Goal: Transaction & Acquisition: Purchase product/service

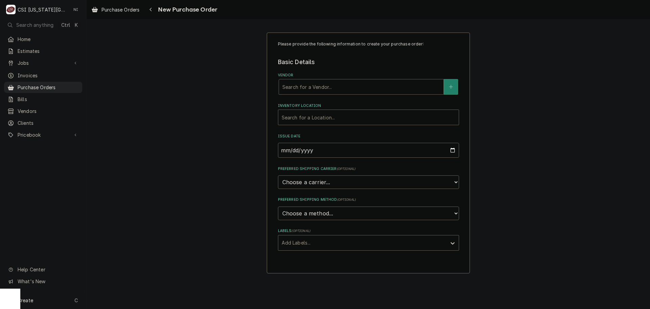
click at [310, 87] on div "Vendor" at bounding box center [362, 87] width 158 height 12
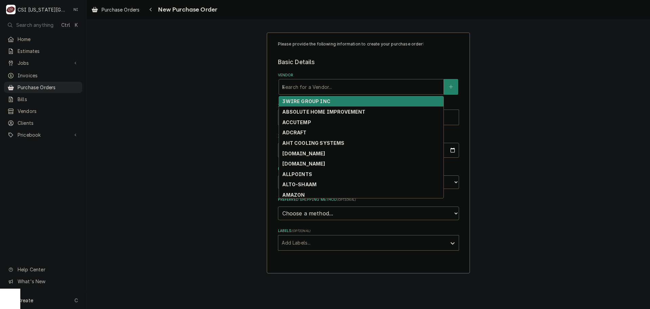
type input "key"
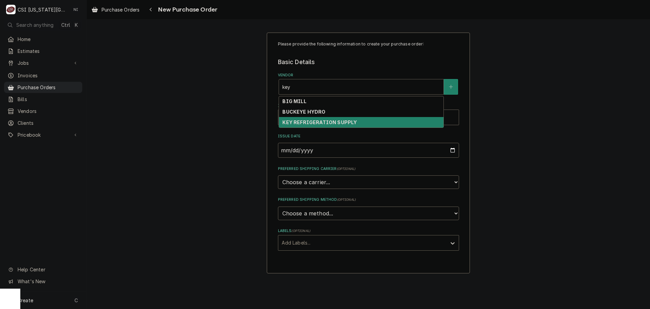
click at [318, 121] on strong "KEY REFRIGERATION SUPPLY" at bounding box center [320, 122] width 75 height 6
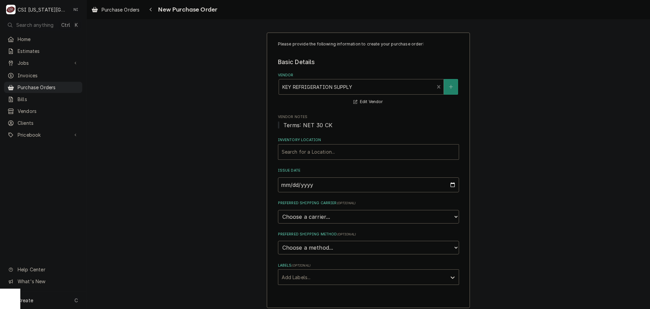
click at [317, 153] on div "Inventory Location" at bounding box center [369, 152] width 174 height 12
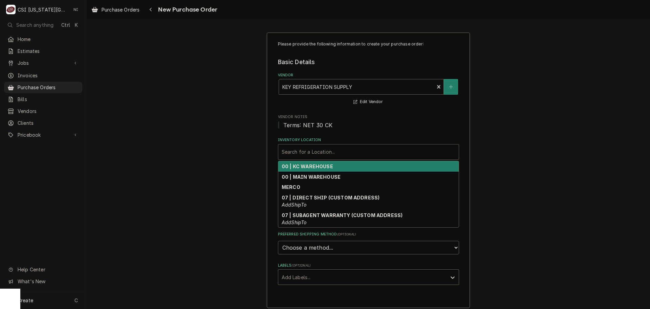
click at [311, 163] on strong "00 | KC WAREHOUSE" at bounding box center [307, 166] width 51 height 6
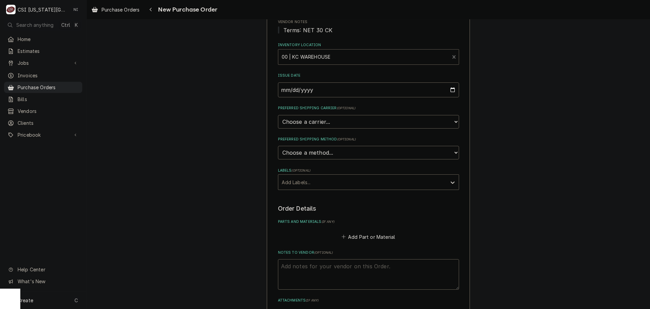
scroll to position [96, 0]
click at [298, 181] on div "Labels" at bounding box center [363, 181] width 162 height 12
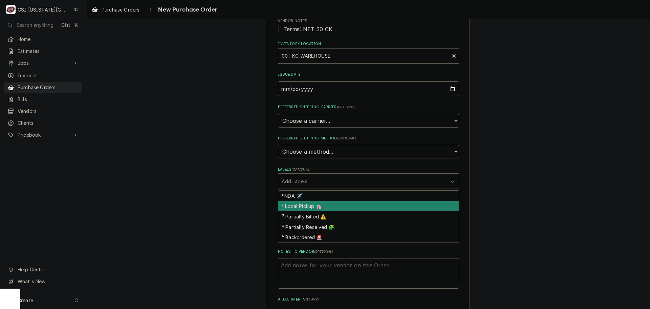
click at [299, 205] on div "² Local Pickup 🛍️" at bounding box center [368, 206] width 181 height 11
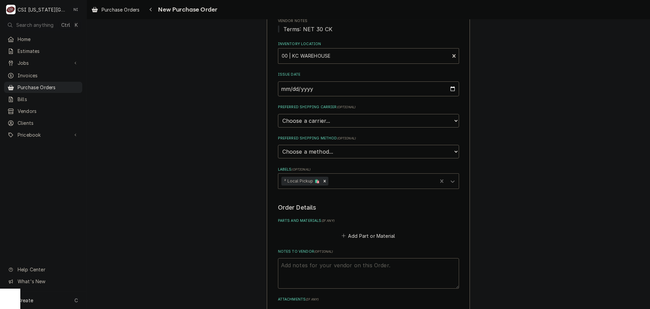
click at [344, 269] on textarea "Notes to Vendor ( optional )" at bounding box center [368, 273] width 181 height 30
type textarea "x"
type textarea "t"
type textarea "x"
type textarea "tr"
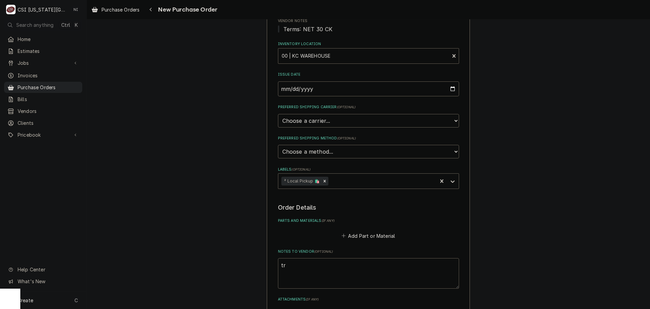
type textarea "x"
type textarea "tre"
type textarea "x"
type textarea "trey"
type textarea "x"
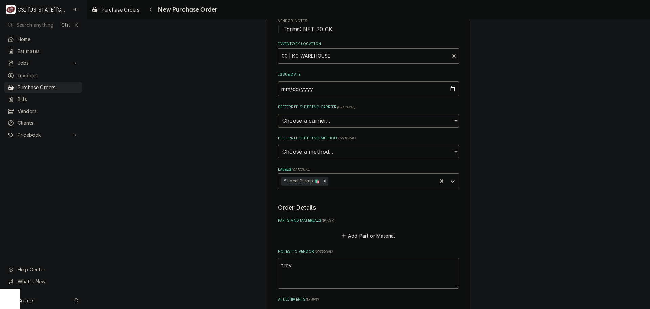
type textarea "trey"
type textarea "x"
type textarea "trey t"
type textarea "x"
type textarea "trey tr"
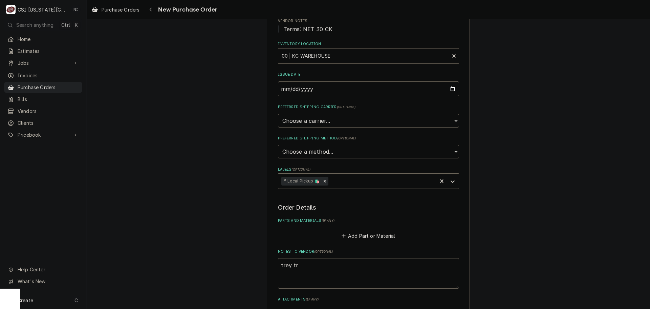
type textarea "x"
type textarea "trey tru"
type textarea "x"
type textarea "trey truc"
type textarea "x"
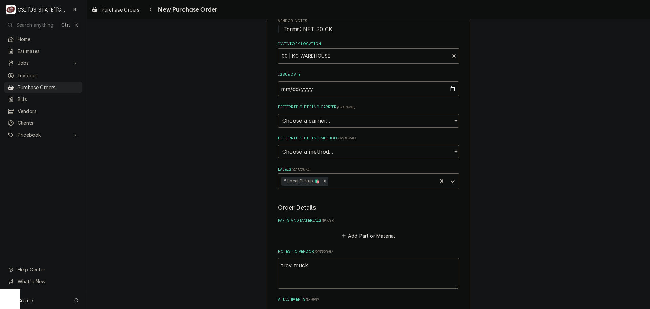
type textarea "trey truck"
type textarea "x"
type textarea "trey truck s"
type textarea "x"
type textarea "trey truck st"
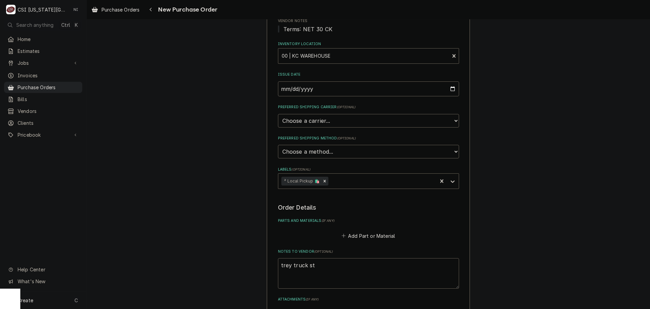
type textarea "x"
type textarea "trey truck sto"
type textarea "x"
type textarea "trey truck stoc"
type textarea "x"
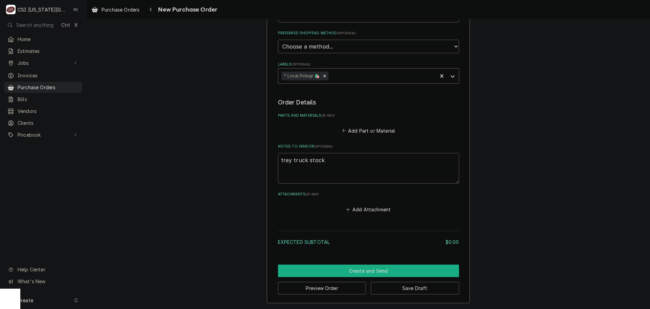
type textarea "trey truck stock"
click at [384, 273] on button "Create and Send" at bounding box center [368, 270] width 181 height 13
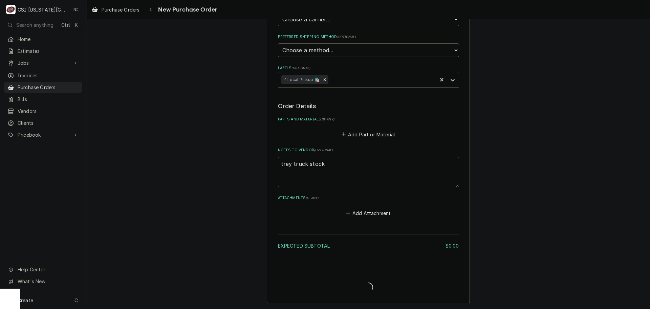
scroll to position [197, 0]
type textarea "x"
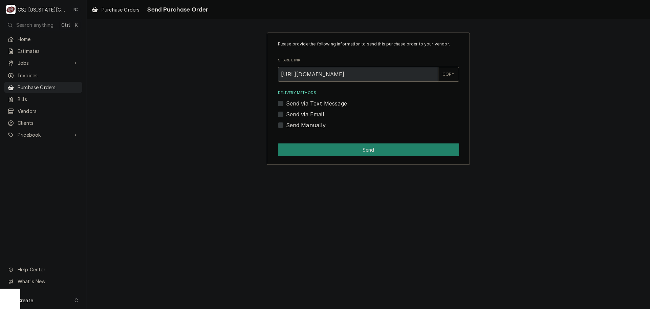
drag, startPoint x: 280, startPoint y: 124, endPoint x: 287, endPoint y: 139, distance: 16.9
click at [286, 124] on label "Send Manually" at bounding box center [306, 125] width 40 height 8
click at [286, 124] on input "Send Manually" at bounding box center [376, 128] width 181 height 15
checkbox input "true"
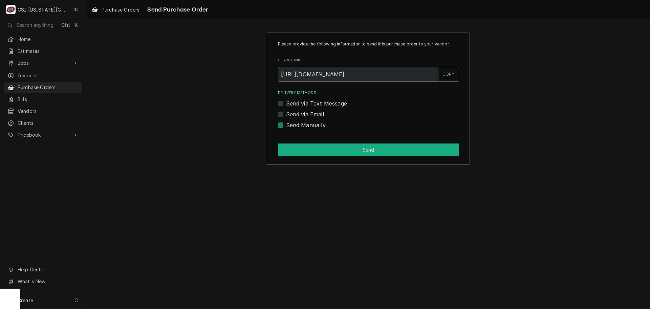
click at [290, 147] on button "Send" at bounding box center [368, 149] width 181 height 13
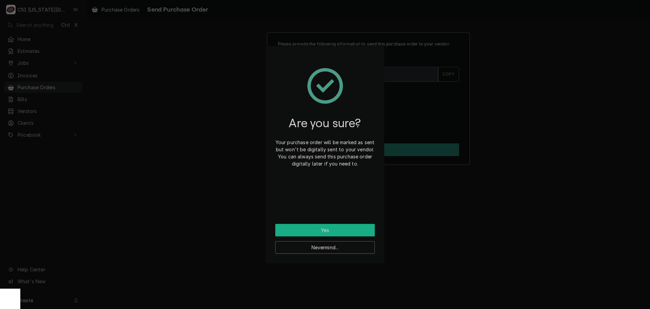
click at [330, 233] on button "Yes" at bounding box center [325, 230] width 100 height 13
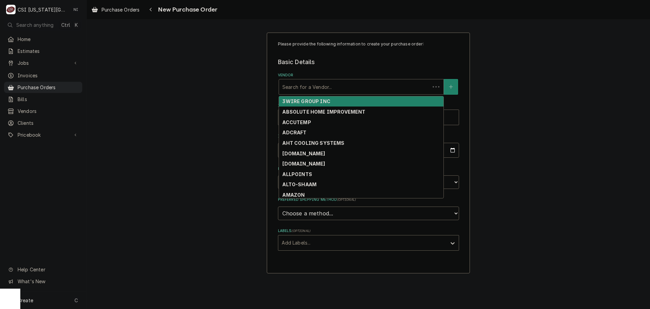
click at [342, 89] on div "Vendor" at bounding box center [355, 87] width 144 height 12
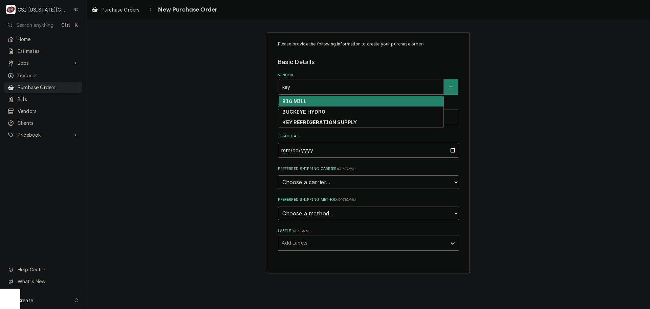
type input "key"
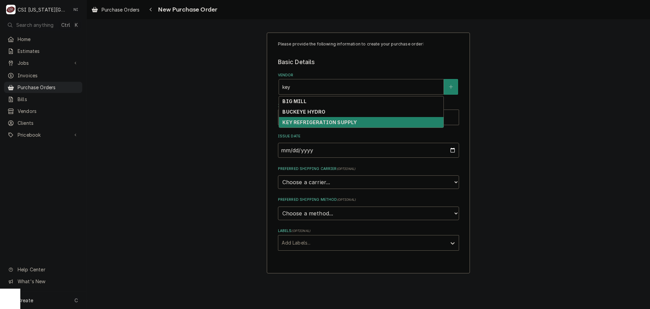
click at [325, 123] on strong "KEY REFRIGERATION SUPPLY" at bounding box center [320, 122] width 75 height 6
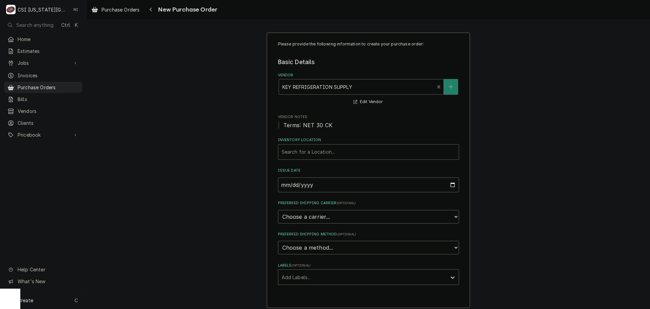
click at [308, 153] on div "Inventory Location" at bounding box center [369, 152] width 174 height 12
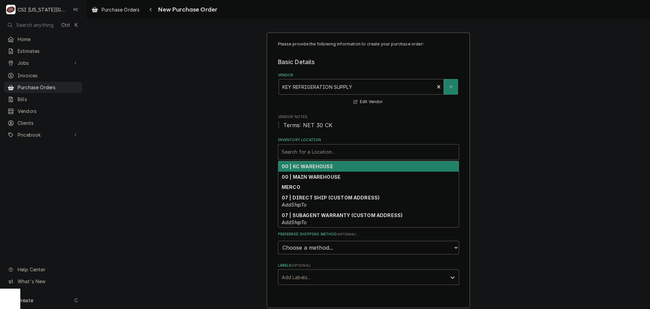
click at [312, 166] on strong "00 | KC WAREHOUSE" at bounding box center [307, 166] width 51 height 6
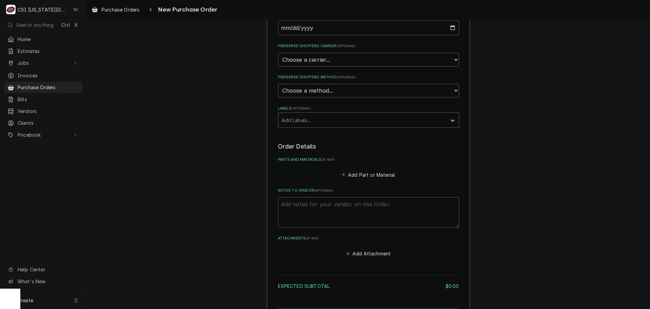
scroll to position [201, 0]
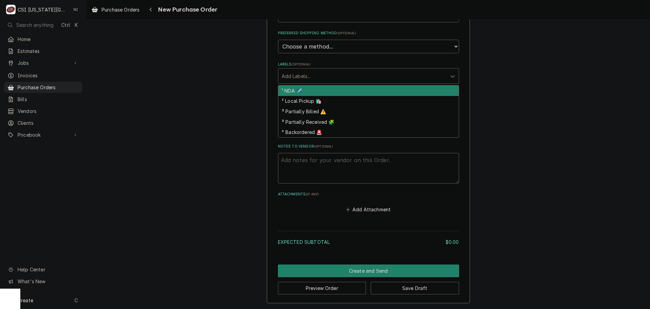
click at [311, 79] on div "Labels" at bounding box center [363, 76] width 162 height 12
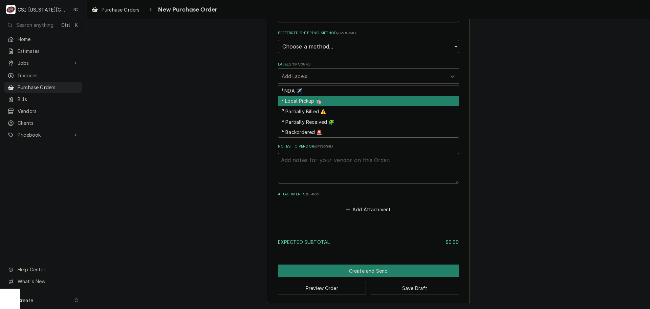
click at [302, 98] on div "² Local Pickup 🛍️" at bounding box center [368, 101] width 181 height 11
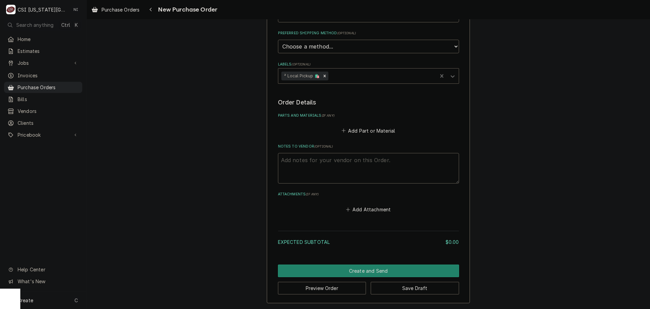
click at [322, 149] on label "Notes to Vendor ( optional )" at bounding box center [368, 146] width 181 height 5
click at [322, 153] on textarea "Notes to Vendor ( optional )" at bounding box center [368, 168] width 181 height 30
click at [320, 160] on textarea "Notes to Vendor ( optional )" at bounding box center [368, 168] width 181 height 30
type textarea "x"
type textarea "mas"
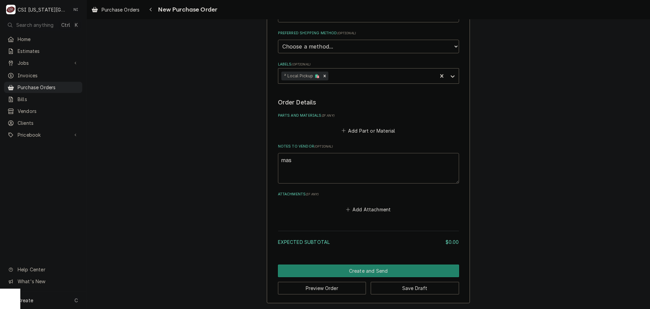
type textarea "x"
type textarea "mast"
type textarea "x"
type textarea "maste"
type textarea "x"
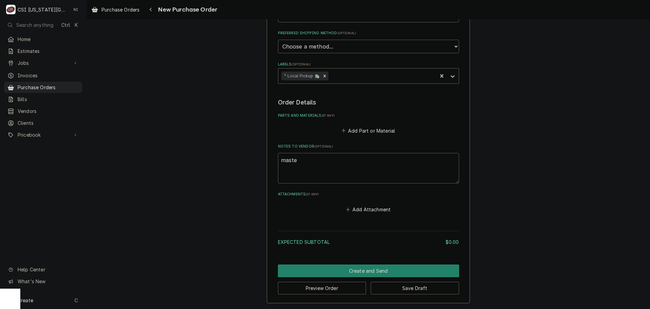
type textarea "master"
type textarea "x"
type textarea "masters"
type textarea "x"
type textarea "master"
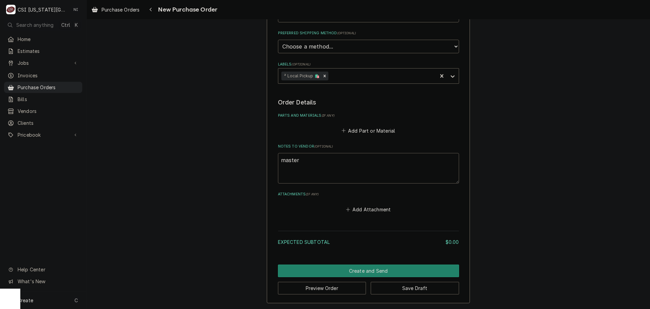
type textarea "x"
type textarea "maste"
type textarea "x"
type textarea "mast"
type textarea "x"
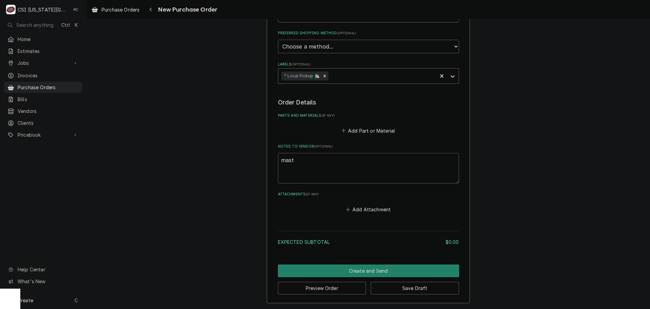
type textarea "mas"
type textarea "x"
type textarea "ma"
type textarea "x"
type textarea "m"
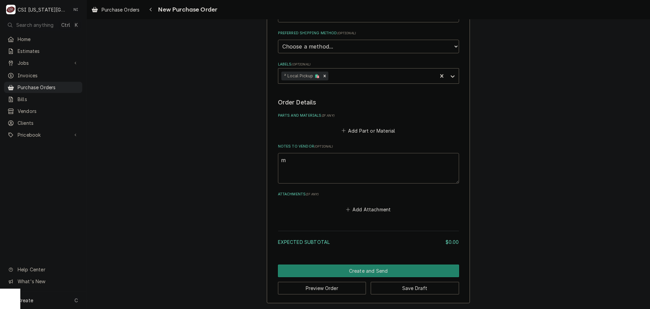
type textarea "x"
type textarea "t"
type textarea "x"
type textarea "tr"
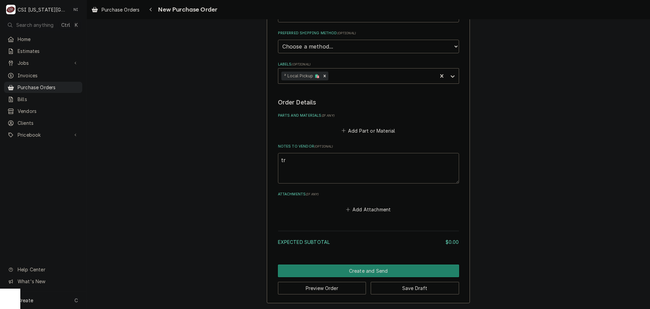
type textarea "x"
type textarea "try"
type textarea "x"
type textarea "try"
type textarea "x"
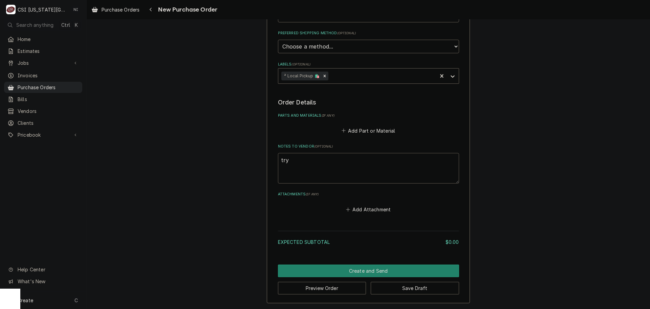
type textarea "try"
type textarea "x"
type textarea "tr"
type textarea "x"
type textarea "tre"
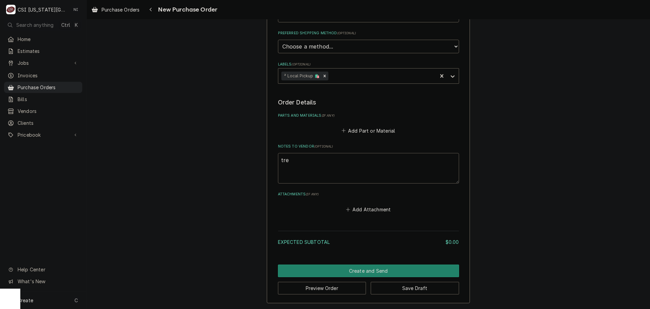
type textarea "x"
type textarea "trey"
type textarea "x"
type textarea "trey"
type textarea "x"
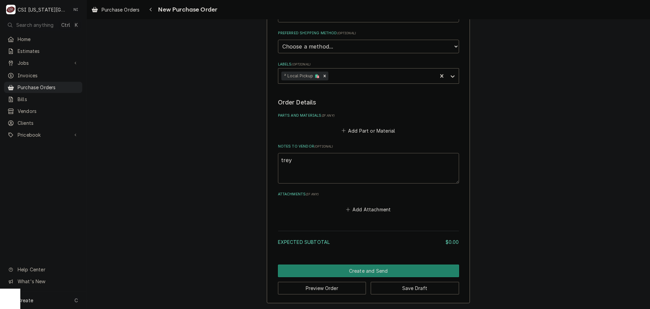
type textarea "trey t"
type textarea "x"
type textarea "trey to"
type textarea "x"
type textarea "trey too"
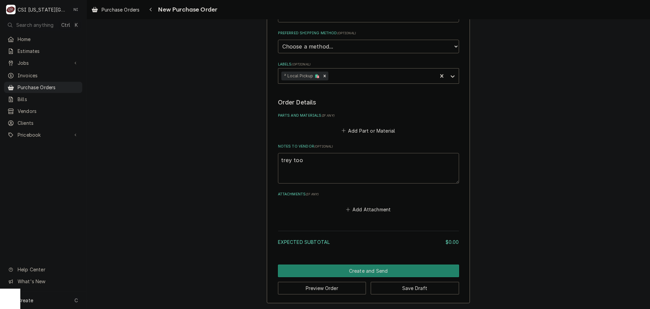
type textarea "x"
type textarea "trey tooo"
type textarea "x"
type textarea "trey too"
type textarea "x"
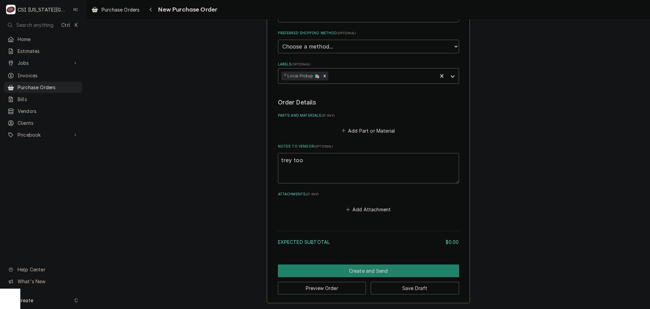
type textarea "trey to"
type textarea "x"
type textarea "trey too"
type textarea "x"
type textarea "trey tool"
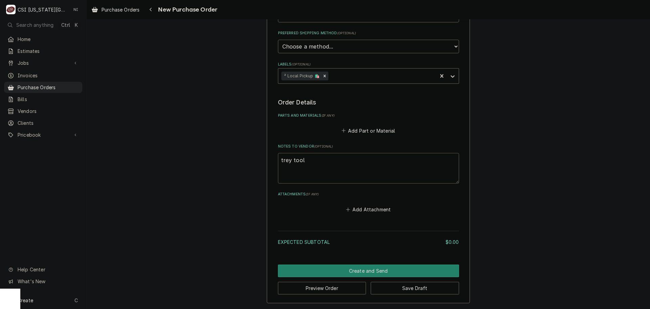
type textarea "x"
type textarea "trey tool"
type textarea "x"
type textarea "trey tool re"
type textarea "x"
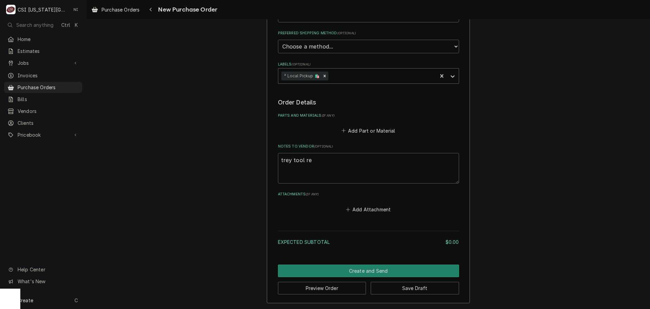
type textarea "trey tool rep"
type textarea "x"
type textarea "trey tool repl"
type textarea "x"
type textarea "trey tool repla"
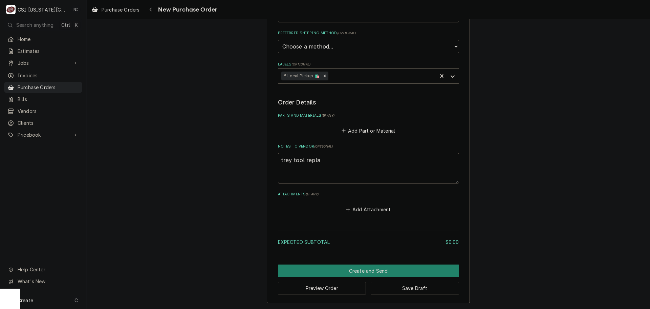
type textarea "x"
type textarea "trey tool replac"
type textarea "x"
type textarea "trey tool replace"
type textarea "x"
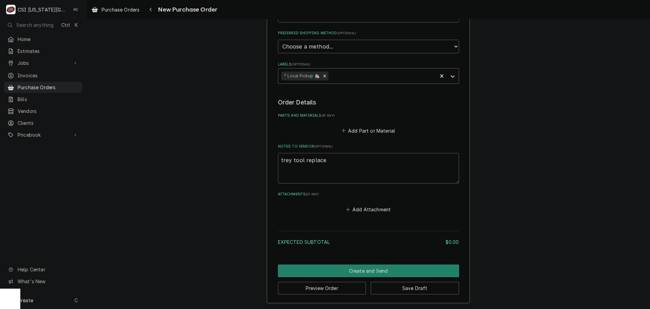
type textarea "trey tool replacem"
type textarea "x"
type textarea "trey tool replaceme"
type textarea "x"
type textarea "trey tool replacemen"
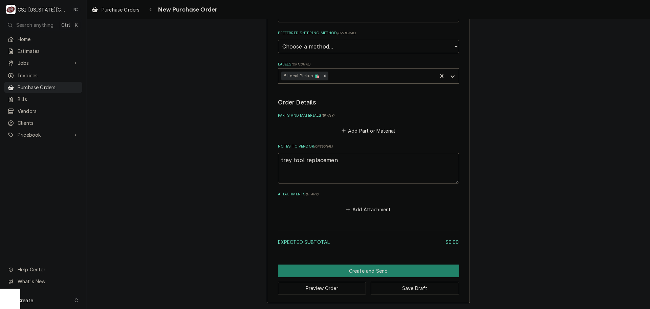
type textarea "x"
type textarea "trey tool replacement"
type textarea "x"
type textarea "trey tool replacement,"
type textarea "x"
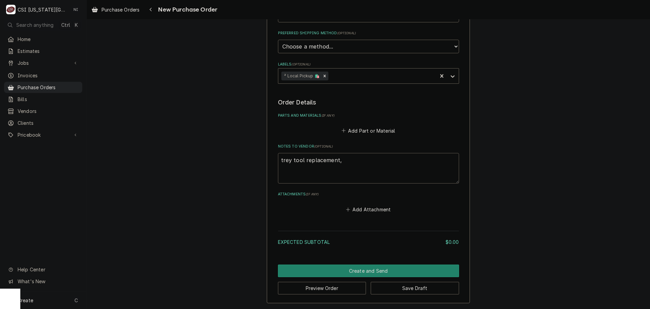
type textarea "trey tool replacement,"
type textarea "x"
type textarea "trey tool replacement, m"
type textarea "x"
type textarea "trey tool replacement, ma"
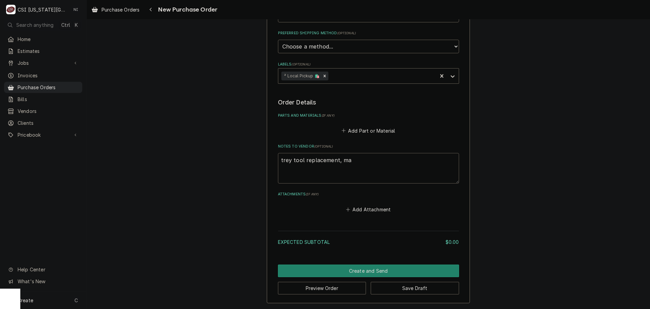
type textarea "x"
type textarea "trey tool replacement, mast"
type textarea "x"
type textarea "trey tool replacement, maste"
type textarea "x"
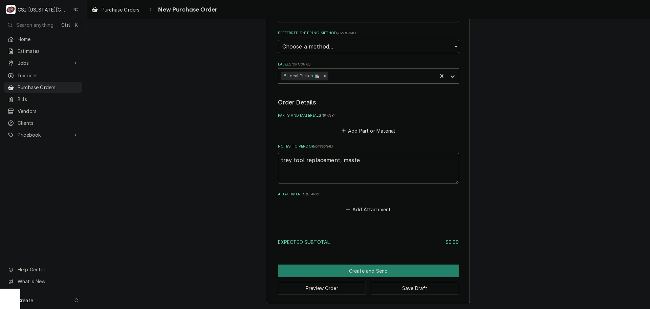
type textarea "trey tool replacement, master"
type textarea "x"
type textarea "trey tool replacement, masters"
type textarea "x"
type textarea "trey tool replacement, masters"
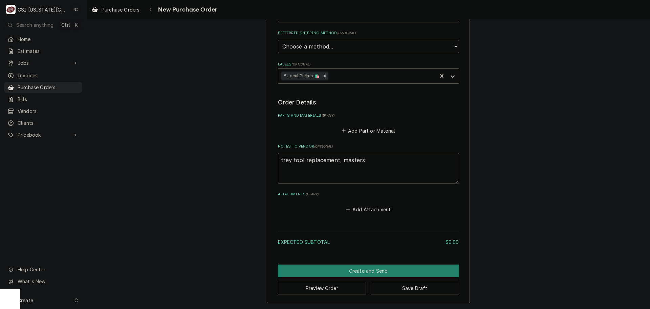
type textarea "x"
type textarea "trey tool replacement, masters a"
type textarea "x"
type textarea "trey tool replacement, masters ap"
type textarea "x"
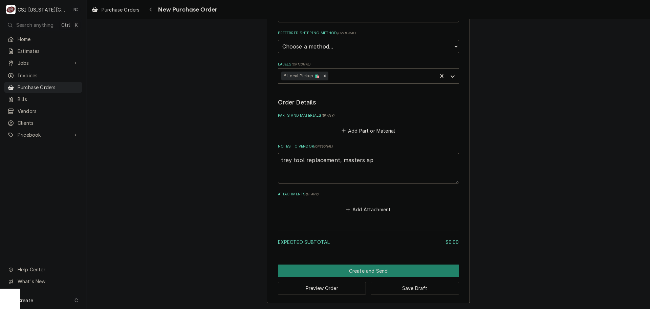
type textarea "trey tool replacement, masters app"
type textarea "x"
type textarea "trey tool replacement, masters appr"
type textarea "x"
type textarea "trey tool replacement, masters appro"
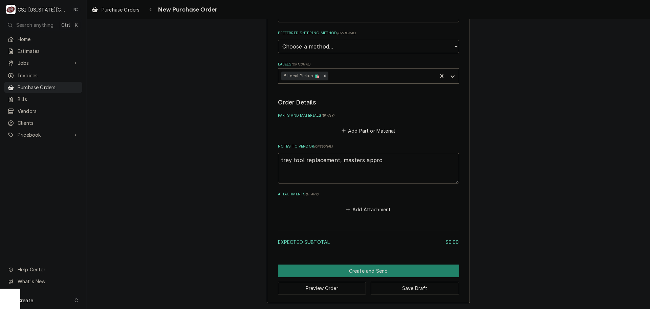
type textarea "x"
type textarea "trey tool replacement, masters approv"
type textarea "x"
type textarea "trey tool replacement, masters approvl"
type textarea "x"
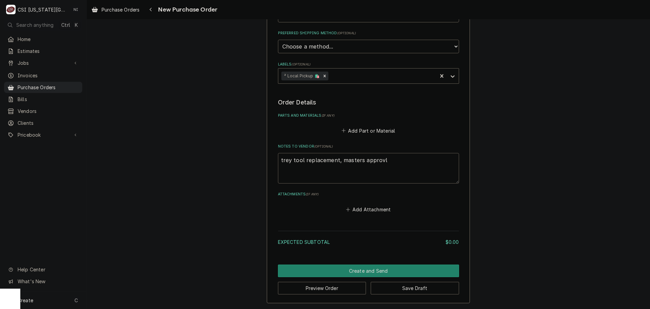
type textarea "trey tool replacement, masters approvle"
type textarea "x"
type textarea "trey tool replacement, masters approvled"
type textarea "x"
type textarea "trey tool replacement, masters approvle"
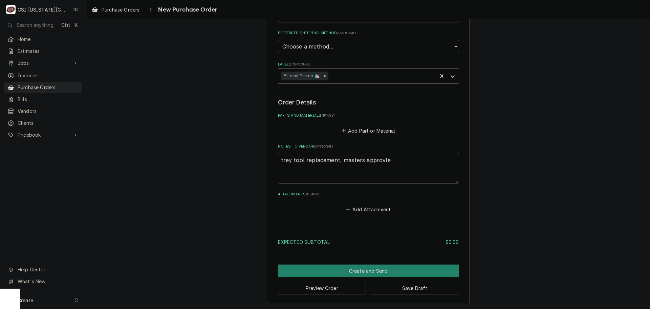
type textarea "x"
type textarea "trey tool replacement, masters approvl"
type textarea "x"
type textarea "trey tool replacement, masters approv"
type textarea "x"
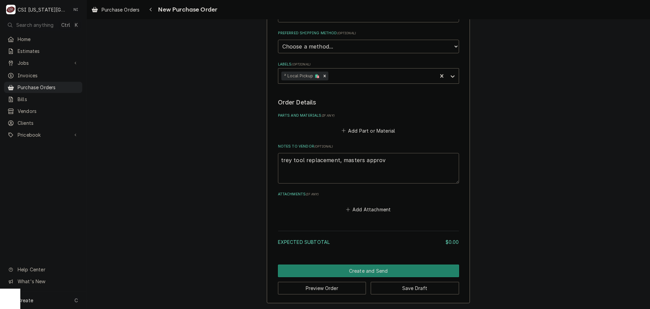
type textarea "trey tool replacement, masters approve"
type textarea "x"
type textarea "trey tool replacement, masters approved"
type textarea "x"
type textarea "trey tool replacement, masters approved."
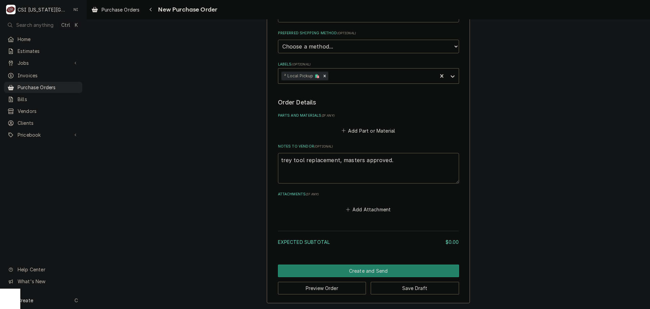
type textarea "x"
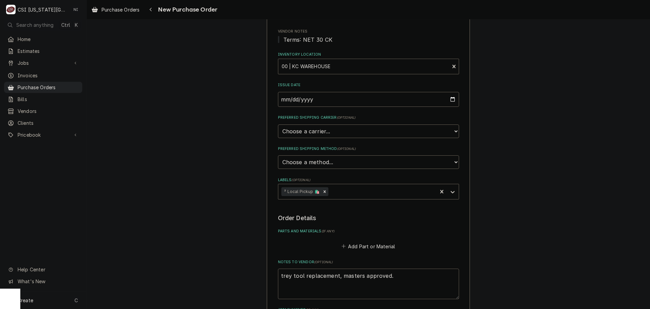
scroll to position [102, 0]
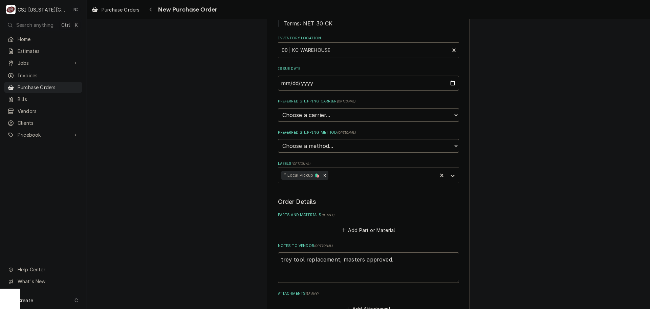
type textarea "trey tool replacement, masters approved."
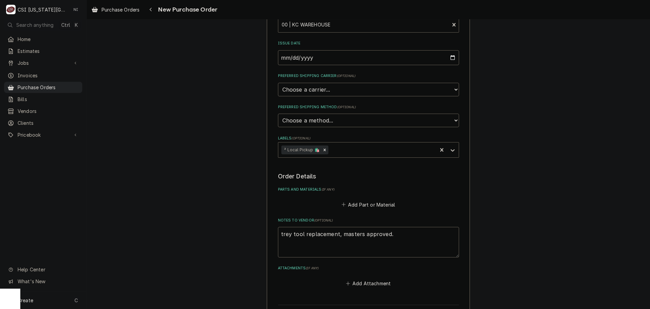
scroll to position [201, 0]
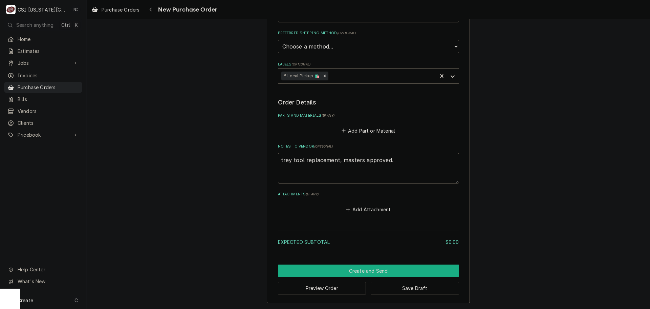
click at [361, 269] on button "Create and Send" at bounding box center [368, 270] width 181 height 13
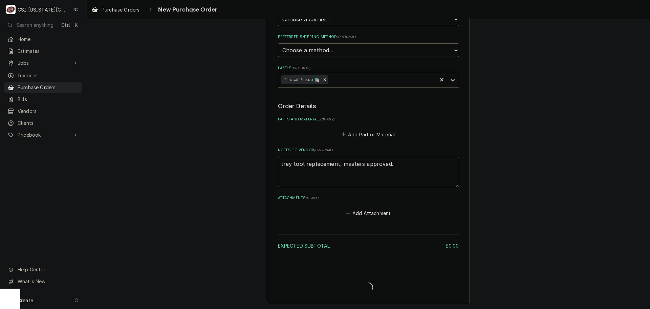
scroll to position [197, 0]
type textarea "x"
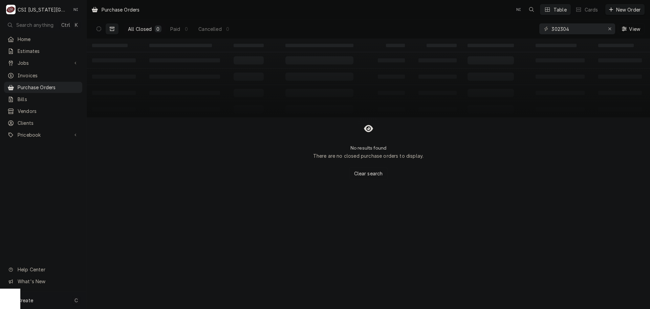
click at [62, 297] on div "Create C" at bounding box center [43, 300] width 86 height 18
click at [144, 253] on div "Purchase Order" at bounding box center [126, 253] width 45 height 7
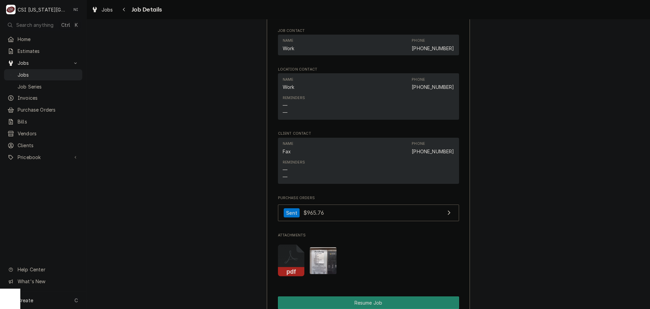
scroll to position [1457, 0]
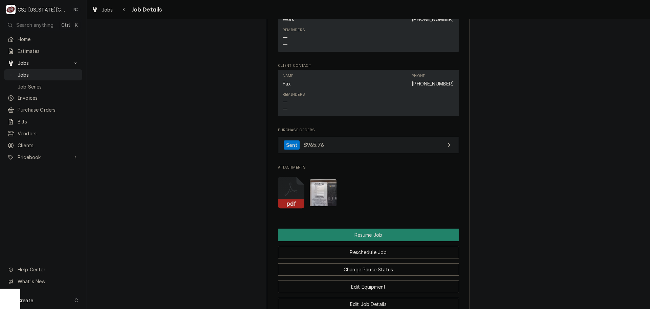
click at [382, 150] on link "Sent $965.76" at bounding box center [368, 145] width 181 height 17
drag, startPoint x: 57, startPoint y: 73, endPoint x: 108, endPoint y: 33, distance: 65.2
click at [57, 73] on span "Jobs" at bounding box center [48, 74] width 61 height 7
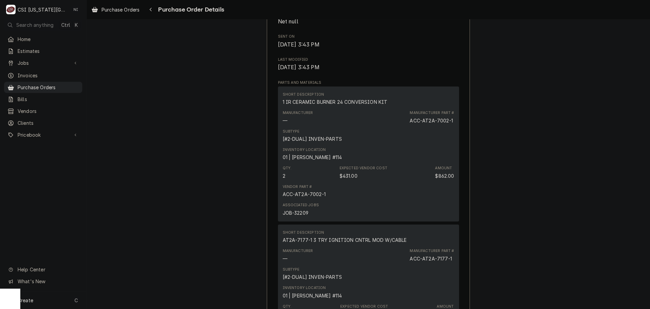
scroll to position [307, 0]
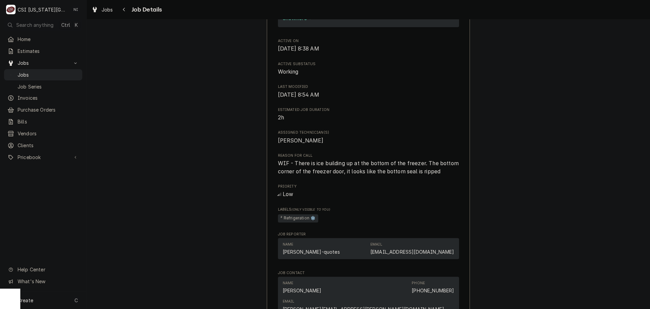
scroll to position [406, 0]
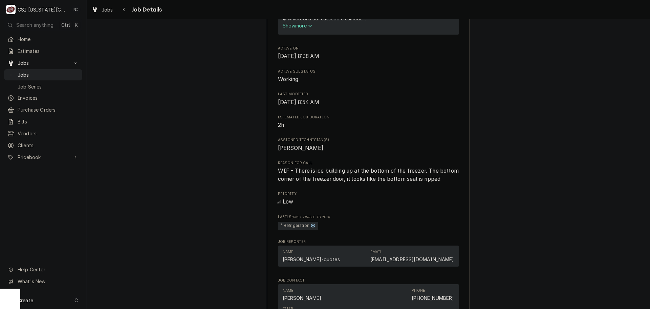
drag, startPoint x: 56, startPoint y: 73, endPoint x: 194, endPoint y: 69, distance: 137.9
click at [56, 73] on span "Jobs" at bounding box center [48, 74] width 61 height 7
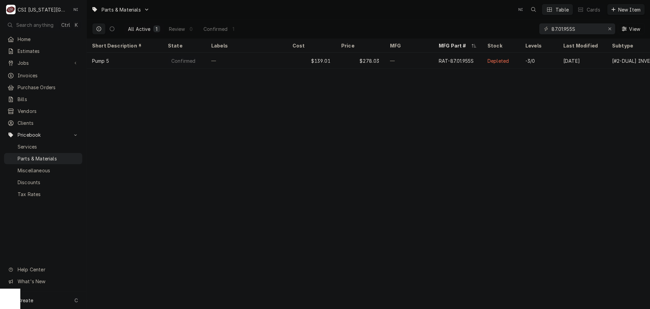
drag, startPoint x: 526, startPoint y: 29, endPoint x: 495, endPoint y: 28, distance: 31.9
click at [501, 29] on div "All Active 1 Review 0 Confirmed 1 87.01.955S View" at bounding box center [368, 28] width 553 height 19
drag, startPoint x: 584, startPoint y: 31, endPoint x: 474, endPoint y: 24, distance: 110.3
click at [476, 24] on div "All Active 1 Review 0 Confirmed 1 226741075 View" at bounding box center [368, 28] width 553 height 19
paste input "E-200574"
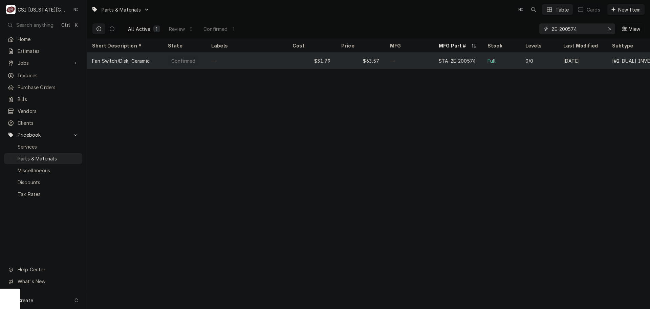
type input "2E-200574"
click at [260, 61] on div "—" at bounding box center [246, 61] width 81 height 16
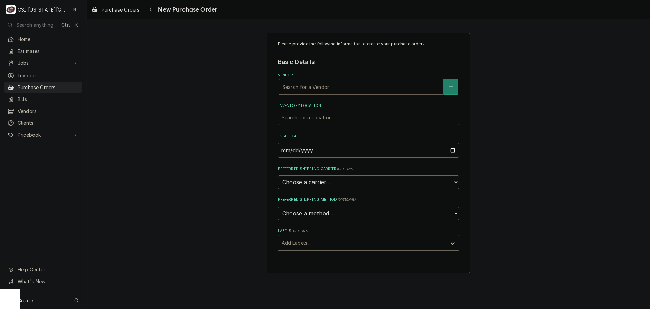
click at [334, 91] on div "Vendor" at bounding box center [362, 87] width 158 height 12
type input "p"
type input "L"
type input "Partstown"
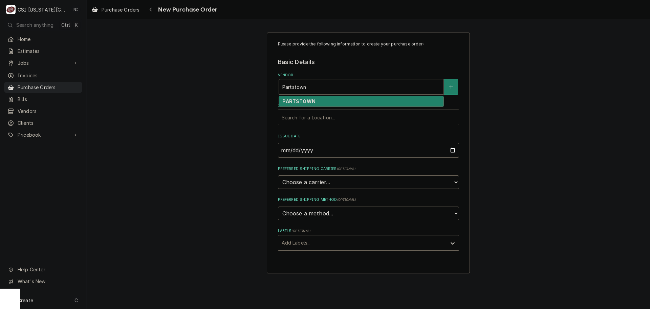
click at [294, 101] on strong "PARTSTOWN" at bounding box center [299, 101] width 33 height 6
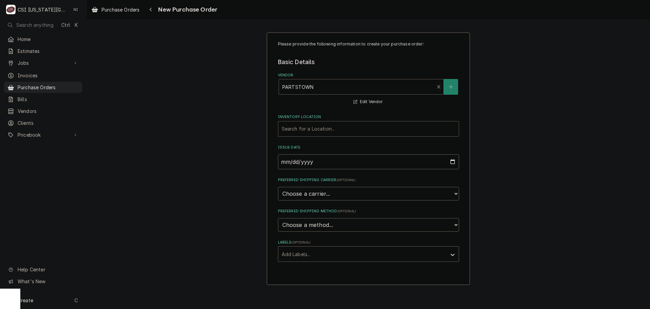
click at [308, 128] on div "Inventory Location" at bounding box center [369, 129] width 174 height 12
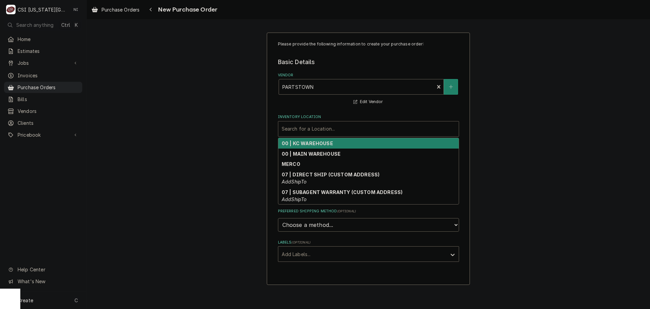
click at [313, 145] on strong "00 | KC WAREHOUSE" at bounding box center [307, 143] width 51 height 6
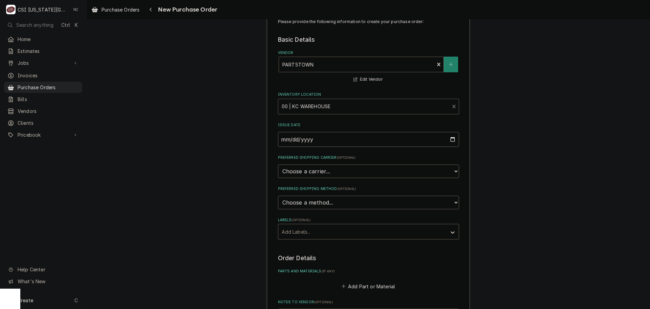
scroll to position [34, 0]
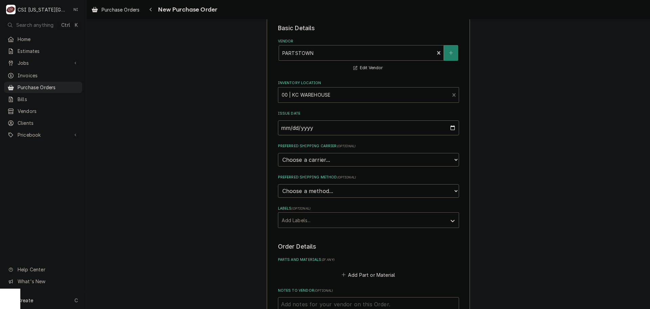
click at [343, 224] on div "Labels" at bounding box center [363, 220] width 162 height 12
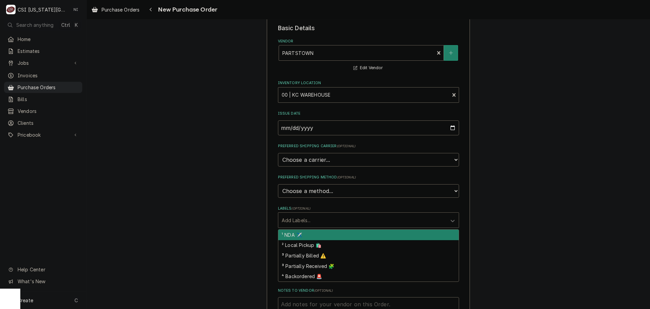
drag, startPoint x: 512, startPoint y: 195, endPoint x: 505, endPoint y: 200, distance: 8.3
click at [512, 195] on div "Please provide the following information to create your purchase order: Basic D…" at bounding box center [369, 223] width 564 height 460
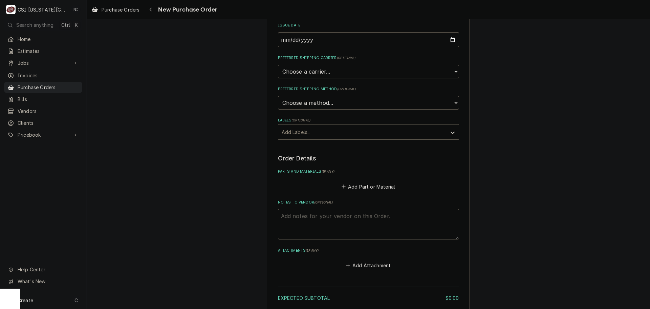
scroll to position [178, 0]
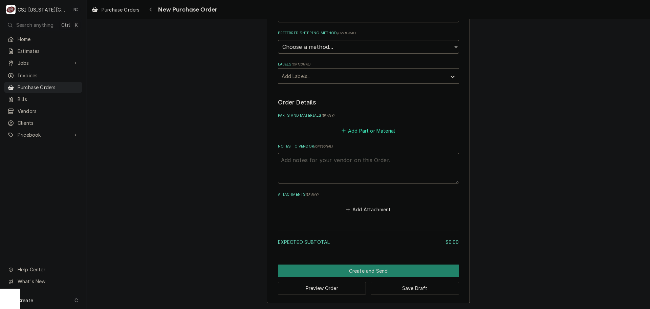
click at [375, 129] on button "Add Part or Material" at bounding box center [368, 130] width 56 height 9
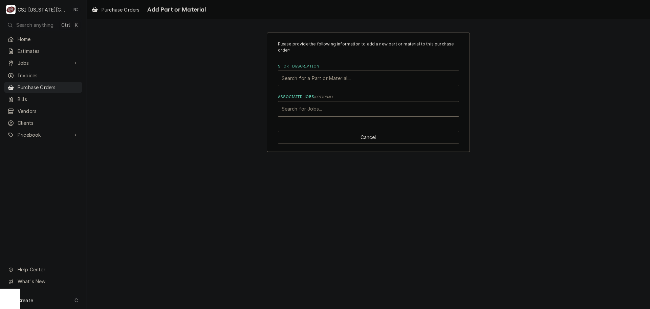
click at [343, 79] on div "Short Description" at bounding box center [369, 78] width 174 height 12
paste input "226741075"
type input "226741075"
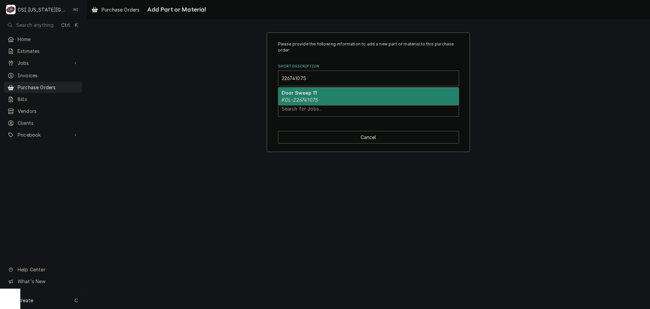
drag, startPoint x: 315, startPoint y: 89, endPoint x: 308, endPoint y: 97, distance: 10.3
click at [308, 95] on strong "Door Sweep 11" at bounding box center [299, 93] width 35 height 6
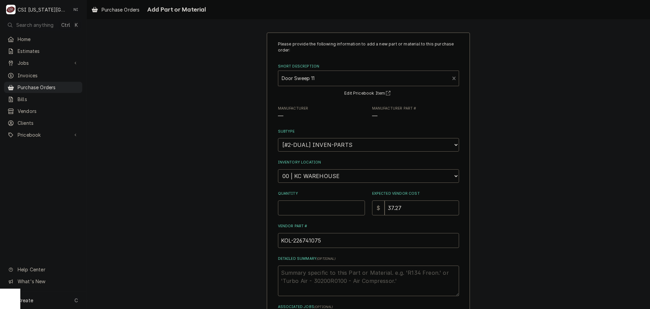
type textarea "x"
click at [327, 178] on select "Choose a location... 00 | KC WAREHOUSE 00 | MAIN WAREHOUSE 01 | BRIAN BREAZIER …" at bounding box center [368, 176] width 181 height 14
select select "2872"
click at [278, 169] on select "Choose a location... 00 | KC WAREHOUSE 00 | MAIN WAREHOUSE 01 | BRIAN BREAZIER …" at bounding box center [368, 176] width 181 height 14
click at [315, 209] on input "Quantity" at bounding box center [321, 207] width 87 height 15
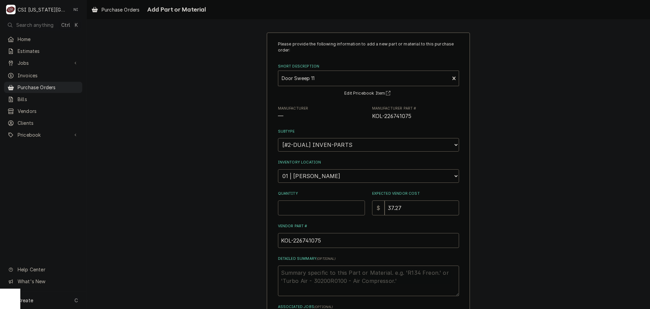
type textarea "x"
type input "1"
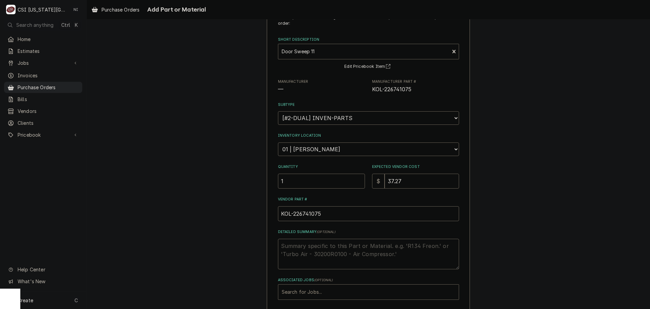
scroll to position [59, 0]
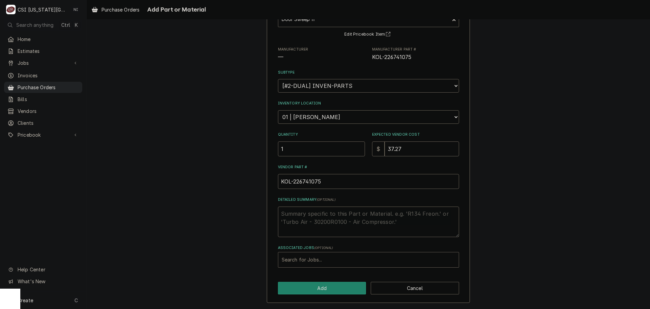
click at [319, 259] on div "Associated Jobs" at bounding box center [369, 259] width 174 height 12
type input "32054"
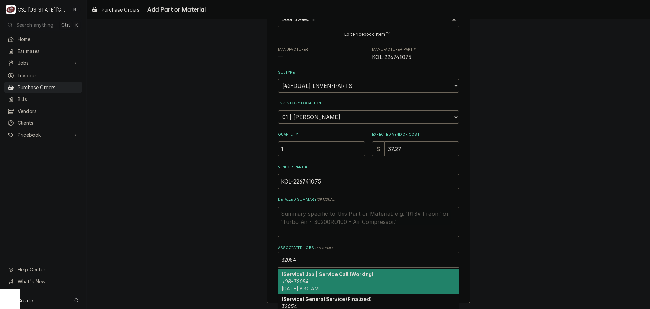
click at [358, 281] on div "[Service] Job | Service Call (Working) JOB-32054 Thu, Aug 21st, 2025 - 8:30 AM" at bounding box center [368, 281] width 181 height 25
type textarea "x"
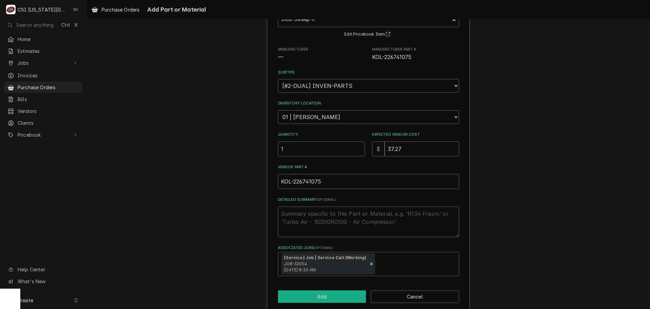
click at [296, 295] on button "Add" at bounding box center [322, 296] width 88 height 13
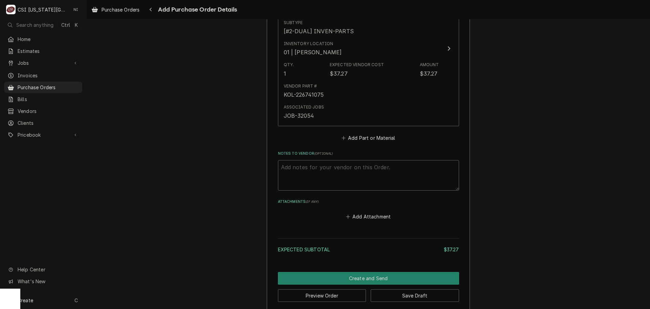
scroll to position [336, 0]
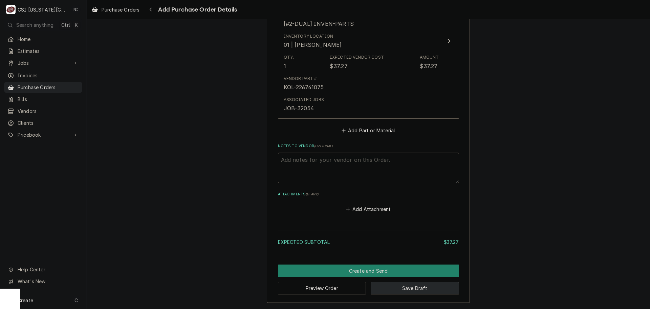
drag, startPoint x: 420, startPoint y: 288, endPoint x: 553, endPoint y: 308, distance: 135.0
click at [420, 288] on button "Save Draft" at bounding box center [415, 287] width 88 height 13
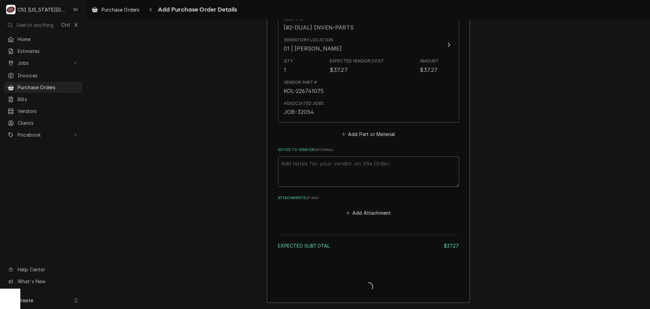
type textarea "x"
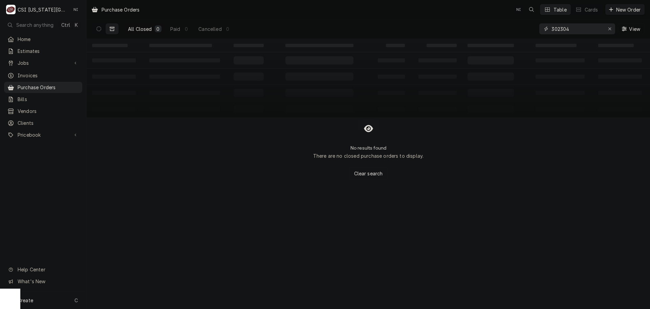
drag, startPoint x: 580, startPoint y: 28, endPoint x: 467, endPoint y: 29, distance: 112.5
click at [471, 29] on div "All Closed 0 Paid 0 Cancelled 0 302304 View" at bounding box center [368, 28] width 553 height 19
type input "301286"
click at [102, 27] on button "Dynamic Content Wrapper" at bounding box center [98, 28] width 13 height 11
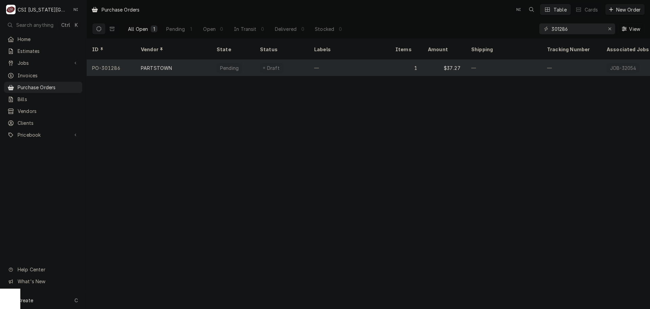
click at [372, 60] on div "—" at bounding box center [349, 68] width 81 height 16
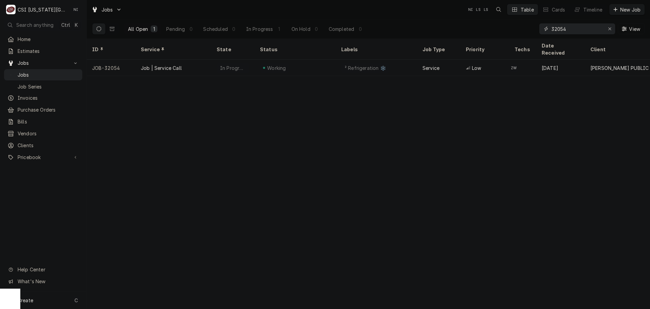
drag, startPoint x: 573, startPoint y: 30, endPoint x: 490, endPoint y: 31, distance: 83.0
click at [491, 31] on div "All Open 1 Pending 0 Scheduled 0 In Progress 1 On Hold 0 Completed 0 32054 View" at bounding box center [368, 28] width 553 height 19
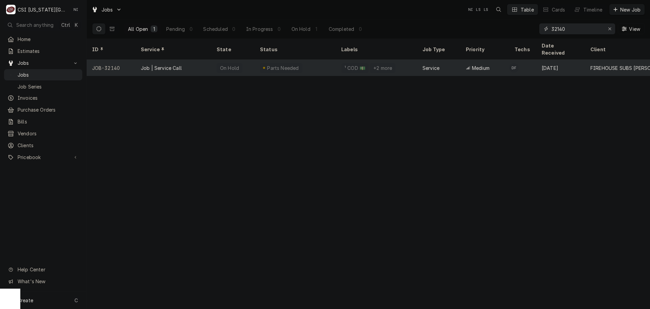
type input "32140"
click at [254, 60] on div "On Hold" at bounding box center [232, 68] width 43 height 16
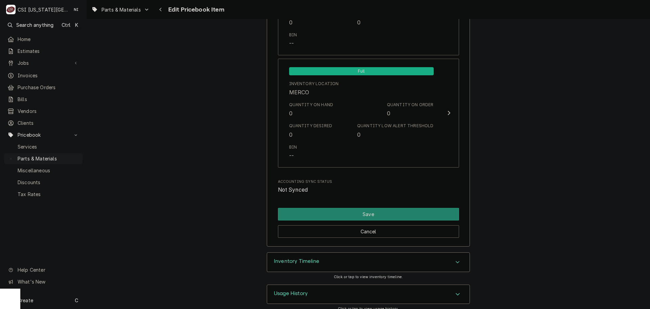
scroll to position [6622, 0]
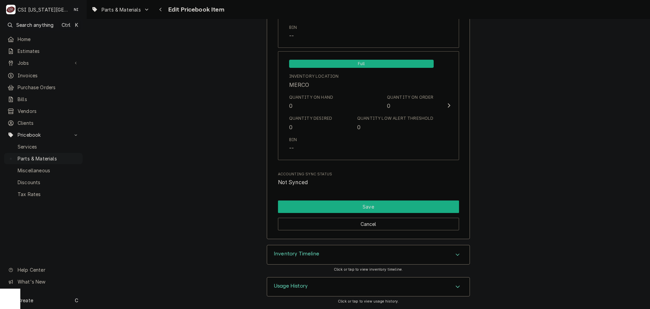
click at [380, 206] on button "Save" at bounding box center [368, 206] width 181 height 13
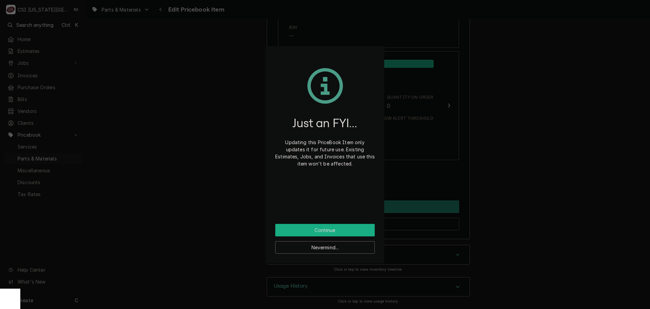
click at [347, 231] on button "Continue" at bounding box center [325, 230] width 100 height 13
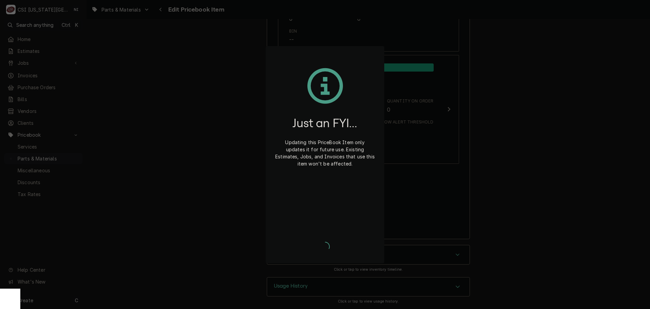
type textarea "x"
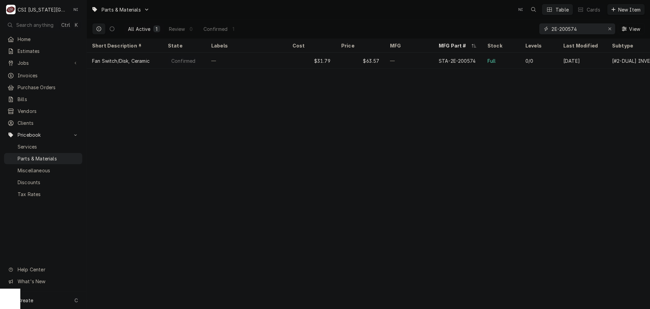
drag, startPoint x: 580, startPoint y: 30, endPoint x: 472, endPoint y: 23, distance: 108.3
click at [480, 25] on div "All Active 1 Review 0 Confirmed 1 2E-200574 View" at bounding box center [368, 28] width 553 height 19
paste input "00-12267"
type input "00-12267"
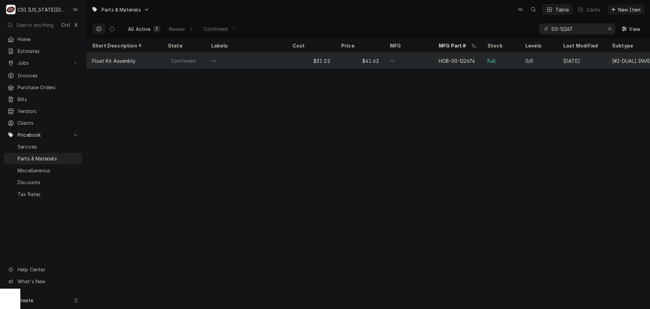
click at [419, 62] on div "—" at bounding box center [409, 61] width 49 height 16
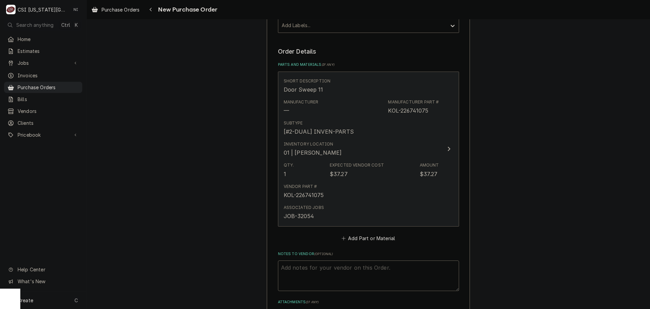
scroll to position [237, 0]
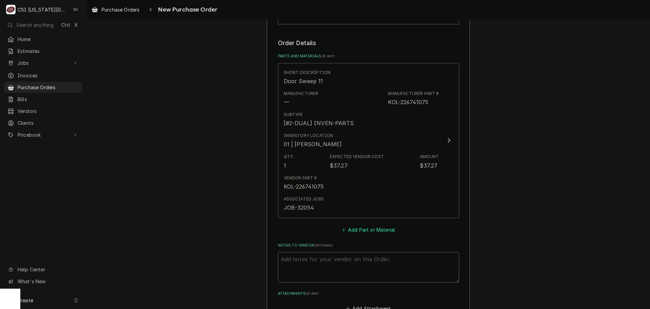
click at [368, 231] on button "Add Part or Material" at bounding box center [368, 229] width 56 height 9
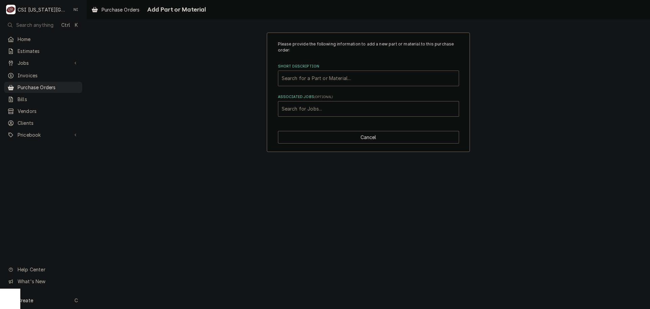
click at [337, 79] on div "Short Description" at bounding box center [369, 78] width 174 height 12
paste input "2E-200574"
type input "2E-200574"
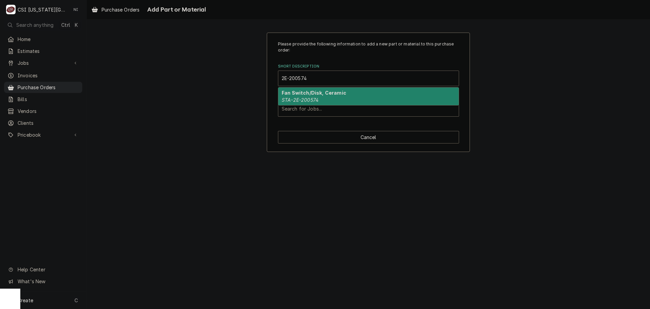
click at [332, 95] on strong "Fan Switch/Disk, Ceramic" at bounding box center [314, 93] width 65 height 6
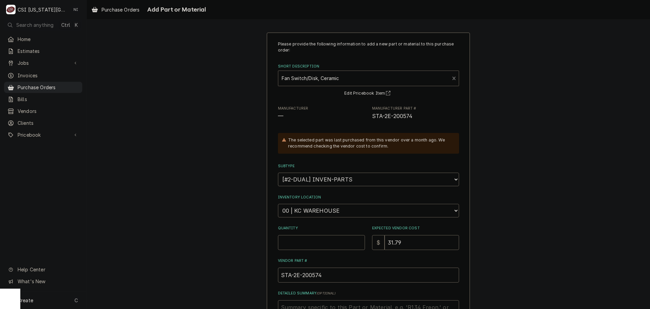
drag, startPoint x: 359, startPoint y: 209, endPoint x: 354, endPoint y: 210, distance: 4.5
click at [359, 209] on select "Choose a location... 00 | KC WAREHOUSE 00 | MAIN WAREHOUSE 01 | BRIAN BREAZIER …" at bounding box center [368, 211] width 181 height 14
click at [513, 169] on div "Please provide the following information to add a new part or material to this …" at bounding box center [369, 214] width 564 height 376
click at [317, 242] on input "Quantity" at bounding box center [321, 242] width 87 height 15
type textarea "x"
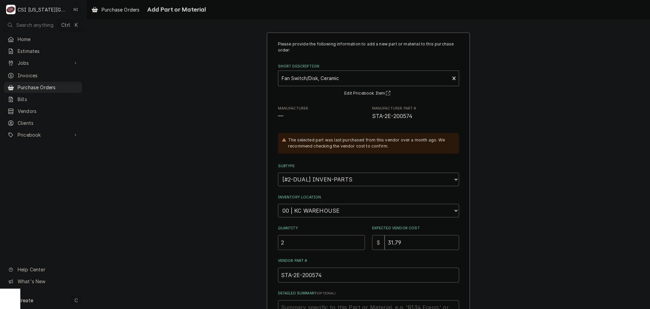
type input "2"
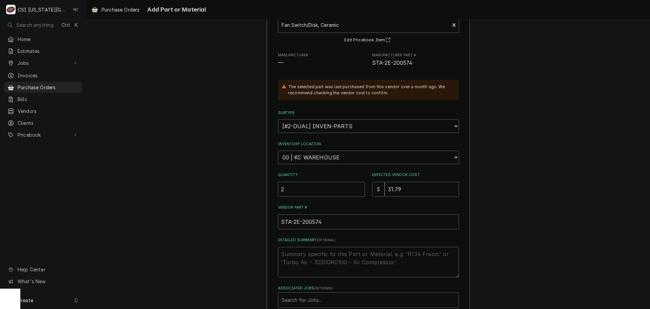
scroll to position [93, 0]
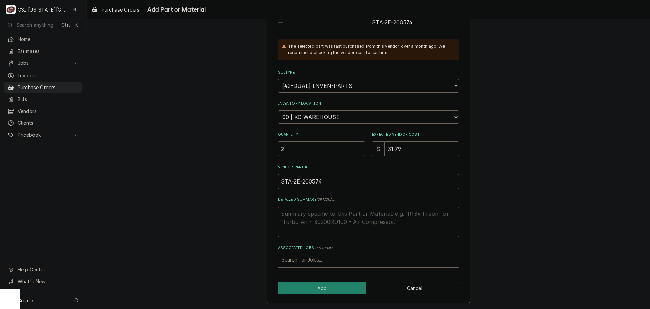
click at [310, 261] on div "Associated Jobs" at bounding box center [369, 259] width 174 height 12
type input "32140"
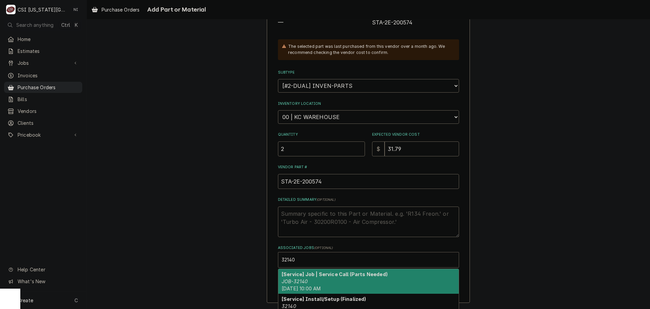
click at [317, 279] on div "[Service] Job | Service Call (Parts Needed) JOB-32140 Mon, Aug 18th, 2025 - 10:…" at bounding box center [368, 281] width 181 height 25
type textarea "x"
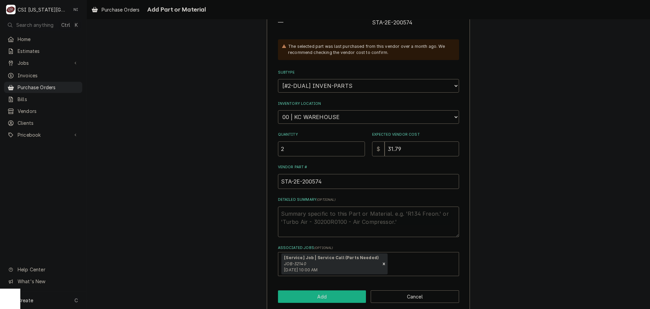
click at [316, 296] on button "Add" at bounding box center [322, 296] width 88 height 13
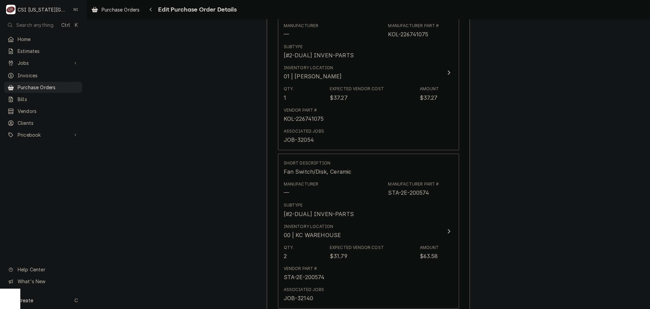
scroll to position [440, 0]
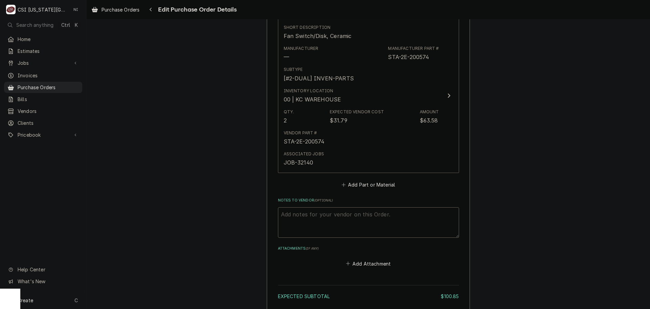
type textarea "x"
click at [366, 186] on button "Add Part or Material" at bounding box center [368, 184] width 56 height 9
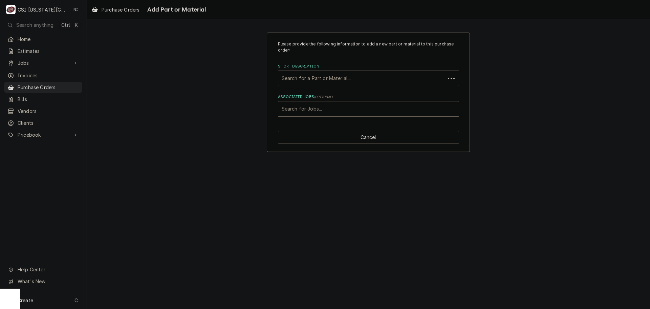
click at [320, 110] on div "Associated Jobs" at bounding box center [369, 109] width 174 height 12
type input "32240"
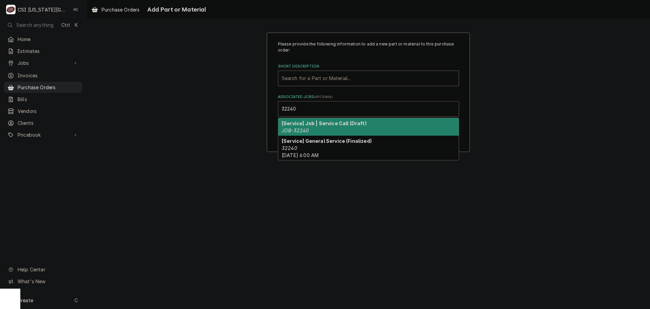
click at [325, 130] on div "[Service] Job | Service Call (Draft) JOB-32240" at bounding box center [368, 127] width 181 height 18
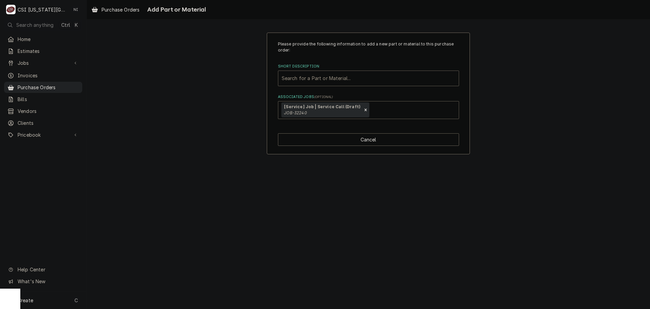
paste input "00-12267"
type input "00-12267"
click at [319, 78] on div "00-12267" at bounding box center [362, 78] width 160 height 12
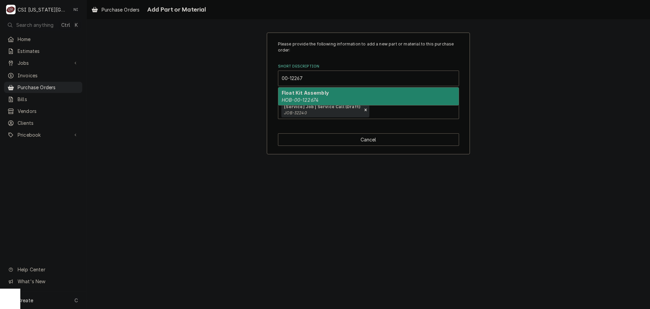
click at [310, 98] on em "HOB-00-122674" at bounding box center [300, 100] width 37 height 6
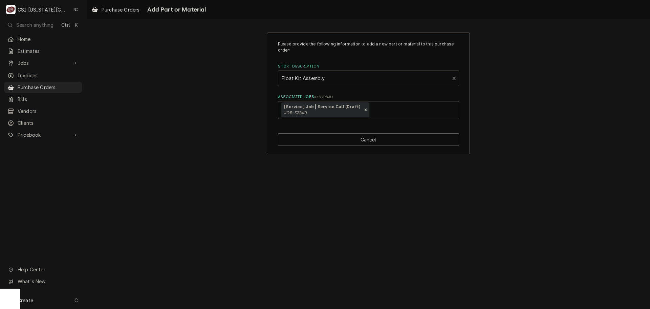
type textarea "x"
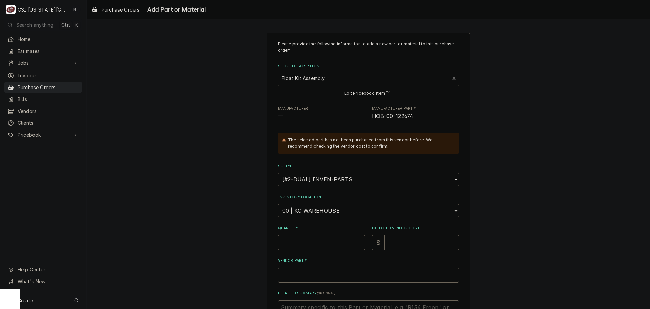
click at [348, 216] on select "Choose a location... 00 | KC WAREHOUSE 00 | MAIN WAREHOUSE 01 | BRIAN BREAZIER …" at bounding box center [368, 211] width 181 height 14
select select "2782"
click at [278, 204] on select "Choose a location... 00 | KC WAREHOUSE 00 | MAIN WAREHOUSE 01 | BRIAN BREAZIER …" at bounding box center [368, 211] width 181 height 14
click at [317, 238] on input "Quantity" at bounding box center [321, 242] width 87 height 15
type textarea "x"
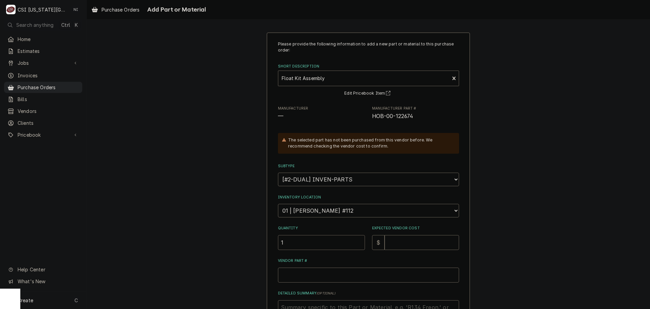
type input "1"
type textarea "x"
type input "2"
type textarea "x"
type input "27"
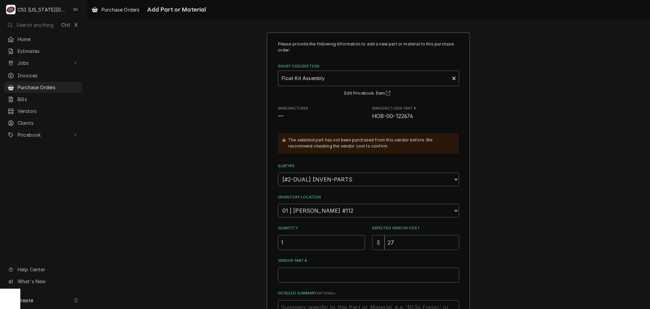
type textarea "x"
type input "27.1"
type textarea "x"
type input "27.15"
drag, startPoint x: 414, startPoint y: 117, endPoint x: 368, endPoint y: 117, distance: 46.4
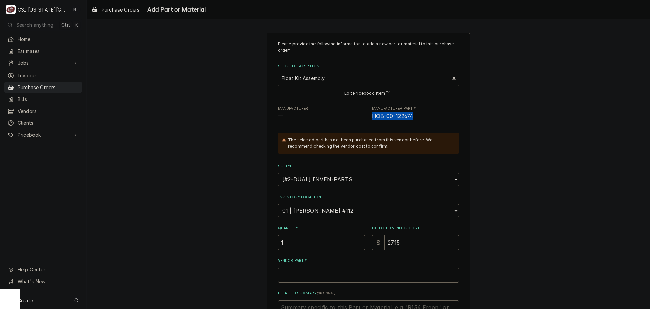
click at [368, 117] on div "Manufacturer — Manufacturer Part # HOB-00-122674" at bounding box center [368, 113] width 181 height 15
copy span "HOB-00-122674"
click at [316, 276] on input "Vendor Part #" at bounding box center [368, 274] width 181 height 15
paste input "HOB-00-122674"
type textarea "x"
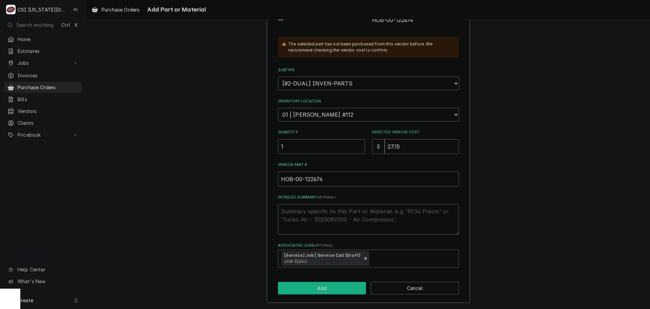
type input "HOB-00-122674"
click at [314, 281] on button "Add" at bounding box center [322, 287] width 88 height 13
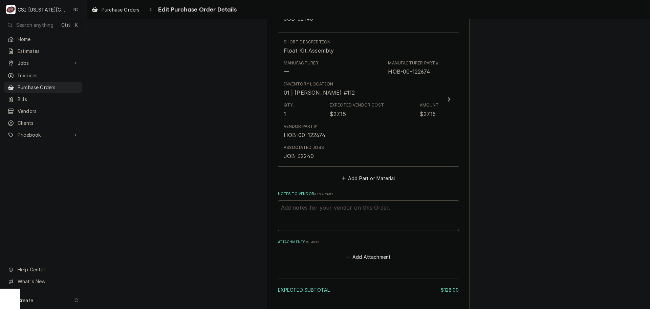
scroll to position [576, 0]
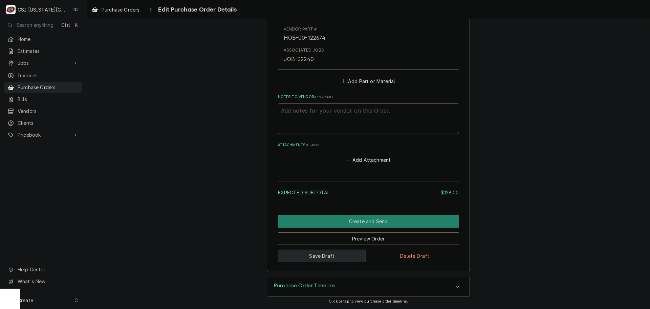
click at [340, 257] on button "Save Draft" at bounding box center [322, 255] width 88 height 13
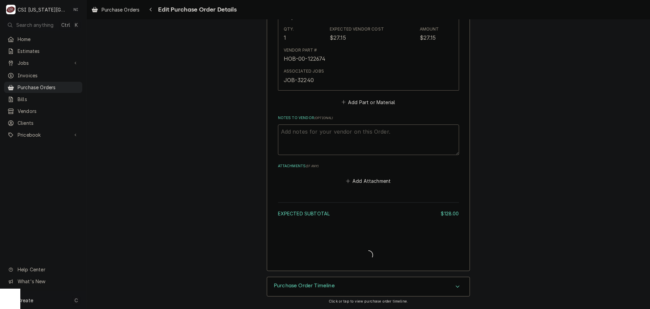
type textarea "x"
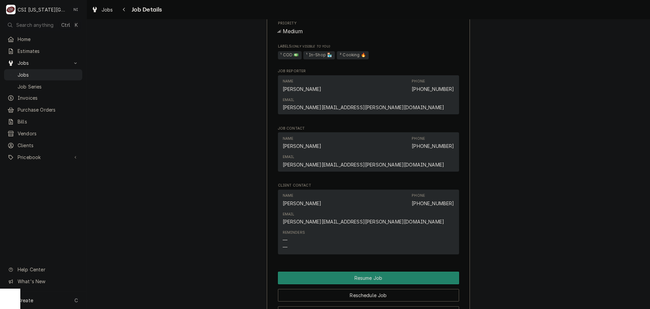
scroll to position [608, 0]
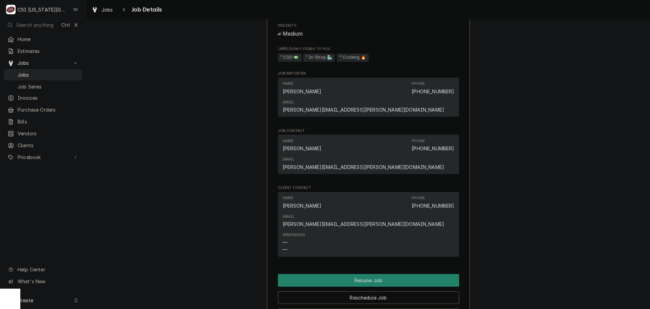
click at [375, 308] on button "Change Pause Status" at bounding box center [368, 314] width 181 height 13
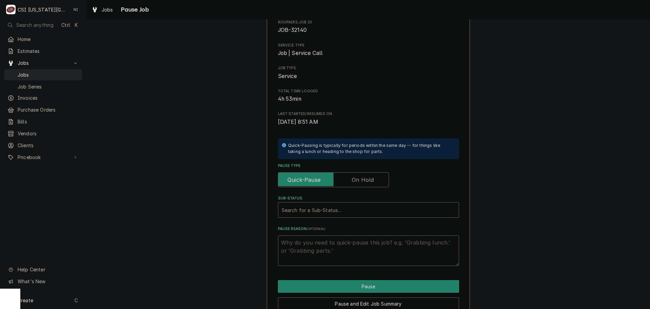
scroll to position [71, 0]
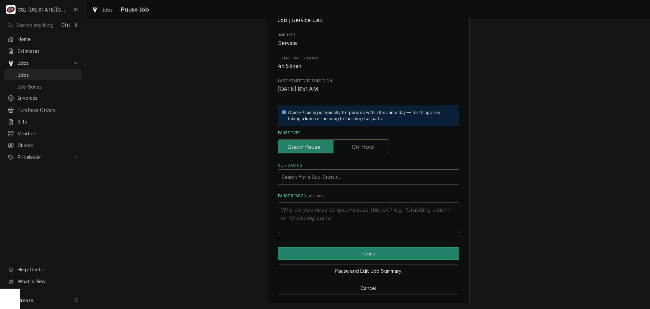
click at [371, 149] on label "Pause Type" at bounding box center [333, 146] width 111 height 15
click at [371, 149] on input "Pause Type" at bounding box center [333, 146] width 105 height 15
checkbox input "true"
click at [343, 175] on div "Sub-Status" at bounding box center [369, 177] width 174 height 12
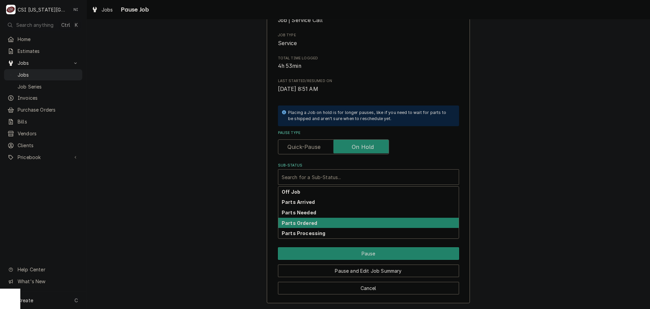
click at [310, 220] on strong "Parts Ordered" at bounding box center [300, 223] width 36 height 6
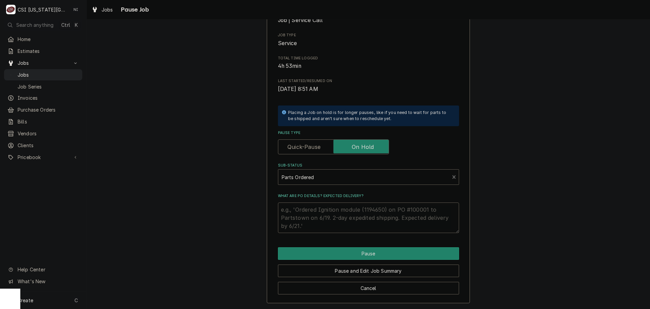
click at [301, 211] on textarea "What are PO details? Expected delivery?" at bounding box center [368, 217] width 181 height 30
type textarea "x"
type textarea "P"
type textarea "x"
type textarea "Pa"
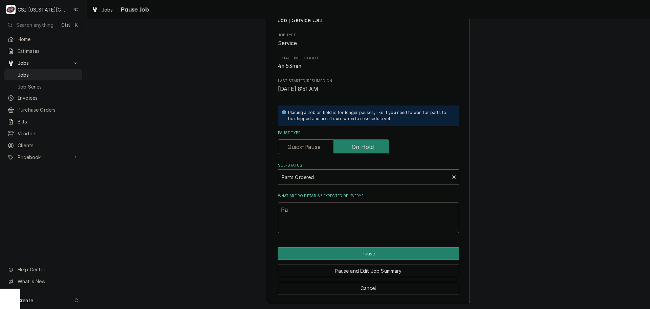
type textarea "x"
type textarea "Par"
type textarea "x"
type textarea "Parts"
type textarea "x"
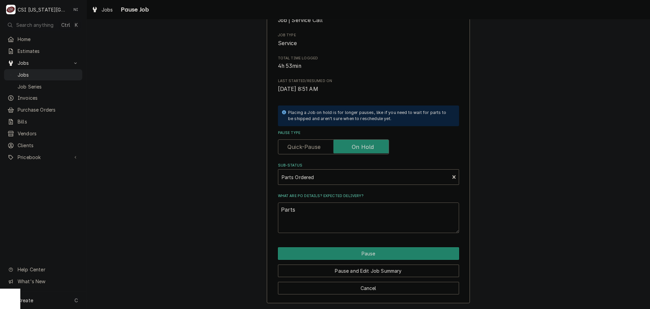
type textarea "Parts"
type textarea "x"
type textarea "Parts o"
type textarea "x"
type textarea "Parts or"
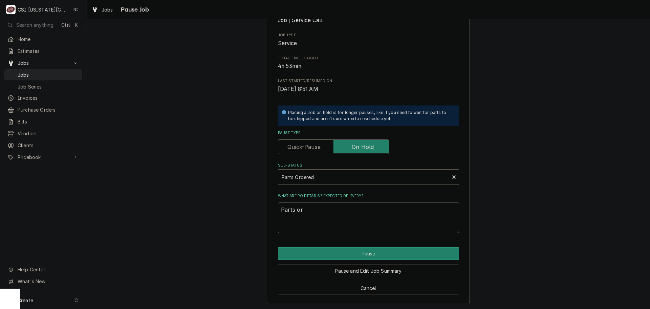
type textarea "x"
type textarea "Parts ord"
type textarea "x"
type textarea "Parts orde"
type textarea "x"
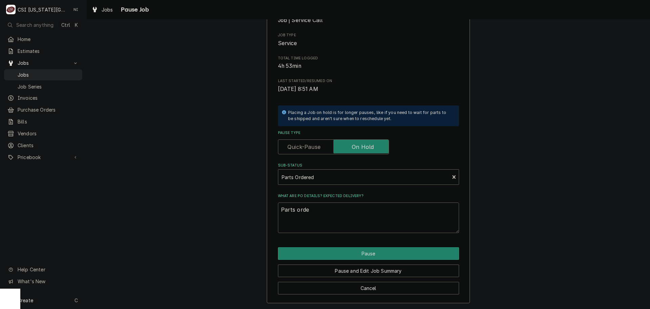
type textarea "Parts order"
type textarea "x"
type textarea "Parts ordere"
type textarea "x"
type textarea "Parts ordered"
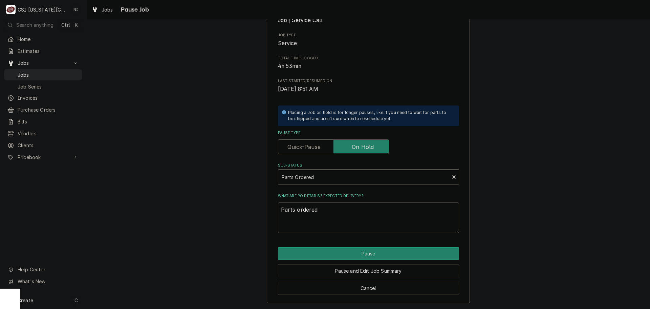
type textarea "x"
type textarea "Parts ordered"
type textarea "x"
type textarea "Parts ordered o"
type textarea "x"
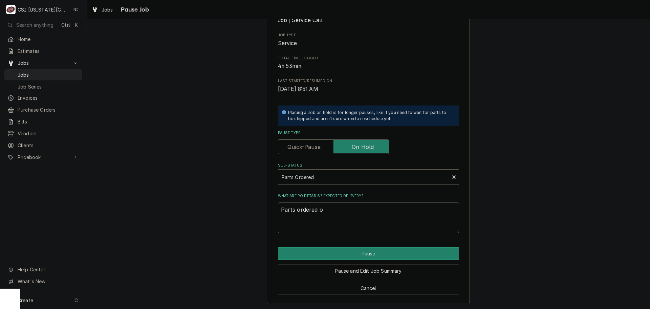
type textarea "Parts ordered on"
type textarea "x"
type textarea "Parts ordered on"
type textarea "x"
type textarea "Parts ordered on P"
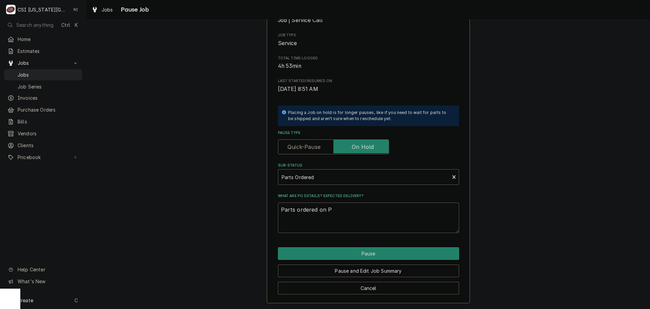
type textarea "x"
type textarea "Parts ordered on PO"
type textarea "x"
type textarea "Parts ordered on PO"
type textarea "x"
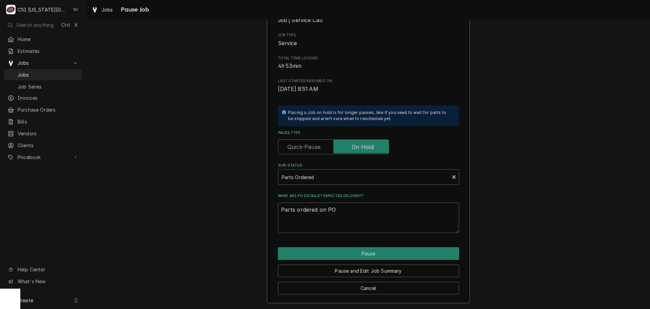
type textarea "Parts ordered on PO 3"
type textarea "x"
type textarea "Parts ordered on PO 30"
type textarea "x"
type textarea "Parts ordered on PO 301"
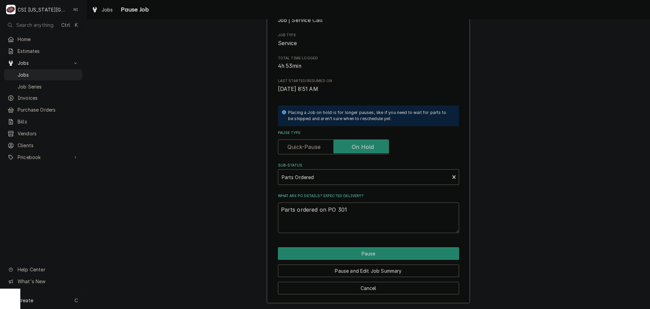
type textarea "x"
type textarea "Parts ordered on PO 3012"
type textarea "x"
type textarea "Parts ordered on PO 30128"
type textarea "x"
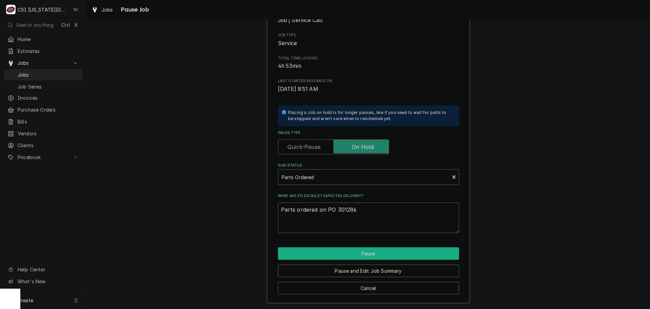
type textarea "Parts ordered on PO 301286"
click at [397, 255] on button "Pause" at bounding box center [368, 253] width 181 height 13
type textarea "x"
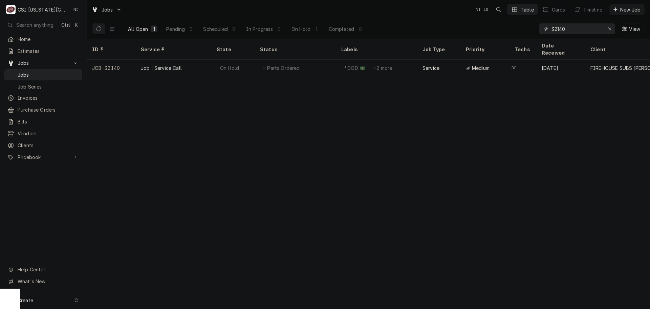
drag, startPoint x: 568, startPoint y: 29, endPoint x: 505, endPoint y: 28, distance: 63.0
click at [506, 28] on div "All Open 1 Pending 0 Scheduled 0 In Progress 0 On Hold 1 Completed 0 32140 View" at bounding box center [368, 28] width 553 height 19
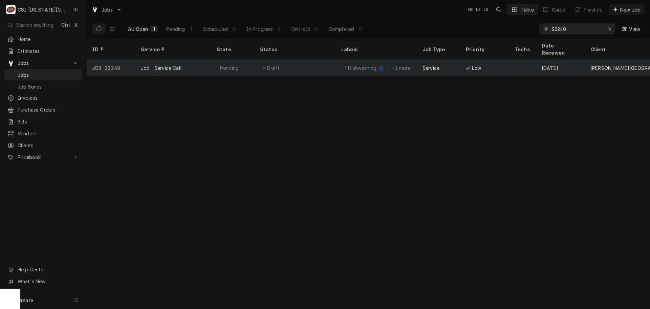
type input "32240"
click at [304, 60] on div "Draft" at bounding box center [295, 68] width 81 height 16
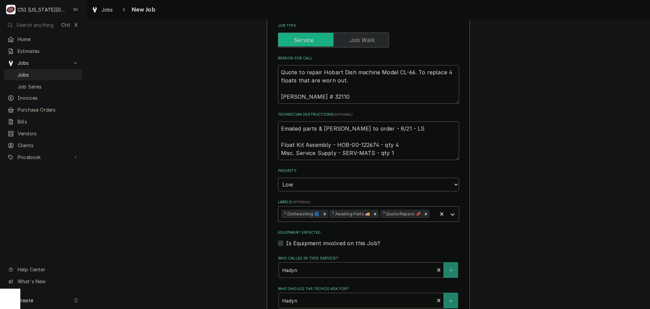
scroll to position [271, 0]
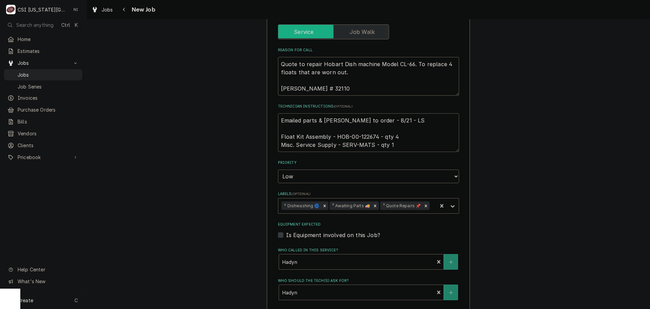
drag, startPoint x: 363, startPoint y: 136, endPoint x: 349, endPoint y: 136, distance: 14.6
click at [349, 136] on textarea "Emailed parts & lindy to order - 8/21 - LS Float Kit Assembly - HOB-00-122674 -…" at bounding box center [368, 132] width 181 height 39
click at [274, 120] on div "Use the fields below to edit this job: Client Details Client GARDNER EDGERTON S…" at bounding box center [368, 129] width 203 height 735
drag, startPoint x: 278, startPoint y: 118, endPoint x: 279, endPoint y: 124, distance: 5.6
click at [278, 119] on textarea "Emailed parts & lindy to order - 8/21 - LS Float Kit Assembly - HOB-00-122674 -…" at bounding box center [368, 132] width 181 height 39
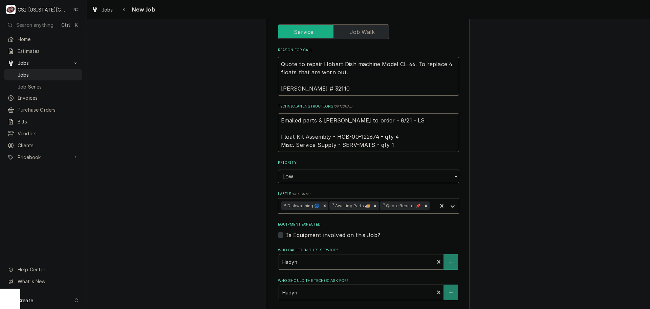
type textarea "x"
type textarea "Emailed parts & lindy to order - 8/21 - LS Float Kit Assembly - HOB-00-122674 -…"
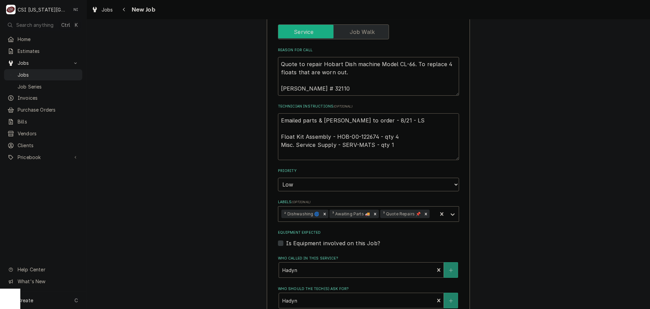
type textarea "x"
type textarea "Emailed parts & lindy to order - 8/21 - LS Float Kit Assembly - HOB-00-122674 -…"
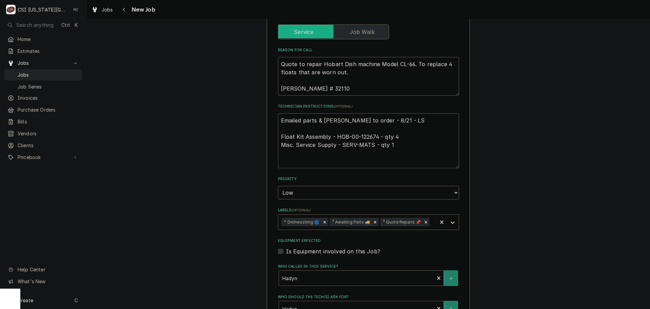
click at [291, 118] on textarea "Emailed parts & lindy to order - 8/21 - LS Float Kit Assembly - HOB-00-122674 -…" at bounding box center [368, 140] width 181 height 55
type textarea "x"
type textarea "F Emailed parts & lindy to order - 8/21 - LS Float Kit Assembly - HOB-00-122674…"
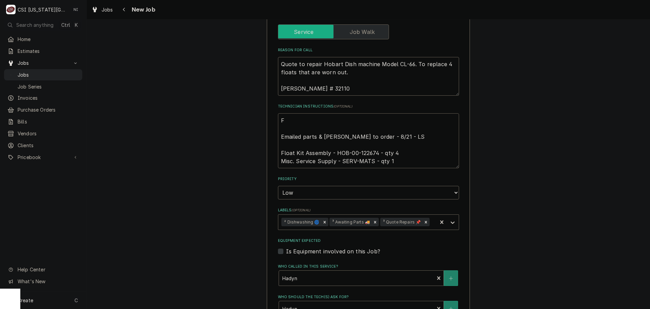
type textarea "x"
type textarea "Fl Emailed parts & lindy to order - 8/21 - LS Float Kit Assembly - HOB-00-12267…"
type textarea "x"
type textarea "Flo Emailed parts & lindy to order - 8/21 - LS Float Kit Assembly - HOB-00-1226…"
type textarea "x"
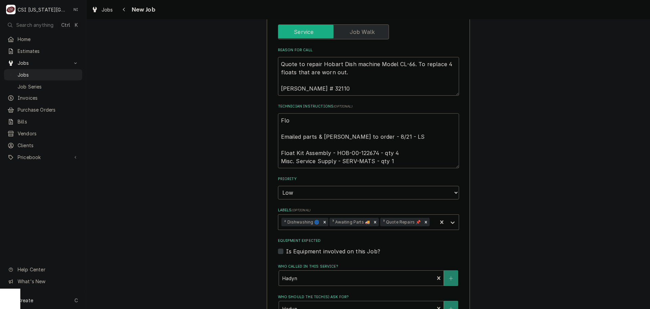
type textarea "Floa Emailed parts & lindy to order - 8/21 - LS Float Kit Assembly - HOB-00-122…"
type textarea "x"
type textarea "Float Emailed parts & lindy to order - 8/21 - LS Float Kit Assembly - HOB-00-12…"
type textarea "x"
type textarea "Float o Emailed parts & lindy to order - 8/21 - LS Float Kit Assembly - HOB-00-…"
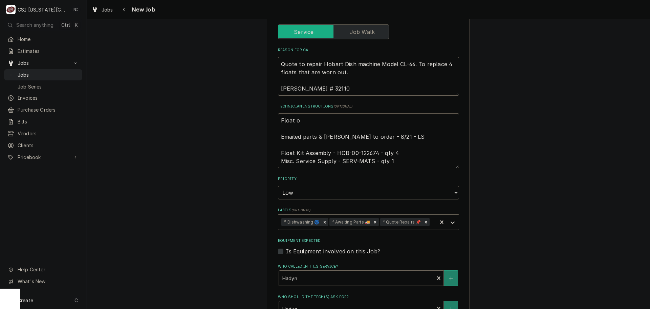
type textarea "x"
type textarea "Float or Emailed parts & lindy to order - 8/21 - LS Float Kit Assembly - HOB-00…"
type textarea "x"
type textarea "Float ord Emailed parts & lindy to order - 8/21 - LS Float Kit Assembly - HOB-0…"
type textarea "x"
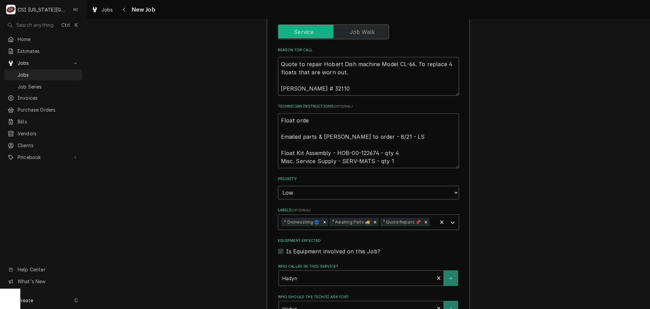
type textarea "Float order Emailed parts & lindy to order - 8/21 - LS Float Kit Assembly - HOB…"
type textarea "x"
type textarea "Float ordere Emailed parts & lindy to order - 8/21 - LS Float Kit Assembly - HO…"
type textarea "x"
type textarea "Float ordered Emailed parts & lindy to order - 8/21 - LS Float Kit Assembly - H…"
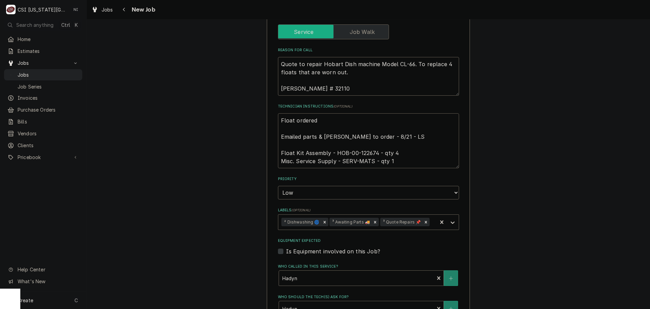
type textarea "x"
type textarea "Float ordered Emailed parts & lindy to order - 8/21 - LS Float Kit Assembly - H…"
type textarea "x"
type textarea "Float ordered o Emailed parts & lindy to order - 8/21 - LS Float Kit Assembly -…"
type textarea "x"
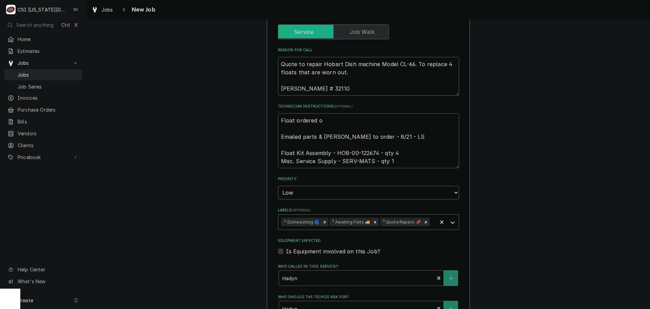
type textarea "Float ordered on Emailed parts & lindy to order - 8/21 - LS Float Kit Assembly …"
type textarea "x"
type textarea "Float ordered on p Emailed parts & lindy to order - 8/21 - LS Float Kit Assembl…"
type textarea "x"
type textarea "Float ordered on po Emailed parts & lindy to order - 8/21 - LS Float Kit Assemb…"
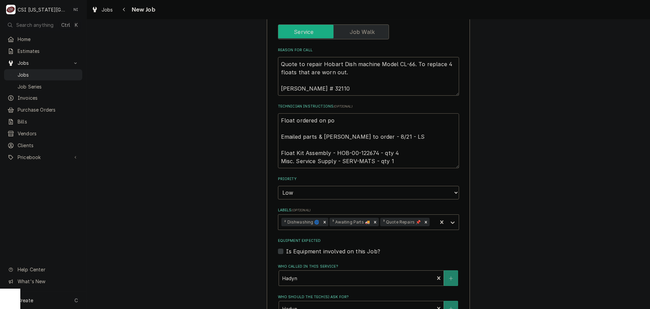
type textarea "x"
type textarea "Float ordered on po Emailed parts & lindy to order - 8/21 - LS Float Kit Assemb…"
type textarea "x"
type textarea "Float ordered on po 3 Emailed parts & lindy to order - 8/21 - LS Float Kit Asse…"
type textarea "x"
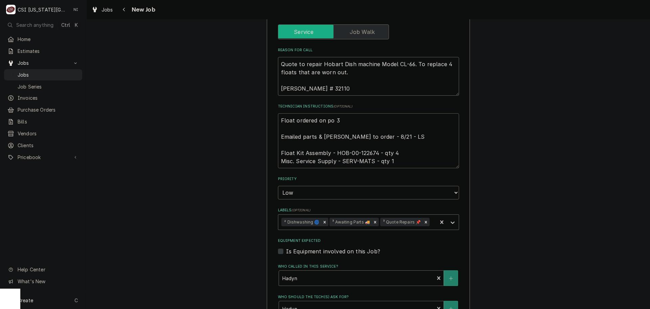
type textarea "Float ordered on po 30 Emailed parts & lindy to order - 8/21 - LS Float Kit Ass…"
type textarea "x"
type textarea "Float ordered on po 301 Emailed parts & lindy to order - 8/21 - LS Float Kit As…"
type textarea "x"
type textarea "Float ordered on po 3012 Emailed parts & lindy to order - 8/21 - LS Float Kit A…"
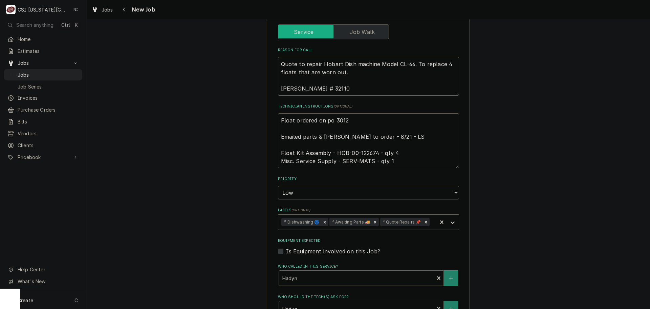
type textarea "x"
type textarea "Float ordered on po 30128 Emailed parts & lindy to order - 8/21 - LS Float Kit …"
type textarea "x"
type textarea "Float ordered on po 301286 Emailed parts & lindy to order - 8/21 - LS Float Kit…"
type textarea "x"
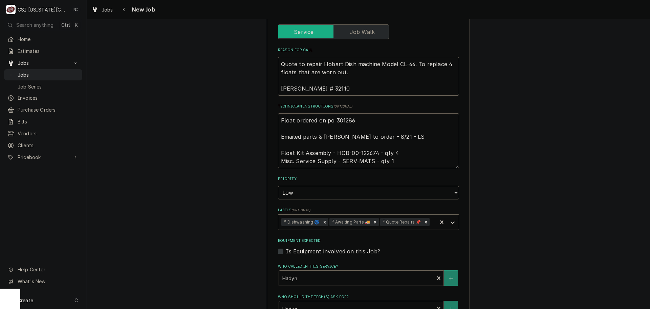
type textarea "Float ordered on po 301286, Emailed parts & lindy to order - 8/21 - LS Float Ki…"
type textarea "x"
type textarea "Float ordered on po 301286, Emailed parts & lindy to order - 8/21 - LS Float Ki…"
type textarea "x"
type textarea "Float ordered on po 301286, Mis Emailed parts & lindy to order - 8/21 - LS Floa…"
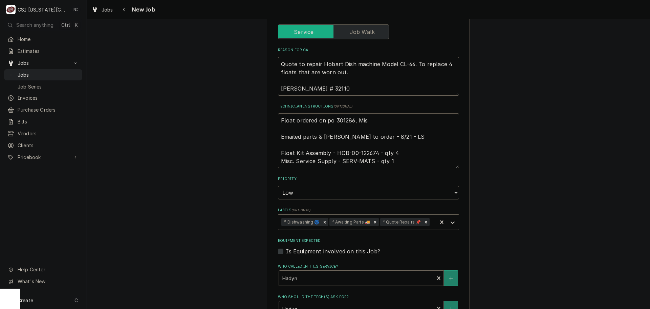
type textarea "x"
type textarea "Float ordered on po 301286, Misc Emailed parts & lindy to order - 8/21 - LS Flo…"
type textarea "x"
type textarea "Float ordered on po 301286, Misc Emailed parts & lindy to order - 8/21 - LS Flo…"
type textarea "x"
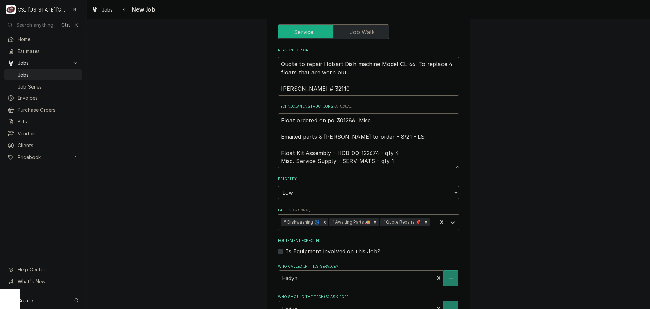
type textarea "Float ordered on po 301286, Misc t Emailed parts & lindy to order - 8/21 - LS F…"
type textarea "x"
type textarea "Float ordered on po 301286, Misc to Emailed parts & lindy to order - 8/21 - LS …"
type textarea "x"
type textarea "Float ordered on po 301286, Misc to b Emailed parts & lindy to order - 8/21 - L…"
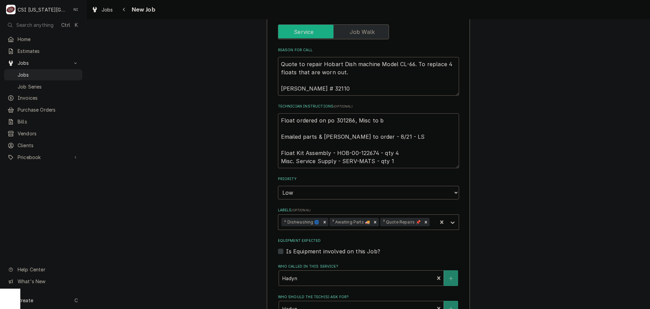
type textarea "x"
type textarea "Float ordered on po 301286, Misc to be Emailed parts & lindy to order - 8/21 - …"
type textarea "x"
type textarea "Float ordered on po 301286, Misc to be Emailed parts & lindy to order - 8/21 - …"
type textarea "x"
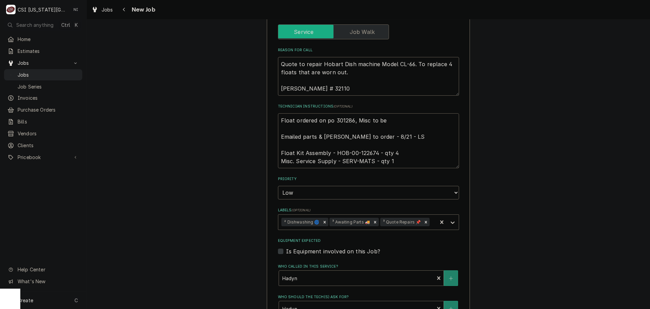
type textarea "Float ordered on po 301286, Misc to be s Emailed parts & lindy to order - 8/21 …"
type textarea "x"
type textarea "Float ordered on po 301286, Misc to be so Emailed parts & lindy to order - 8/21…"
type textarea "x"
type textarea "Float ordered on po 301286, Misc to be sou Emailed parts & lindy to order - 8/2…"
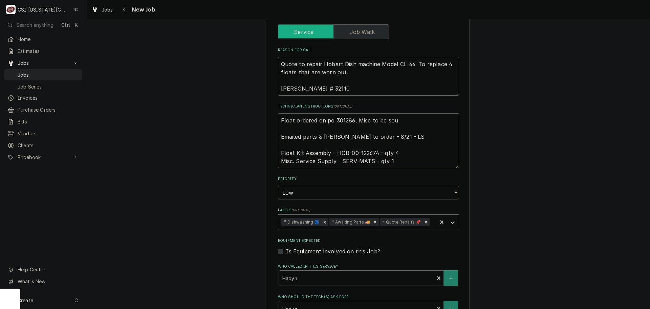
type textarea "x"
type textarea "Float ordered on po 301286, Misc to be sour Emailed parts & lindy to order - 8/…"
type textarea "x"
type textarea "Float ordered on po 301286, Misc to be source Emailed parts & lindy to order - …"
type textarea "x"
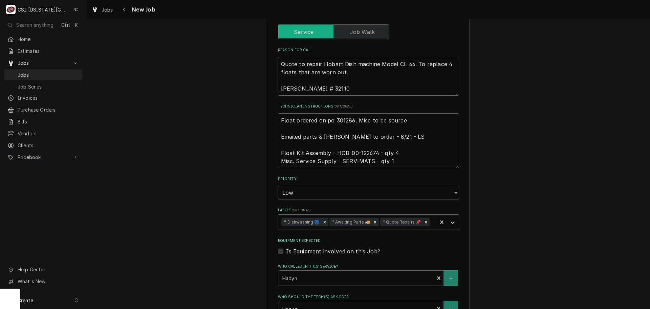
type textarea "Float ordered on po 301286, Misc to be sourced Emailed parts & lindy to order -…"
type textarea "x"
type textarea "Float ordered on po 301286, Misc to be sourcedd Emailed parts & lindy to order …"
type textarea "x"
type textarea "Float ordered on po 301286, Misc to be sourcedd Emailed parts & lindy to order …"
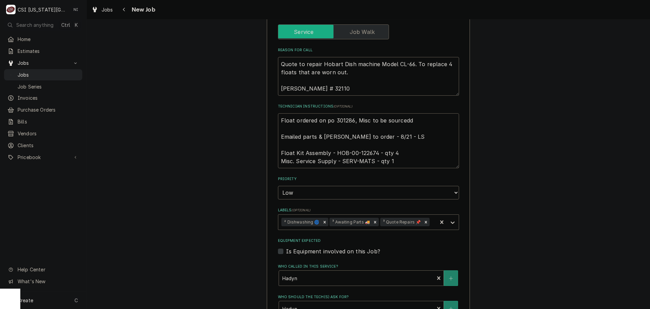
type textarea "x"
type textarea "Float ordered on po 301286, Misc to be sourcedd l Emailed parts & lindy to orde…"
type textarea "x"
type textarea "Float ordered on po 301286, Misc to be sourcedd Emailed parts & lindy to order …"
type textarea "x"
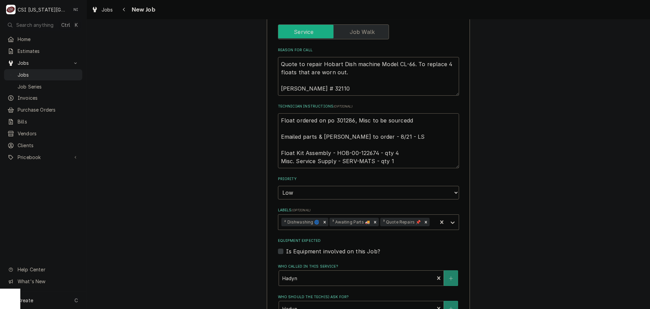
type textarea "Float ordered on po 301286, Misc to be sourcedd Emailed parts & lindy to order …"
type textarea "x"
type textarea "Float ordered on po 301286, Misc to be sourced Emailed parts & lindy to order -…"
type textarea "x"
type textarea "Float ordered on po 301286, Misc to be sourced Emailed parts & lindy to order -…"
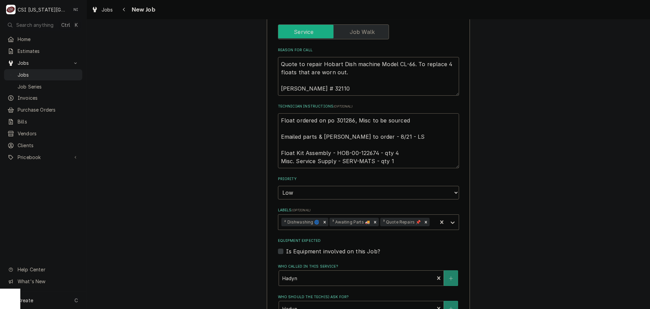
type textarea "x"
type textarea "Float ordered on po 301286, Misc to be sourced l Emailed parts & lindy to order…"
type textarea "x"
type textarea "Float ordered on po 301286, Misc to be sourced lo Emailed parts & lindy to orde…"
type textarea "x"
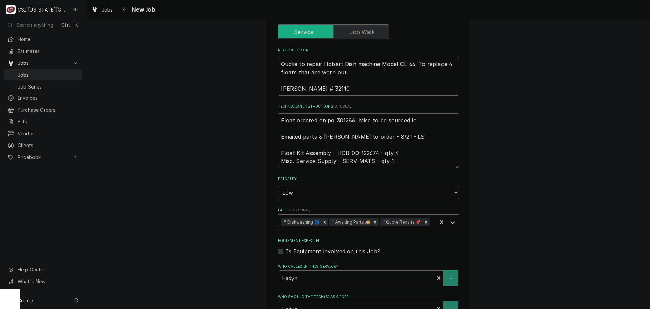
type textarea "Float ordered on po 301286, Misc to be sourced loc Emailed parts & lindy to ord…"
type textarea "x"
type textarea "Float ordered on po 301286, Misc to be sourced loca Emailed parts & lindy to or…"
type textarea "x"
type textarea "Float ordered on po 301286, Misc to be sourced local Emailed parts & lindy to o…"
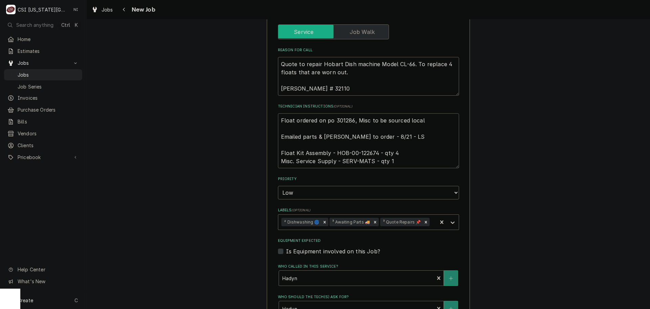
type textarea "x"
type textarea "Float ordered on po 301286, Misc to be sourced locall Emailed parts & lindy to …"
type textarea "x"
type textarea "Float ordered on po 301286, Misc to be sourced locally Emailed parts & lindy to…"
type textarea "x"
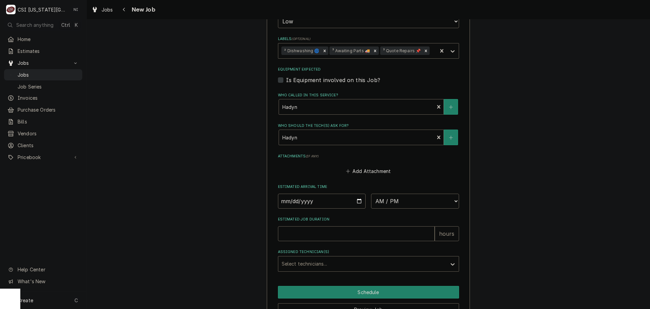
scroll to position [481, 0]
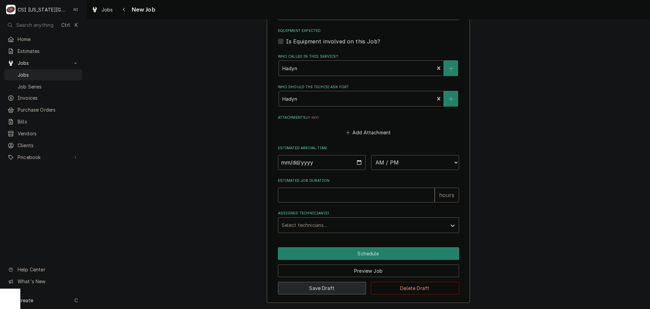
type textarea "Float ordered on po 301286, Misc to be sourced locally Emailed parts & lindy to…"
click at [331, 285] on button "Save Draft" at bounding box center [322, 287] width 88 height 13
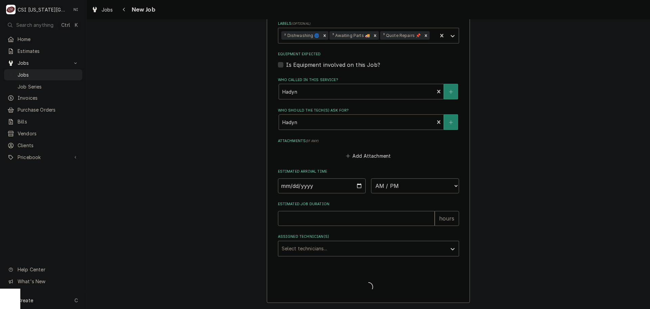
type textarea "x"
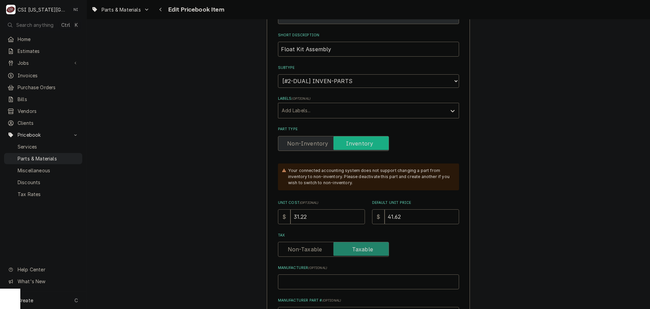
scroll to position [102, 0]
drag, startPoint x: 301, startPoint y: 216, endPoint x: 213, endPoint y: 217, distance: 88.1
type textarea "x"
type input "2"
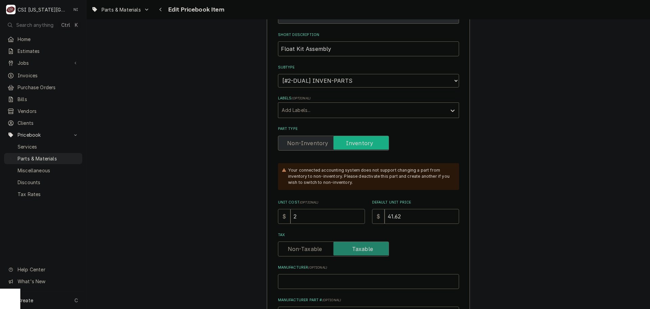
type textarea "x"
type input "27"
type textarea "x"
type input "27.1"
type textarea "x"
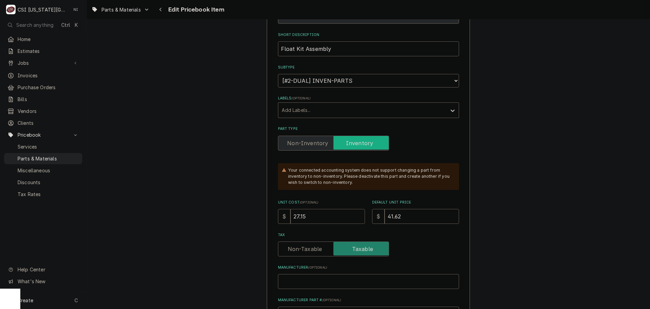
type input "27.15"
type textarea "x"
type input "3"
type textarea "x"
type input "37"
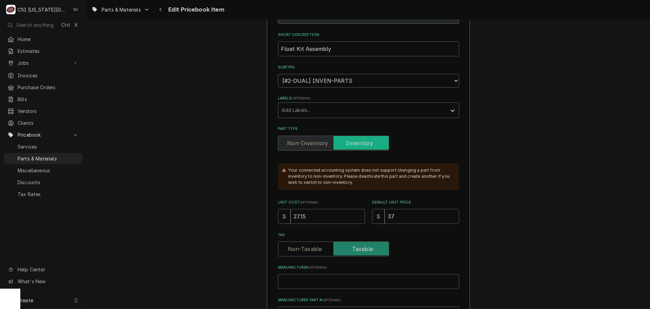
type textarea "x"
type input "370"
type textarea "x"
type input "37"
type textarea "x"
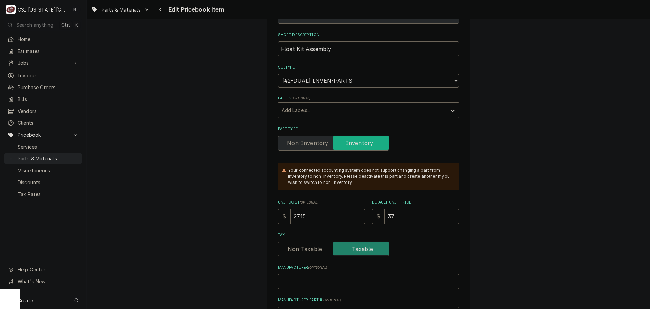
type input "37.2"
type textarea "x"
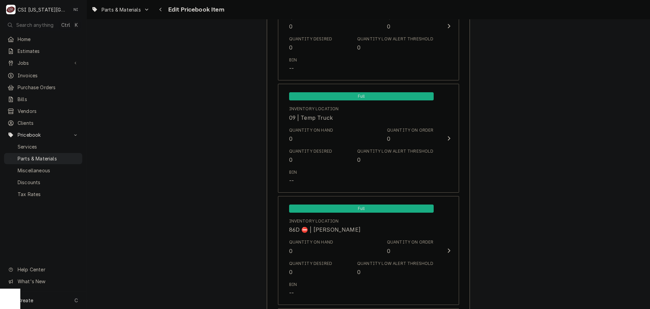
scroll to position [6566, 0]
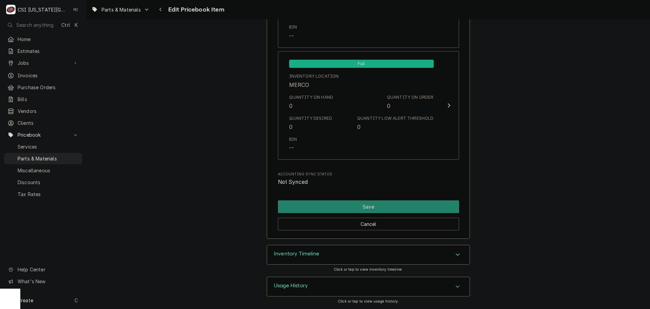
type input "37.22"
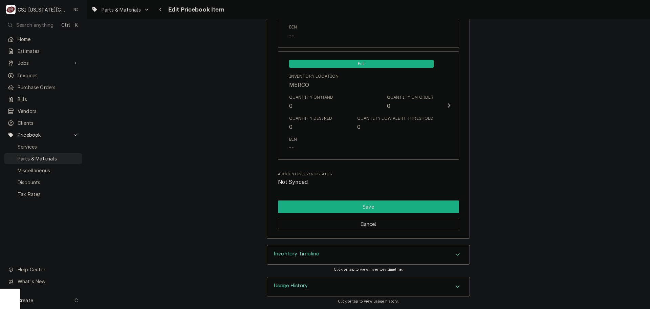
click at [372, 206] on button "Save" at bounding box center [368, 206] width 181 height 13
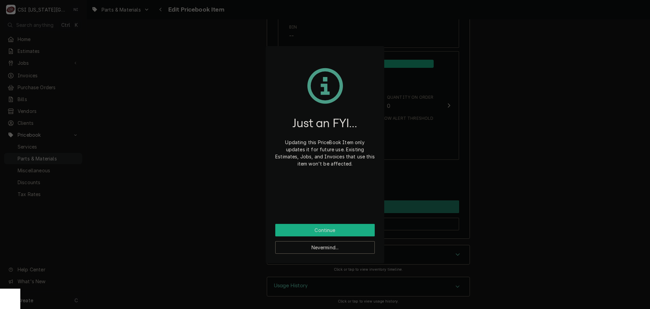
click at [346, 225] on button "Continue" at bounding box center [325, 230] width 100 height 13
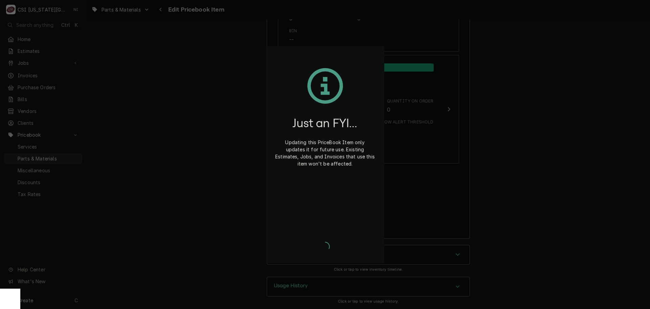
scroll to position [6562, 0]
type textarea "x"
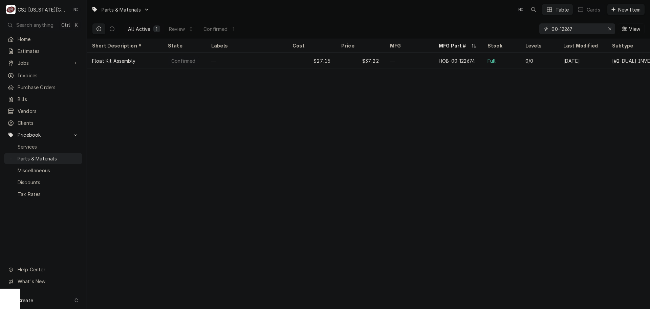
drag, startPoint x: 588, startPoint y: 26, endPoint x: 528, endPoint y: 28, distance: 60.7
click at [528, 28] on div "All Active 1 Review 0 Confirmed 1 00-12267 View" at bounding box center [368, 28] width 553 height 19
paste input "2006589"
type input "2006589"
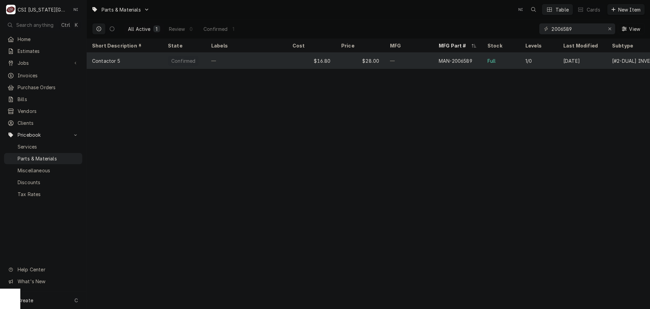
click at [508, 65] on div "Full" at bounding box center [501, 61] width 38 height 16
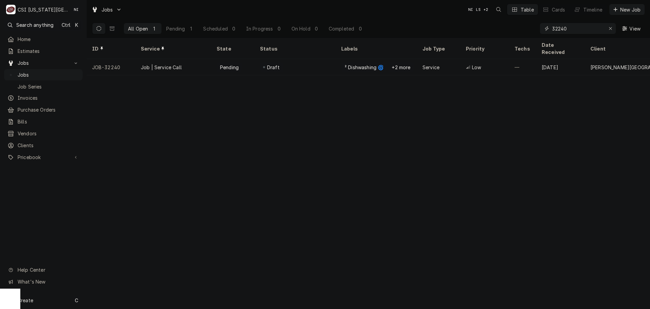
drag, startPoint x: 571, startPoint y: 27, endPoint x: 522, endPoint y: 32, distance: 49.0
click at [527, 32] on div "All Open 1 Pending 1 Scheduled 0 In Progress 0 On Hold 0 Completed 0 32240 View" at bounding box center [368, 28] width 553 height 19
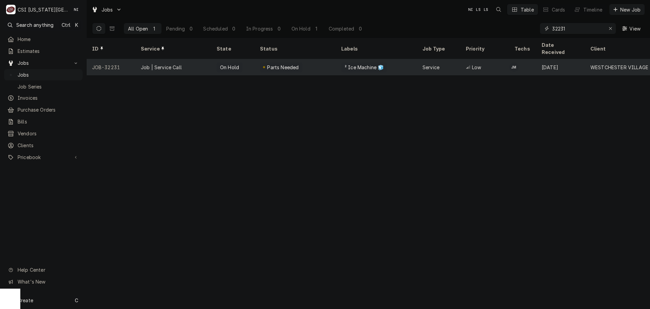
type input "32231"
click at [307, 59] on div "Parts Needed" at bounding box center [295, 67] width 81 height 16
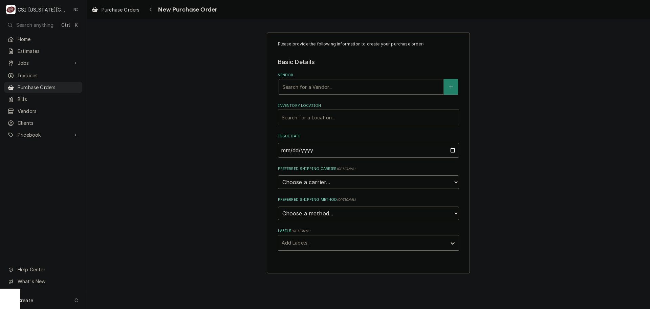
click at [348, 87] on div "Vendor" at bounding box center [362, 87] width 158 height 12
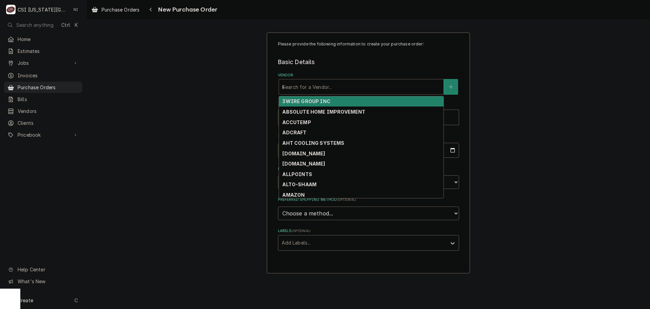
type input "key"
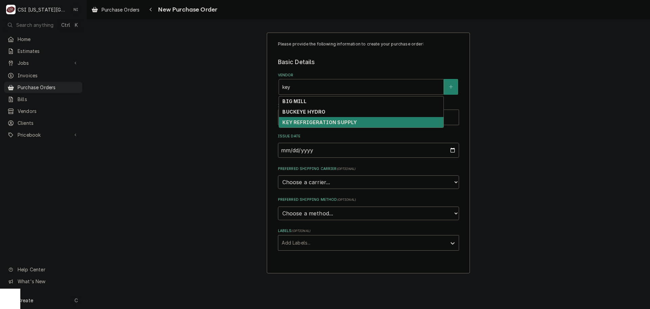
click at [334, 121] on strong "KEY REFRIGERATION SUPPLY" at bounding box center [320, 122] width 75 height 6
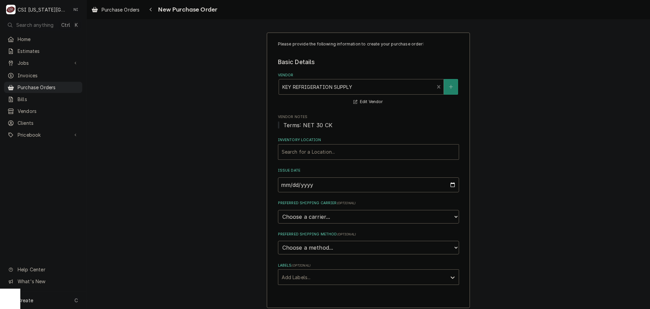
click at [330, 153] on div "Inventory Location" at bounding box center [369, 152] width 174 height 12
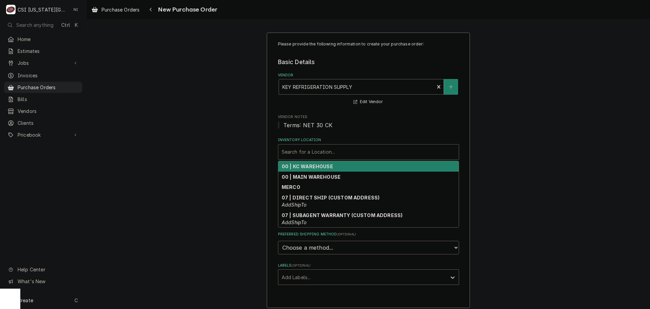
click at [326, 165] on strong "00 | KC WAREHOUSE" at bounding box center [307, 166] width 51 height 6
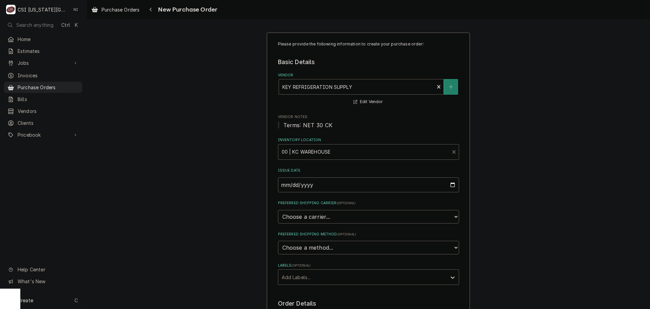
click at [315, 276] on div "Labels" at bounding box center [363, 277] width 162 height 12
click at [300, 301] on div "² Local Pickup 🛍️" at bounding box center [368, 302] width 181 height 11
type textarea "x"
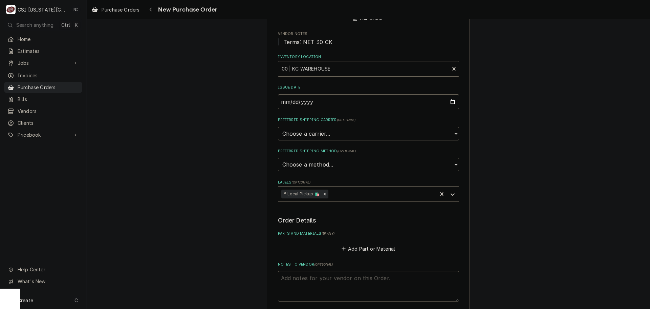
scroll to position [102, 0]
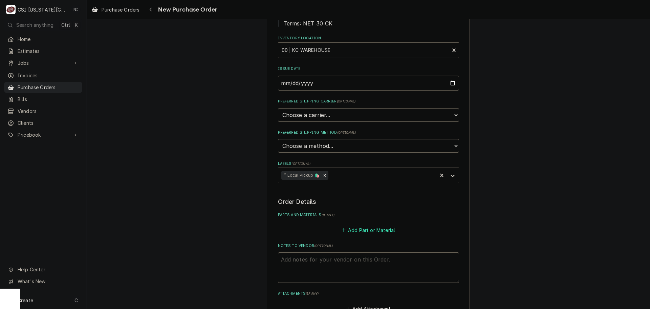
click at [358, 232] on button "Add Part or Material" at bounding box center [368, 229] width 56 height 9
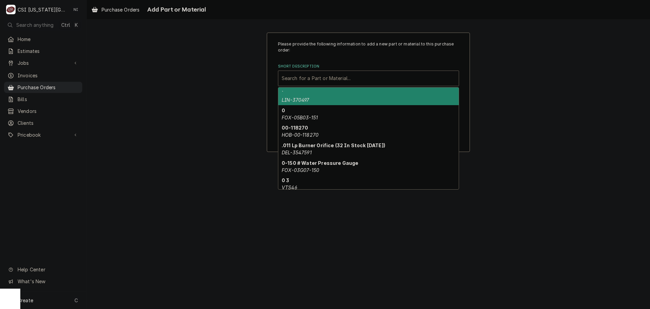
click at [308, 79] on div "Short Description" at bounding box center [369, 78] width 174 height 12
paste input "2006589"
type input "2006589"
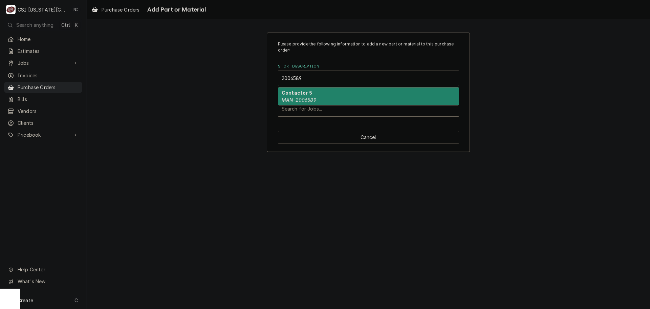
click at [321, 100] on div "Contactor 5 MAN-2006589" at bounding box center [368, 96] width 181 height 18
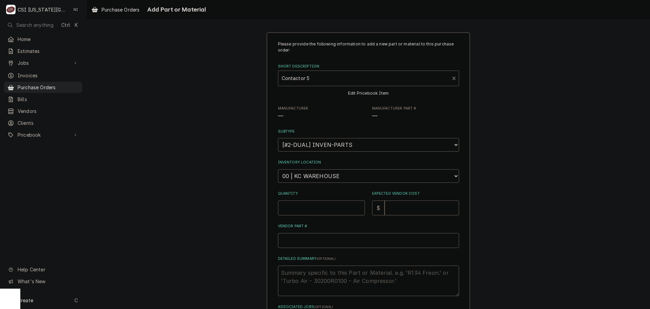
type textarea "x"
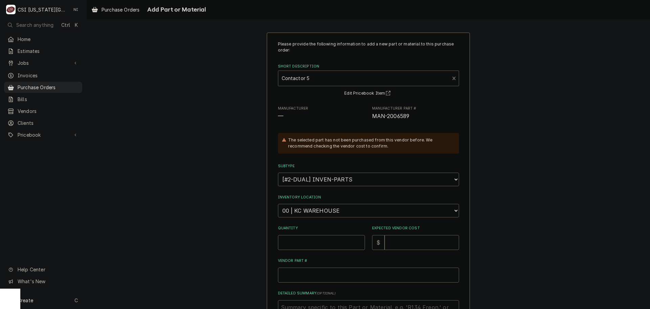
click at [328, 214] on select "Choose a location... 00 | KC WAREHOUSE 00 | MAIN WAREHOUSE 01 | BRIAN BREAZIER …" at bounding box center [368, 211] width 181 height 14
select select "2772"
click at [278, 204] on select "Choose a location... 00 | KC WAREHOUSE 00 | MAIN WAREHOUSE 01 | BRIAN BREAZIER …" at bounding box center [368, 211] width 181 height 14
drag, startPoint x: 310, startPoint y: 242, endPoint x: 313, endPoint y: 237, distance: 6.2
click at [310, 242] on input "Quantity" at bounding box center [321, 242] width 87 height 15
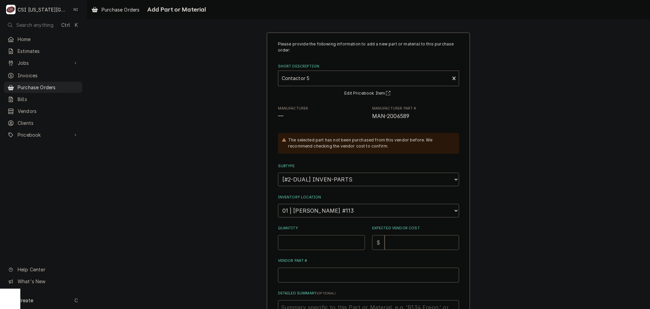
type textarea "x"
type input "1"
drag, startPoint x: 399, startPoint y: 238, endPoint x: 403, endPoint y: 232, distance: 7.1
click at [403, 236] on input "Expected Vendor Cost" at bounding box center [422, 242] width 75 height 15
type textarea "x"
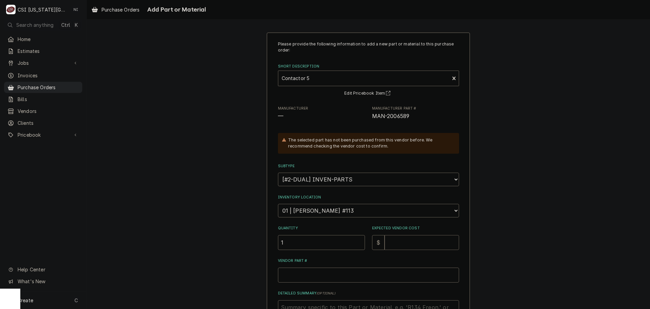
type input "5"
type textarea "x"
type input "50"
type textarea "x"
type input "50.8"
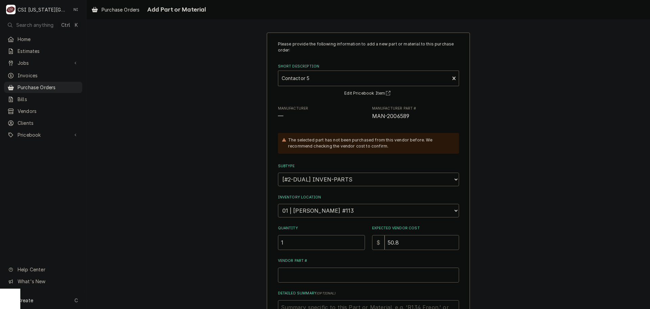
type textarea "x"
type input "50.80"
drag, startPoint x: 412, startPoint y: 114, endPoint x: 368, endPoint y: 120, distance: 44.1
click at [368, 120] on div "Manufacturer — Manufacturer Part # MAN-2006589" at bounding box center [368, 113] width 181 height 15
copy span "MAN-2006589"
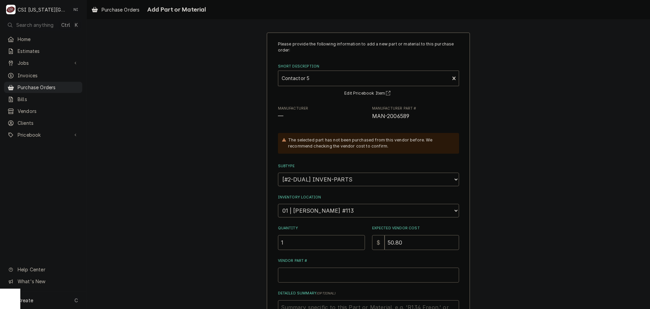
click at [344, 279] on input "Vendor Part #" at bounding box center [368, 274] width 181 height 15
type textarea "x"
type input "v"
type textarea "x"
paste input "MAN-2006589"
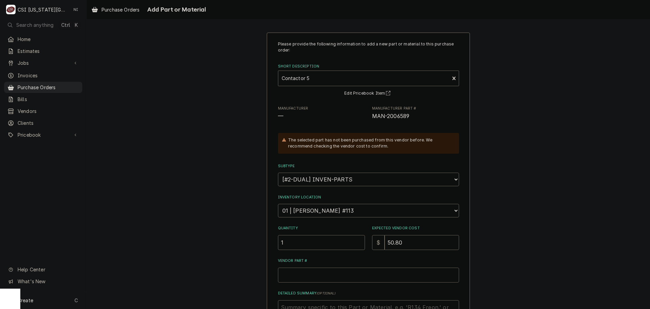
type textarea "x"
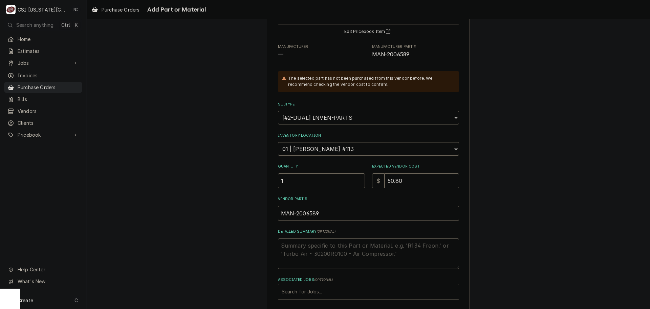
scroll to position [93, 0]
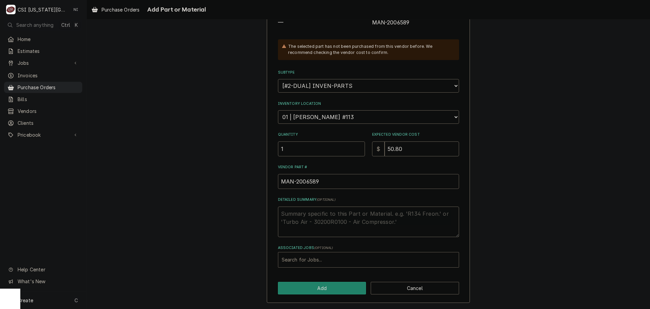
type input "MAN-2006589"
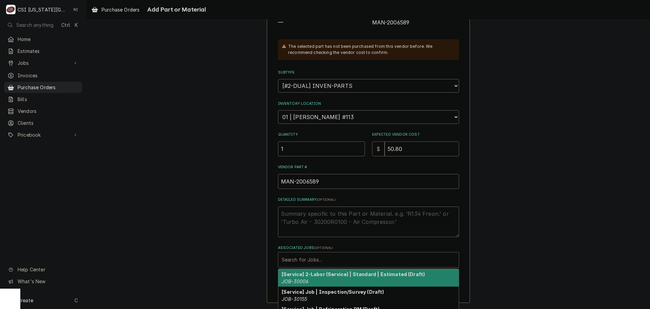
click at [314, 258] on div "Associated Jobs" at bounding box center [369, 259] width 174 height 12
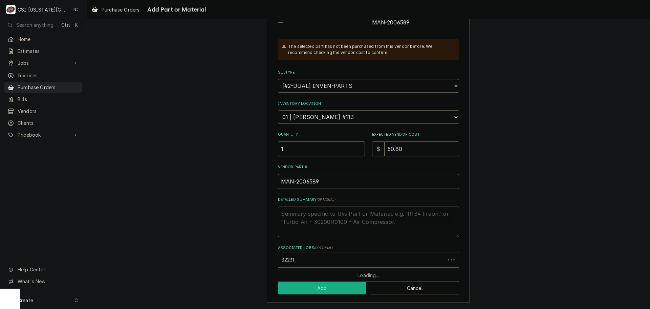
type input "32231"
click at [311, 286] on button "Add" at bounding box center [322, 287] width 88 height 13
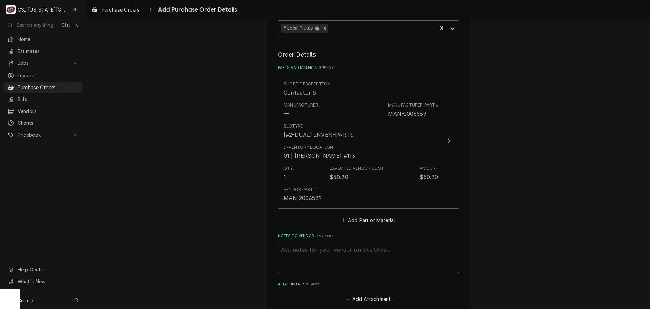
scroll to position [271, 0]
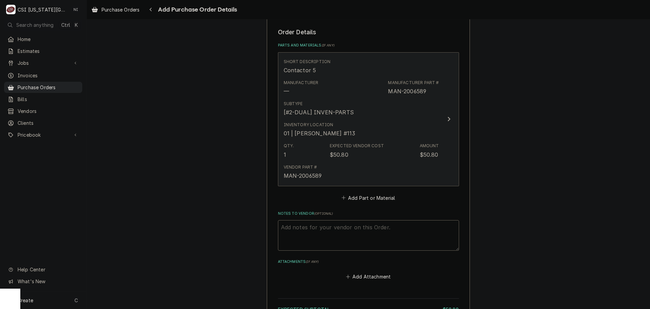
click at [381, 128] on div "Inventory Location 01 | JOSHUA MARSHALL #113" at bounding box center [361, 129] width 155 height 21
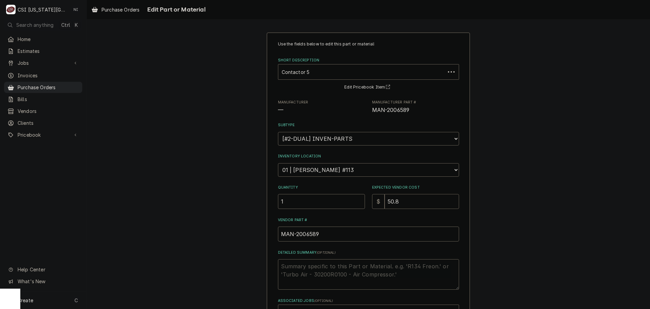
drag, startPoint x: 401, startPoint y: 201, endPoint x: 383, endPoint y: 204, distance: 18.8
click at [385, 204] on input "50.8" at bounding box center [422, 201] width 75 height 15
type textarea "x"
type input "3"
type textarea "x"
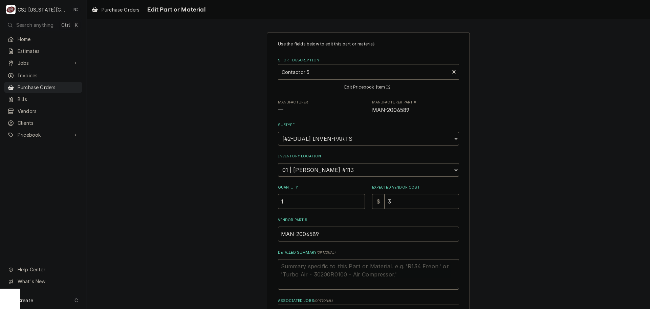
type input "37"
type textarea "x"
type input "37.0"
type textarea "x"
type input "37.08"
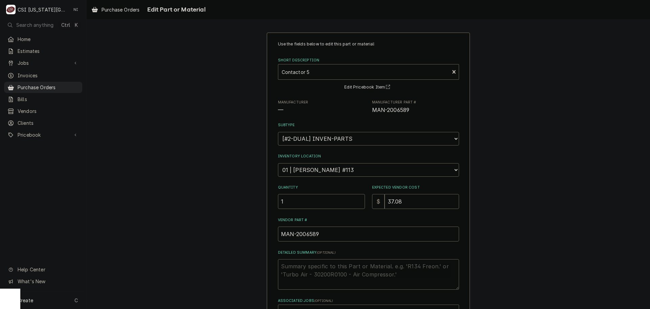
click at [531, 181] on div "Use the fields below to edit this part or material: Short Description Contactor…" at bounding box center [369, 202] width 564 height 352
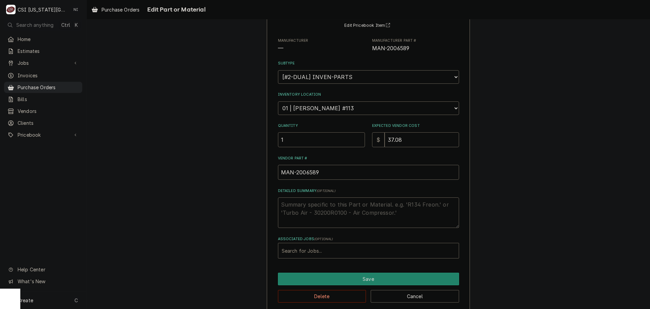
scroll to position [70, 0]
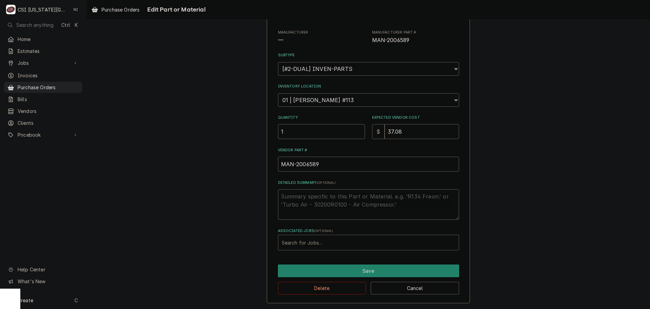
click at [304, 242] on div "Associated Jobs" at bounding box center [369, 242] width 174 height 12
type input "32231"
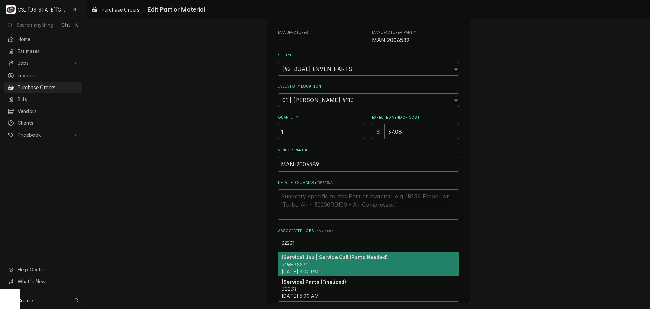
click at [312, 264] on div "[Service] Job | Service Call (Parts Needed) JOB-32231 Wed, Aug 20th, 2025 - 3:0…" at bounding box center [368, 264] width 181 height 25
type textarea "x"
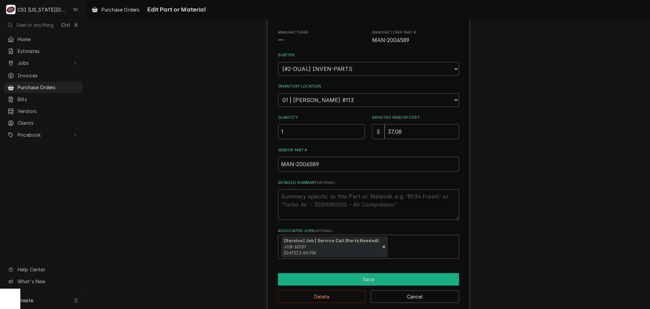
click at [322, 280] on button "Save" at bounding box center [368, 279] width 181 height 13
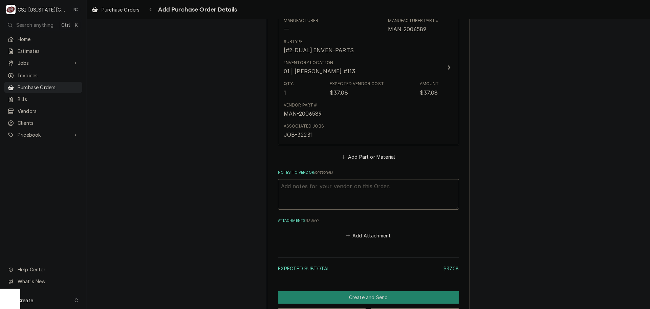
scroll to position [359, 0]
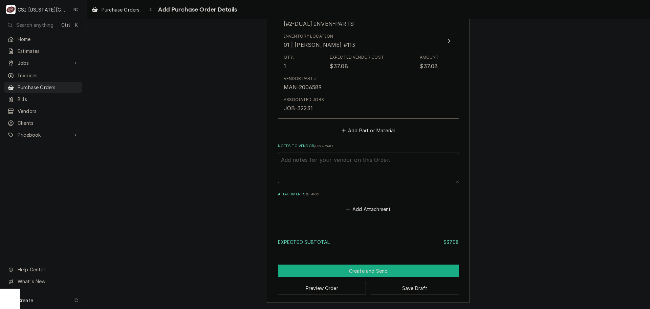
click at [401, 276] on button "Create and Send" at bounding box center [368, 270] width 181 height 13
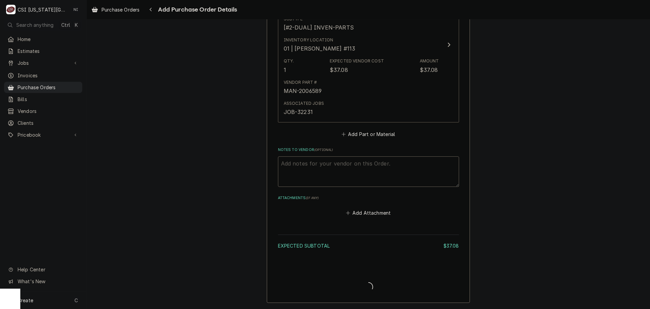
scroll to position [356, 0]
type textarea "x"
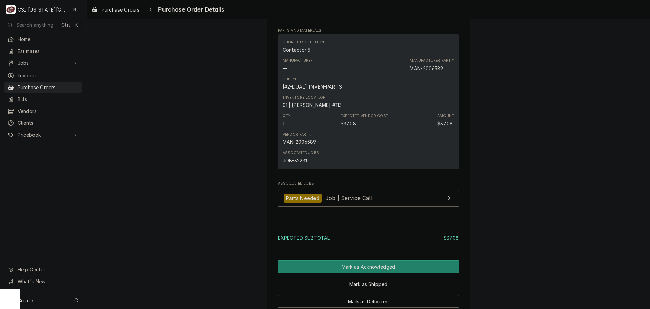
scroll to position [525, 0]
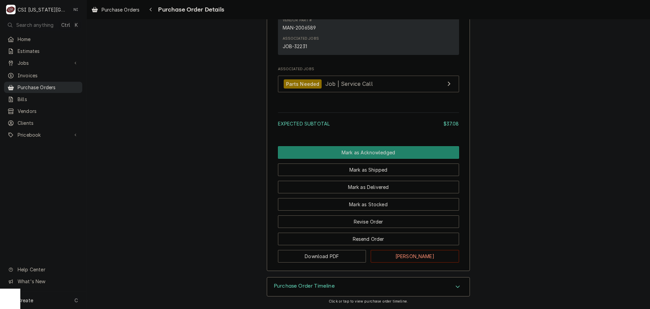
click at [60, 87] on span "Purchase Orders" at bounding box center [48, 87] width 61 height 7
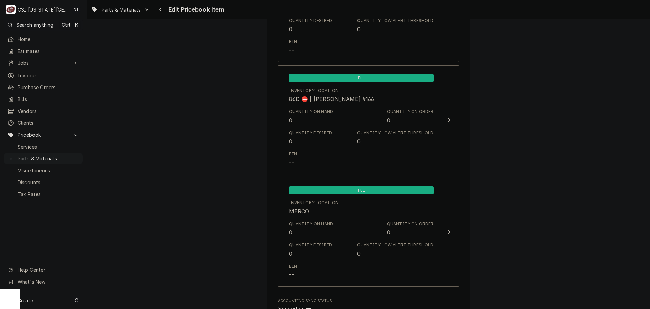
scroll to position [6622, 0]
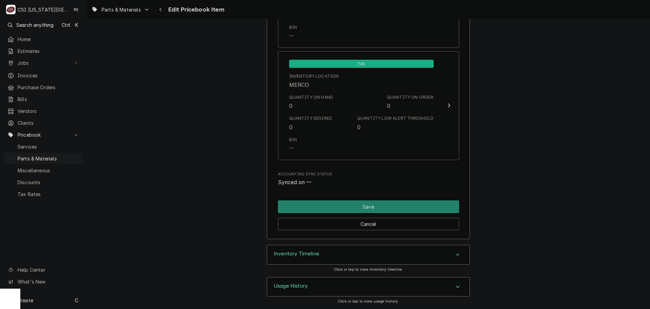
click at [407, 254] on div "Inventory Timeline" at bounding box center [368, 254] width 203 height 19
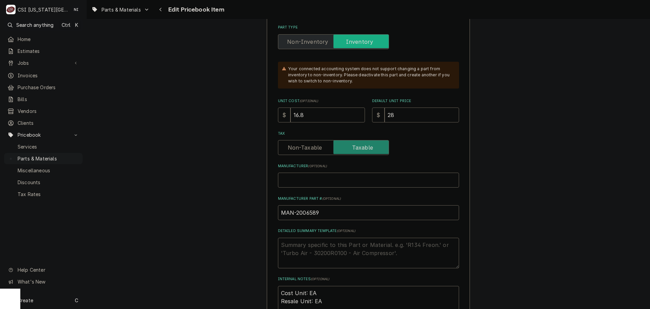
scroll to position [203, 0]
drag, startPoint x: 310, startPoint y: 116, endPoint x: 274, endPoint y: 112, distance: 36.1
type textarea "x"
type input "3"
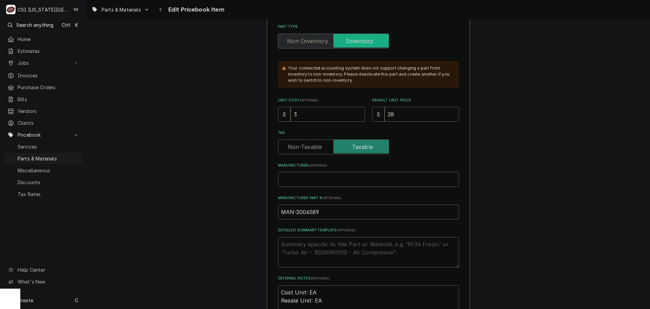
type textarea "x"
type input "37"
type textarea "x"
type input "37.0"
type textarea "x"
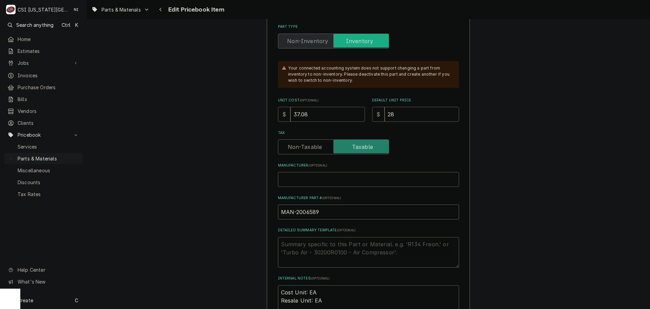
type input "37.08"
type textarea "x"
type input "5"
type textarea "x"
type input "50"
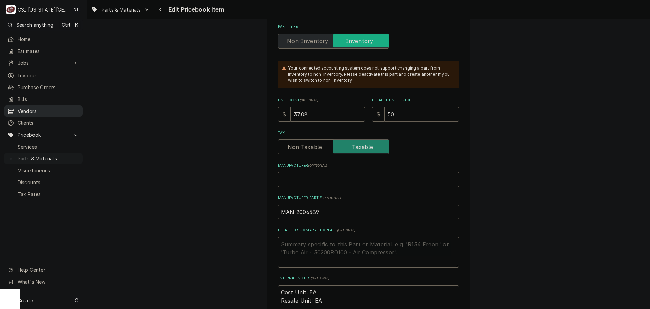
type textarea "x"
type input "50.8"
type textarea "x"
type input "50.80"
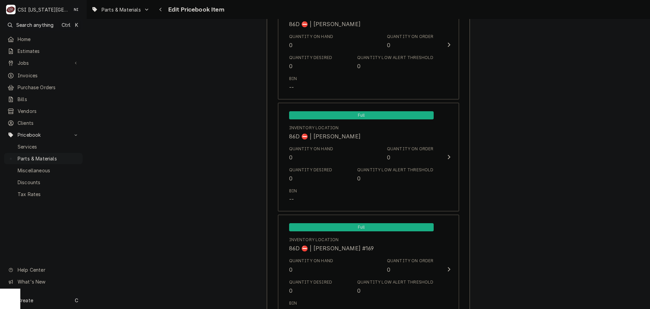
scroll to position [6684, 0]
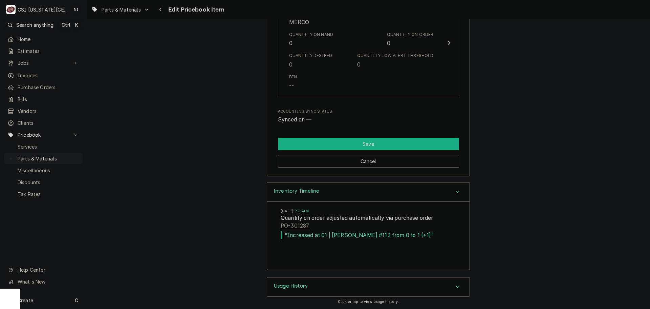
click at [349, 143] on button "Save" at bounding box center [368, 144] width 181 height 13
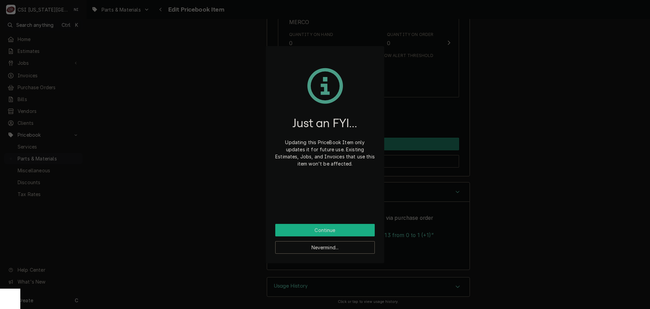
click at [320, 226] on button "Continue" at bounding box center [325, 230] width 100 height 13
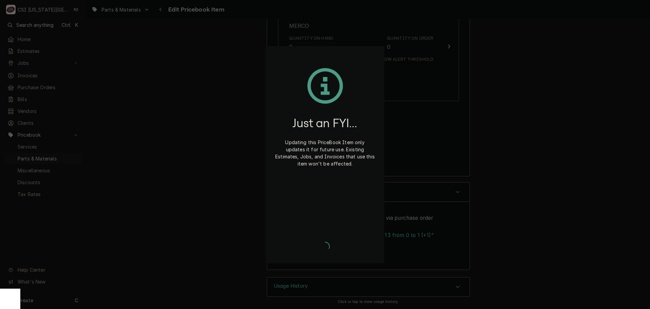
type textarea "x"
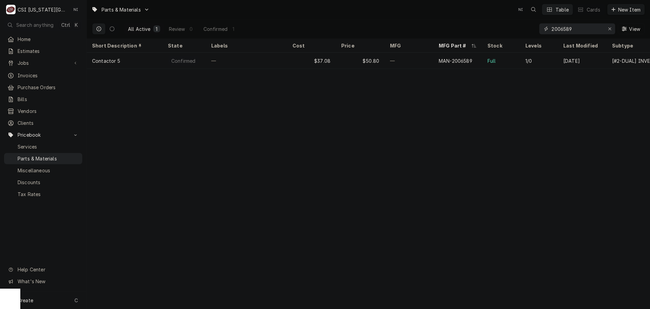
drag, startPoint x: 576, startPoint y: 29, endPoint x: 538, endPoint y: 26, distance: 38.1
click at [539, 27] on div "All Active 1 Review 0 Confirmed 1 2006589 View" at bounding box center [368, 28] width 553 height 19
paste input "T-45917"
drag, startPoint x: 574, startPoint y: 31, endPoint x: 538, endPoint y: 31, distance: 36.6
click at [542, 31] on div "2T-45917" at bounding box center [578, 28] width 76 height 11
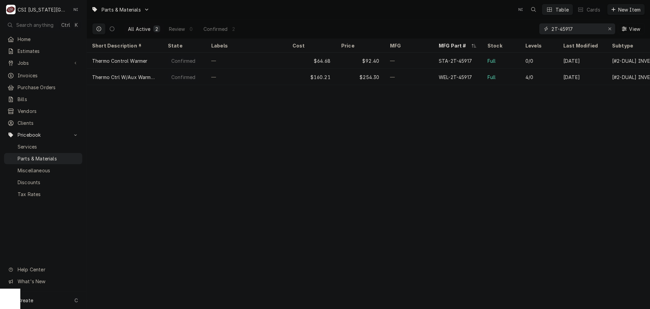
paste input "N-11030-29"
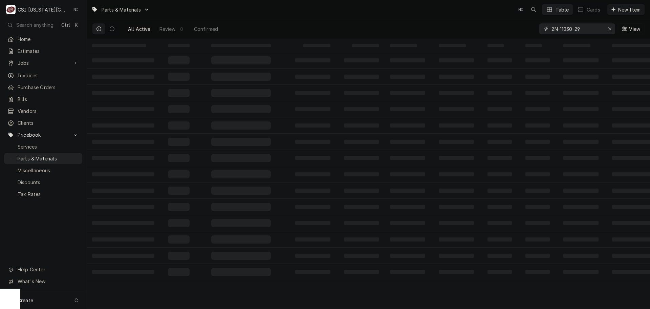
type input "2N-11030-29"
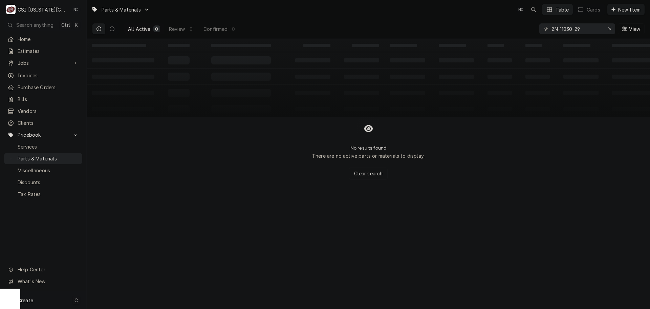
click at [46, 301] on div "Create C" at bounding box center [43, 300] width 86 height 18
drag, startPoint x: 126, startPoint y: 297, endPoint x: 133, endPoint y: 295, distance: 7.8
click at [126, 297] on div "Pricebook Item" at bounding box center [123, 300] width 39 height 7
click at [174, 260] on div "Part or Material" at bounding box center [179, 261] width 47 height 8
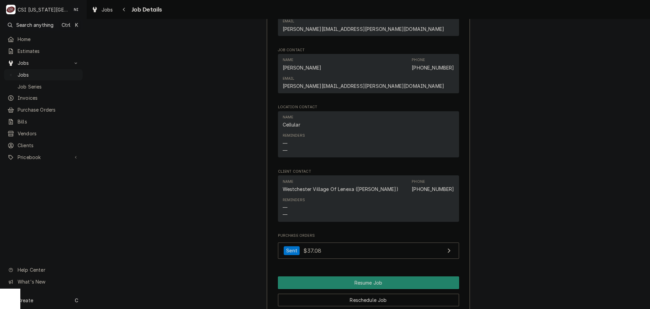
scroll to position [687, 0]
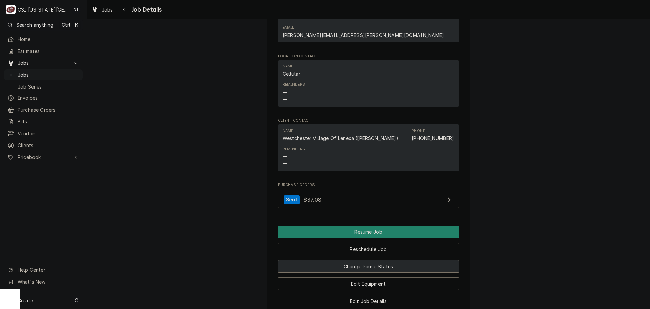
click at [381, 260] on button "Change Pause Status" at bounding box center [368, 266] width 181 height 13
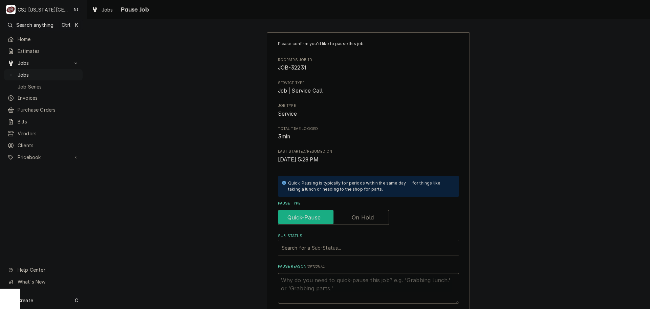
click at [375, 222] on input "Pause Type" at bounding box center [333, 217] width 105 height 15
checkbox input "true"
click at [346, 245] on div "Sub-Status" at bounding box center [369, 247] width 174 height 12
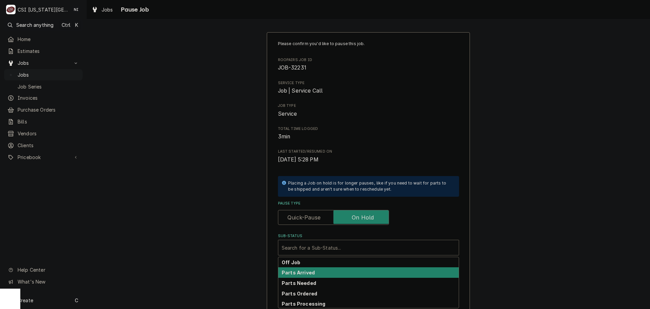
click at [309, 274] on strong "Parts Arrived" at bounding box center [298, 272] width 33 height 6
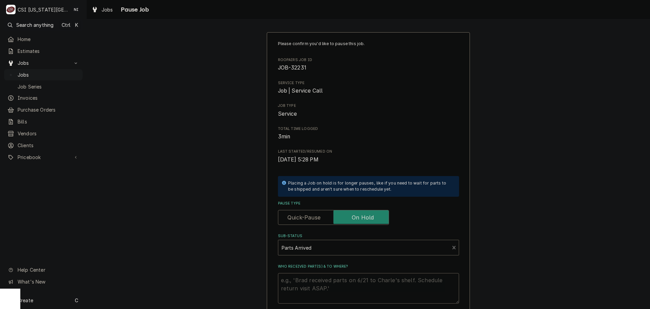
click at [301, 280] on textarea "Who received part(s) & to where?" at bounding box center [368, 288] width 181 height 30
type textarea "x"
type textarea "P"
type textarea "x"
type textarea "Pa"
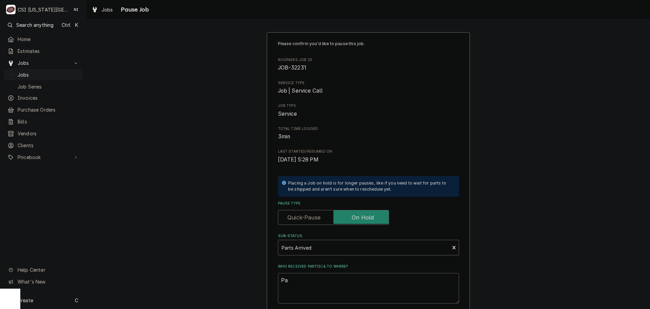
type textarea "x"
type textarea "Par"
type textarea "x"
type textarea "Pars"
type textarea "x"
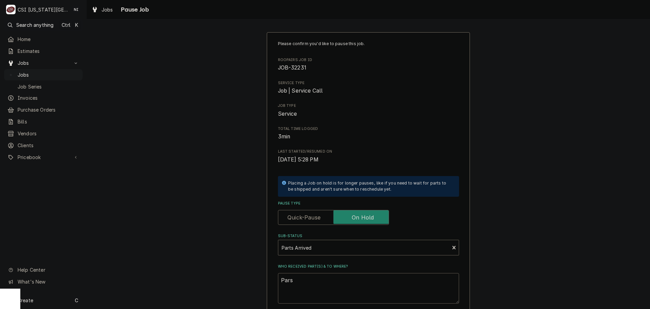
type textarea "Par"
type textarea "x"
type textarea "Pa"
type textarea "x"
type textarea "P"
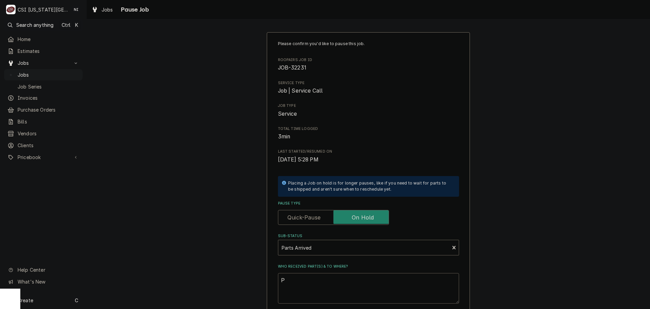
type textarea "x"
type textarea "C"
type textarea "x"
type textarea "Co"
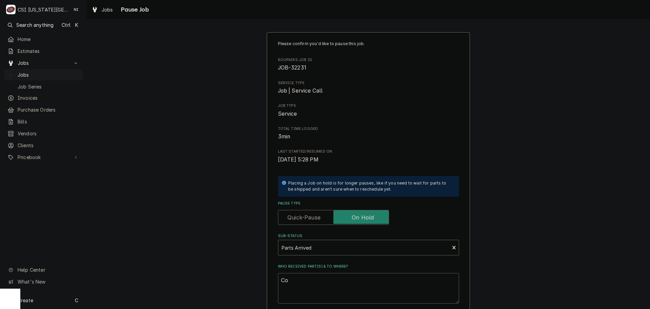
type textarea "x"
type textarea "Con"
type textarea "x"
type textarea "Cont"
type textarea "x"
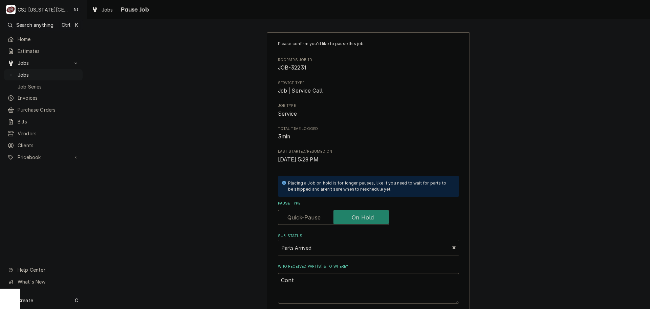
type textarea "Conta"
type textarea "x"
type textarea "Contac"
type textarea "x"
type textarea "Contact"
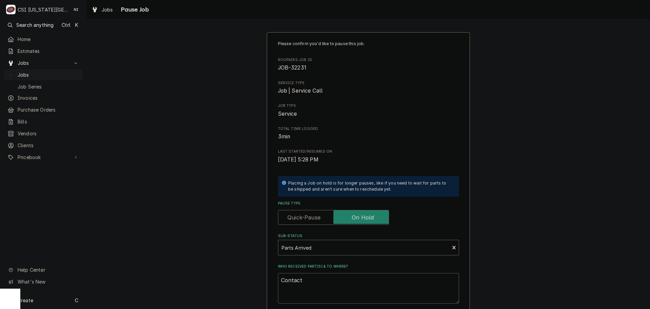
type textarea "x"
type textarea "Contacto"
type textarea "x"
type textarea "Contactor"
type textarea "x"
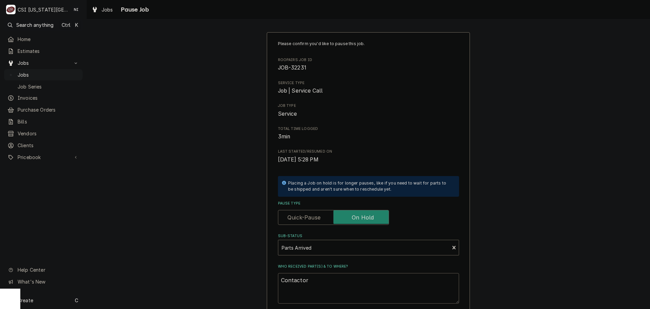
type textarea "Contactor"
type textarea "x"
type textarea "Contactor r"
type textarea "x"
type textarea "Contactor re"
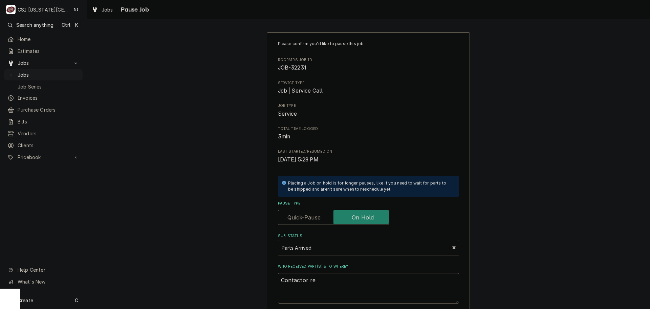
type textarea "x"
type textarea "Contactor rea"
type textarea "x"
type textarea "Contactor read"
type textarea "x"
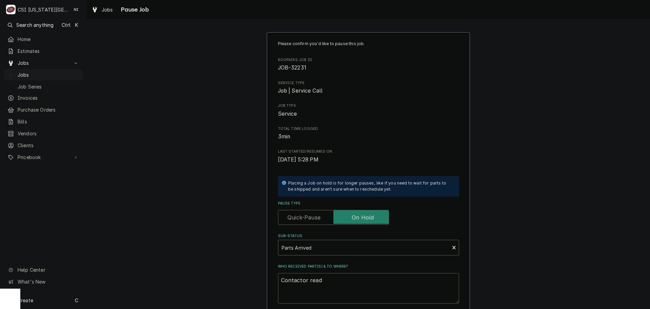
type textarea "Contactor ready"
type textarea "x"
type textarea "Contactor ready"
type textarea "x"
type textarea "Contactor ready f"
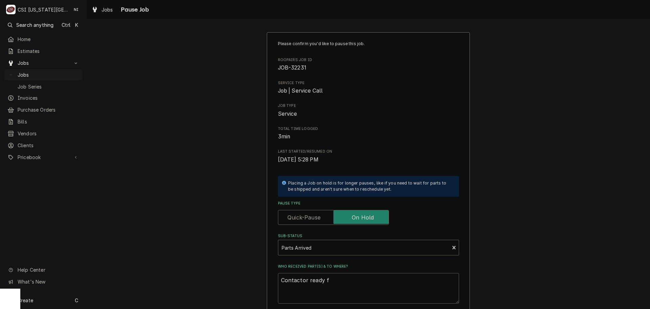
type textarea "x"
type textarea "Contactor ready fo"
type textarea "x"
type textarea "Contactor ready for"
type textarea "x"
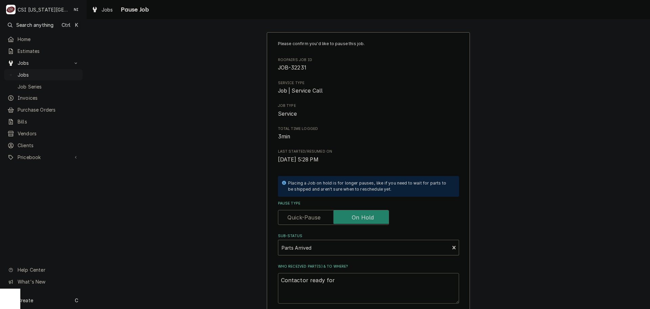
type textarea "Contactor ready for p"
type textarea "x"
type textarea "Contactor ready for po"
type textarea "x"
type textarea "Contactor ready for poi"
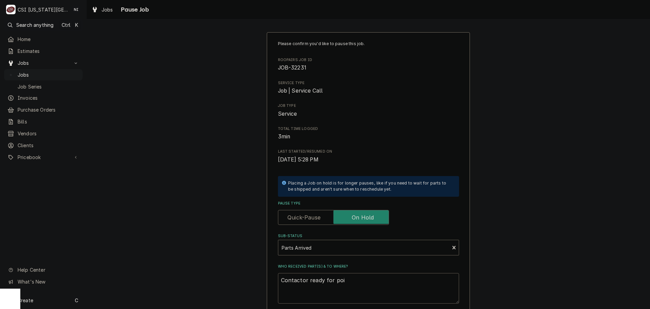
type textarea "x"
type textarea "Contactor ready for poik"
type textarea "x"
type textarea "Contactor ready for poi"
type textarea "x"
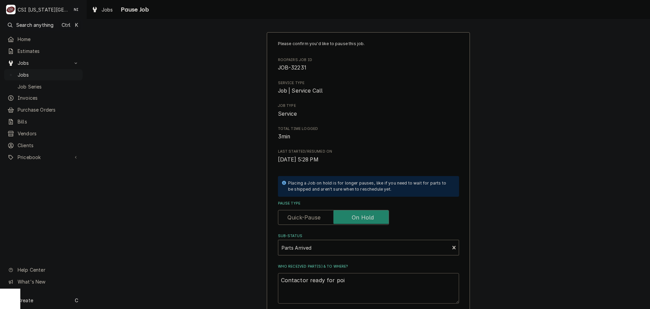
type textarea "Contactor ready for po"
type textarea "x"
type textarea "Contactor ready for p"
type textarea "x"
type textarea "Contactor ready for pi"
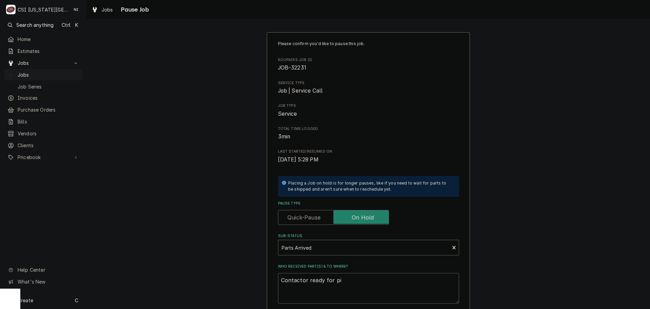
type textarea "x"
type textarea "Contactor ready for pic"
type textarea "x"
type textarea "Contactor ready for pick"
type textarea "x"
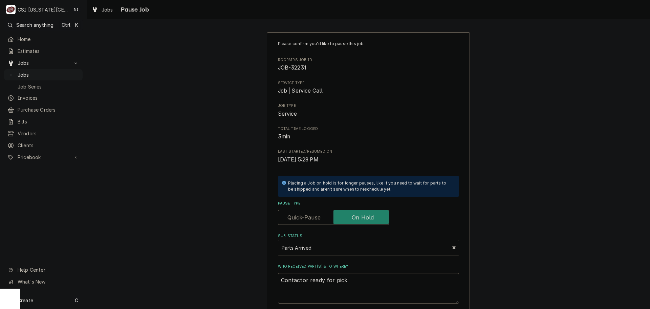
type textarea "Contactor ready for pick"
type textarea "x"
type textarea "Contactor ready for pick u"
type textarea "x"
type textarea "Contactor ready for pick up"
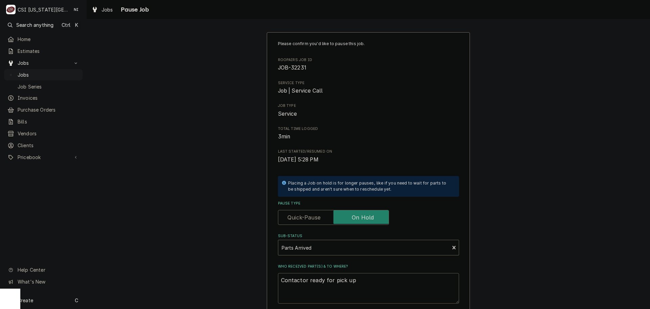
type textarea "x"
type textarea "Contactor ready for pick up"
type textarea "x"
type textarea "Contactor ready for pick up a"
type textarea "x"
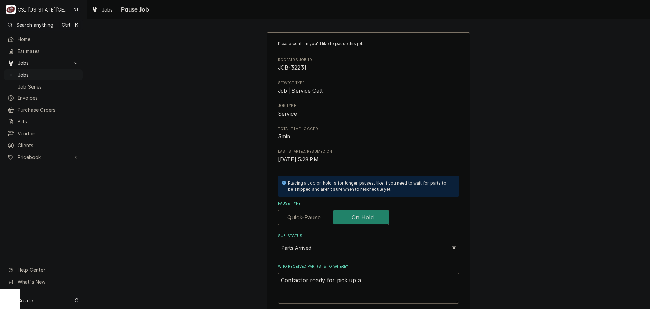
type textarea "Contactor ready for pick up at"
type textarea "x"
type textarea "Contactor ready for pick up at"
type textarea "x"
type textarea "Contactor ready for pick up at K"
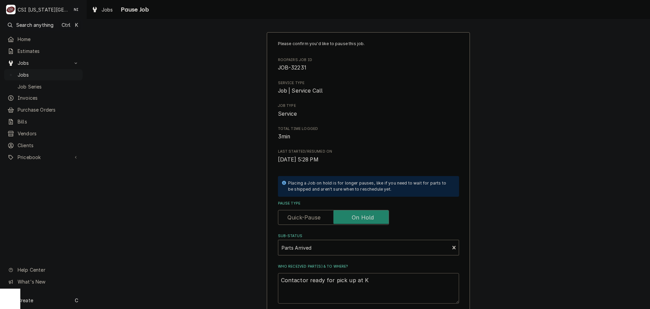
type textarea "x"
type textarea "Contactor ready for pick up at Ke"
type textarea "x"
type textarea "Contactor ready for pick up at Key"
type textarea "x"
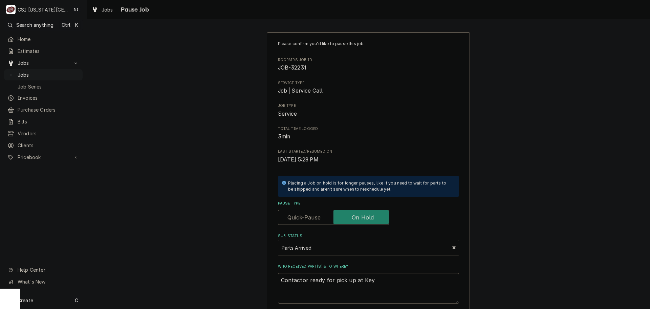
type textarea "Contactor ready for pick up at Key"
type textarea "x"
type textarea "Contactor ready for pick up at Key L"
type textarea "x"
type textarea "Contactor ready for pick up at Key Le"
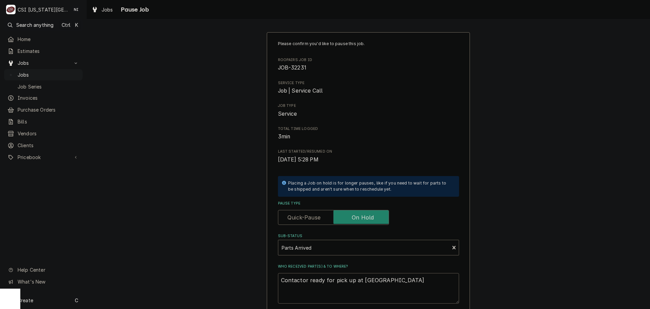
type textarea "x"
type textarea "Contactor ready for pick up at Key Len"
type textarea "x"
type textarea "Contactor ready for pick up at Key Lene"
type textarea "x"
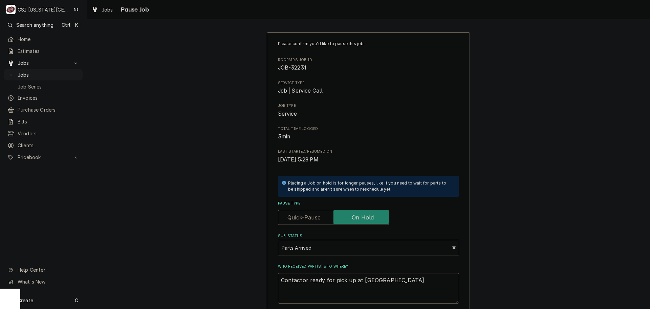
type textarea "Contactor ready for pick up at Key Lenez"
type textarea "x"
type textarea "Contactor ready for pick up at Key Lenezc"
type textarea "x"
type textarea "Contactor ready for pick up at Key Lenez"
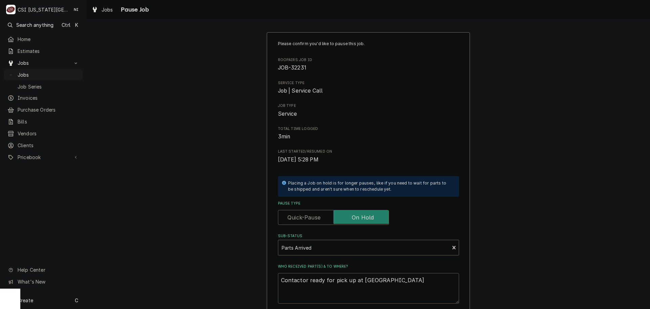
type textarea "x"
type textarea "Contactor ready for pick up at Key Lene"
type textarea "x"
type textarea "Contactor ready for pick up at Key Lenez"
type textarea "x"
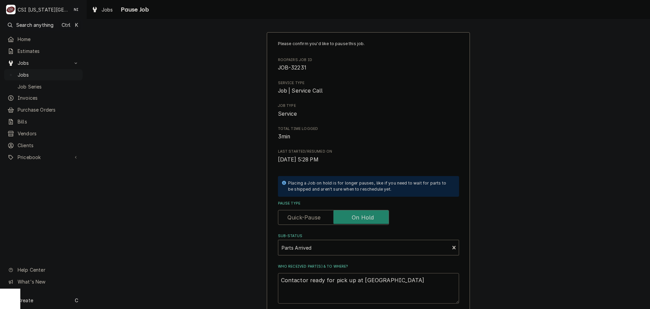
type textarea "Contactor ready for pick up at Key Leneza"
type textarea "x"
type textarea "Contactor ready for pick up at Key Lenez"
type textarea "x"
type textarea "Contactor ready for pick up at Key Lene"
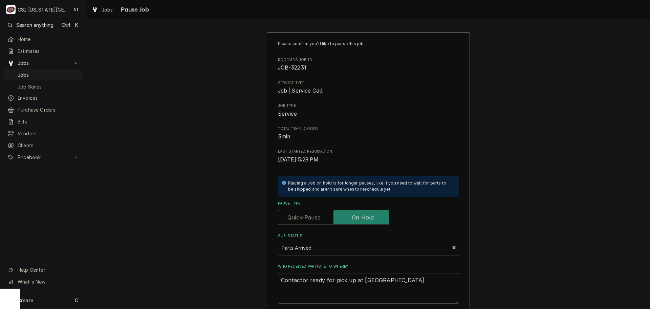
type textarea "x"
type textarea "Contactor ready for pick up at Key Lenex"
type textarea "x"
type textarea "Contactor ready for pick up at Key Lenexa"
type textarea "x"
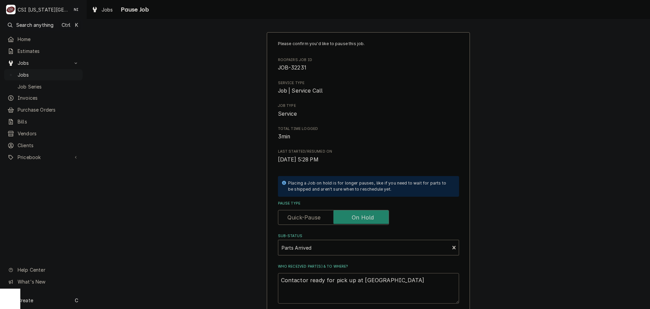
type textarea "Contactor ready for pick up at Key Lenexa,"
type textarea "x"
type textarea "Contactor ready for pick up at Key Lenexa,"
type textarea "x"
type textarea "Contactor ready for pick up at Key Lenexa, P"
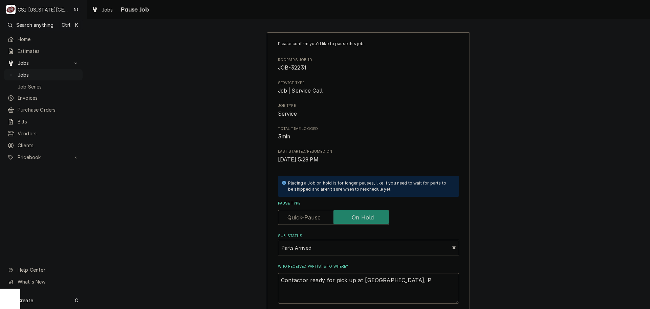
type textarea "x"
type textarea "Contactor ready for pick up at Key Lenexa, Po"
type textarea "x"
type textarea "Contactor ready for pick up at Key Lenexa, Po"
type textarea "x"
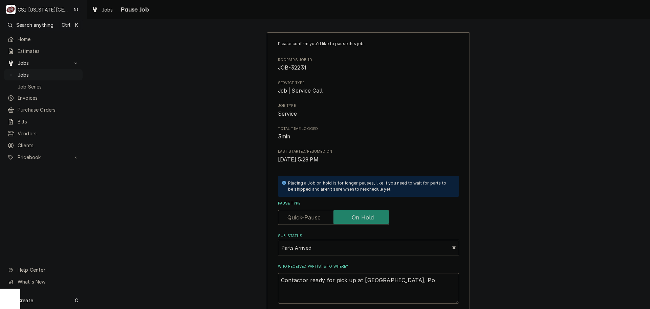
type textarea "Contactor ready for pick up at Key Lenexa, Po 3"
type textarea "x"
type textarea "Contactor ready for pick up at Key Lenexa, Po 30"
type textarea "x"
type textarea "Contactor ready for pick up at Key Lenexa, Po 301"
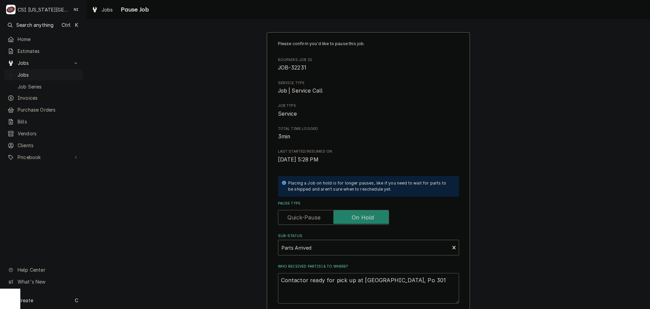
type textarea "x"
type textarea "Contactor ready for pick up at Key Lenexa, Po 3012"
type textarea "x"
type textarea "Contactor ready for pick up at Key Lenexa, Po 30128"
type textarea "x"
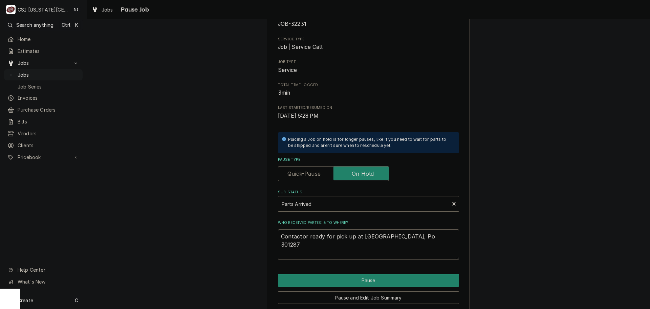
scroll to position [71, 0]
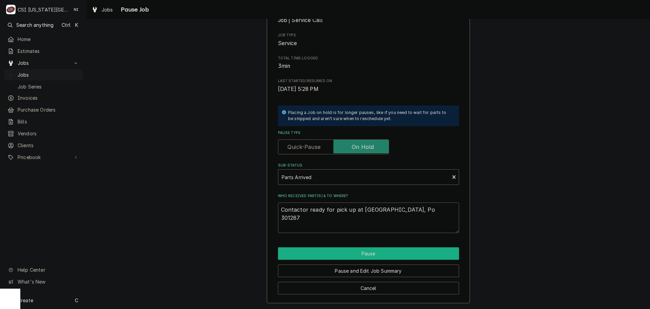
type textarea "Contactor ready for pick up at Key Lenexa, Po 301287"
click at [360, 254] on button "Pause" at bounding box center [368, 253] width 181 height 13
type textarea "x"
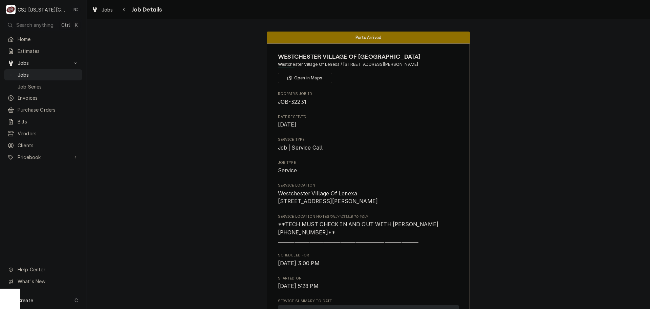
drag, startPoint x: 60, startPoint y: 71, endPoint x: 123, endPoint y: 27, distance: 77.1
click at [60, 71] on span "Jobs" at bounding box center [48, 74] width 61 height 7
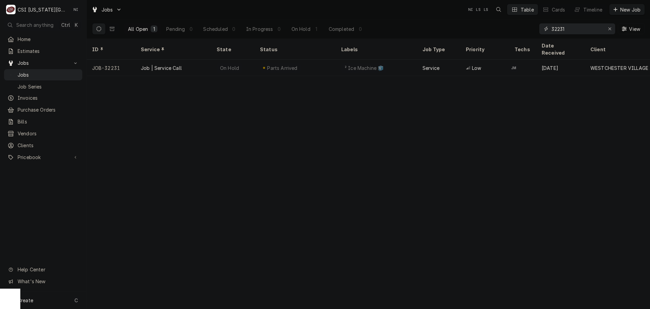
drag, startPoint x: 569, startPoint y: 29, endPoint x: 360, endPoint y: 14, distance: 209.6
click at [379, 16] on div "Jobs NI LS LS Table Cards Timeline New Job All Open 1 Pending 0 Scheduled 0 In …" at bounding box center [369, 19] width 564 height 39
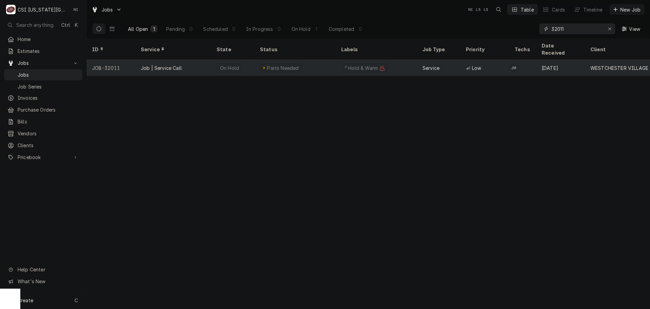
type input "32011"
click at [327, 61] on div "Parts Needed" at bounding box center [295, 68] width 81 height 16
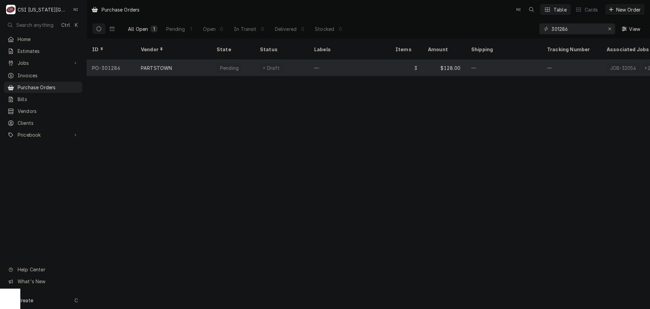
click at [391, 62] on div "3" at bounding box center [406, 68] width 33 height 16
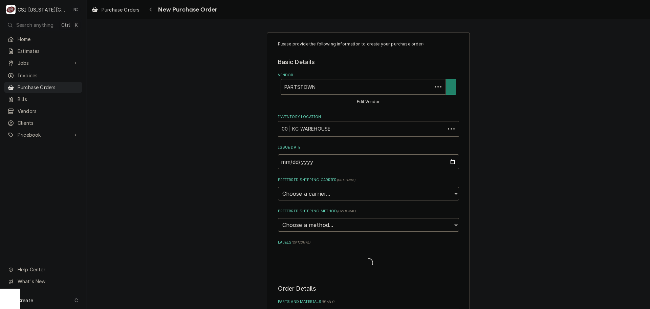
type textarea "x"
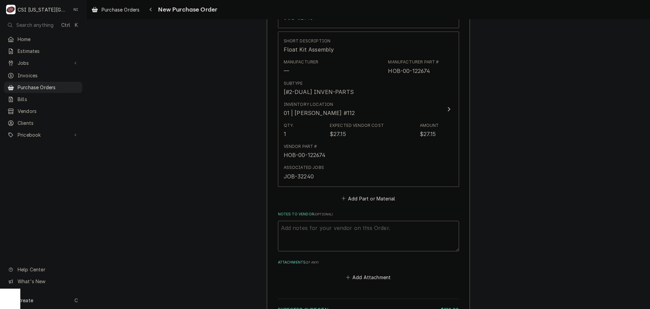
scroll to position [610, 0]
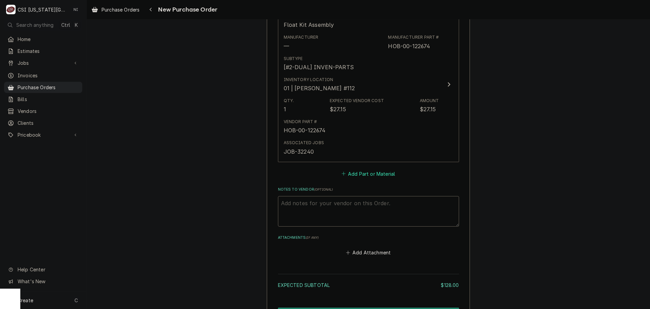
click at [360, 172] on button "Add Part or Material" at bounding box center [368, 173] width 56 height 9
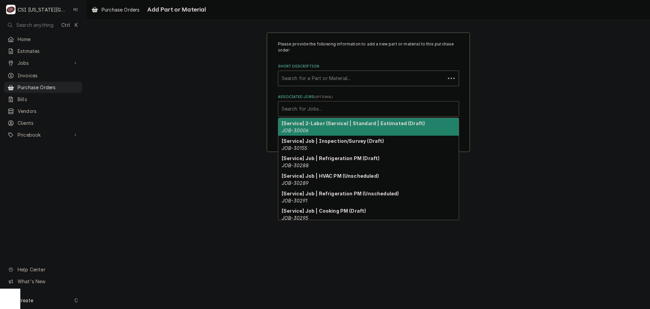
click at [344, 108] on div "Associated Jobs" at bounding box center [369, 109] width 174 height 12
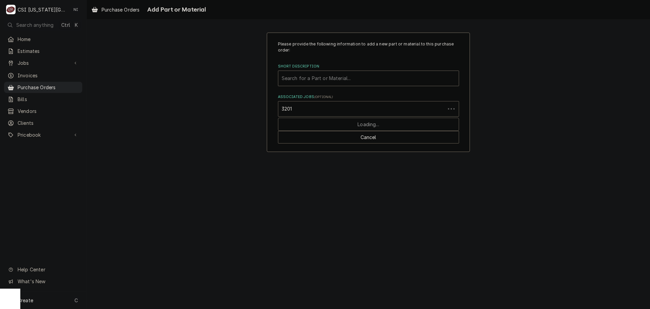
type input "32011"
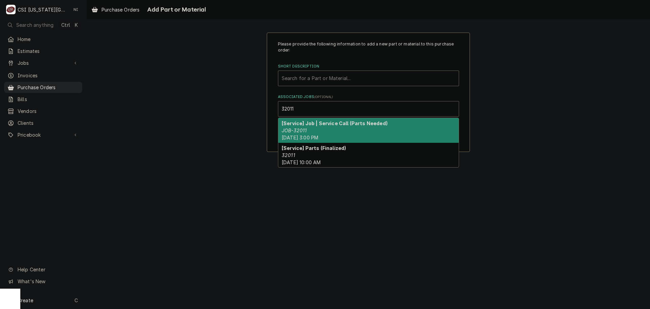
click at [351, 125] on strong "[Service] Job | Service Call (Parts Needed)" at bounding box center [335, 123] width 106 height 6
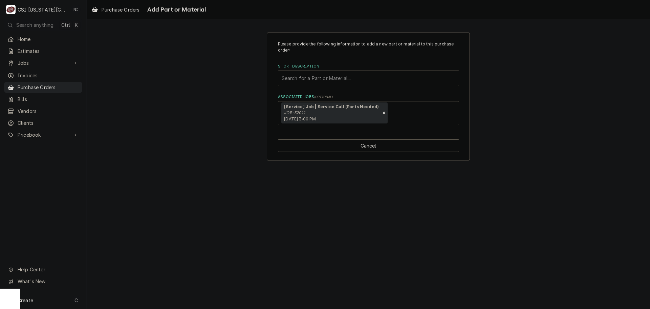
click at [331, 78] on div "Short Description" at bounding box center [369, 78] width 174 height 12
paste input "2T-45917"
type input "2T-45917"
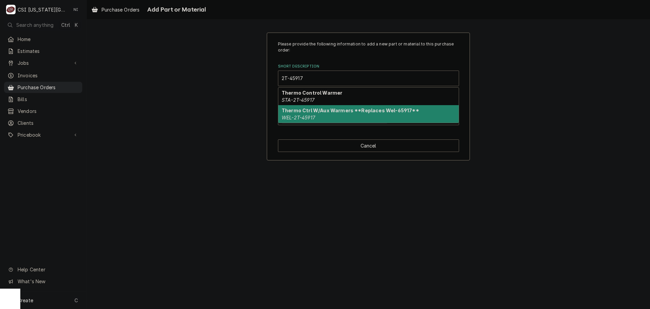
click at [319, 109] on strong "Thermo Ctrl W/Aux Warmers **Replaces Wel-65917**" at bounding box center [351, 110] width 138 height 6
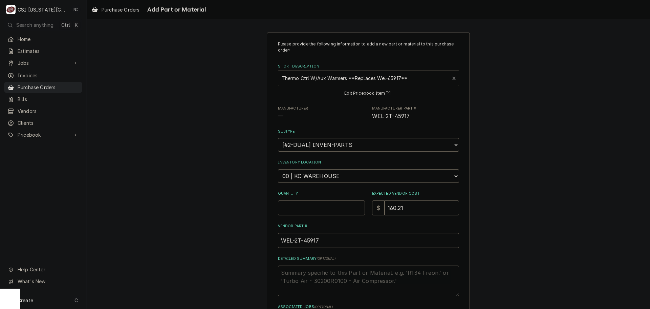
click at [318, 209] on input "Quantity" at bounding box center [321, 207] width 87 height 15
type textarea "x"
type input "1"
drag, startPoint x: 410, startPoint y: 116, endPoint x: 368, endPoint y: 119, distance: 42.1
click at [368, 119] on div "Manufacturer — Manufacturer Part # WEL-2T-45917" at bounding box center [368, 113] width 181 height 15
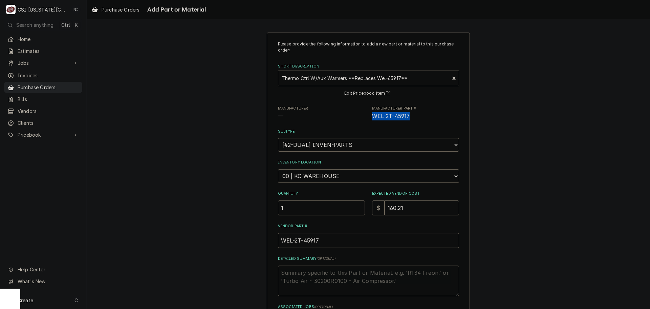
copy span "WEL-2T-45917"
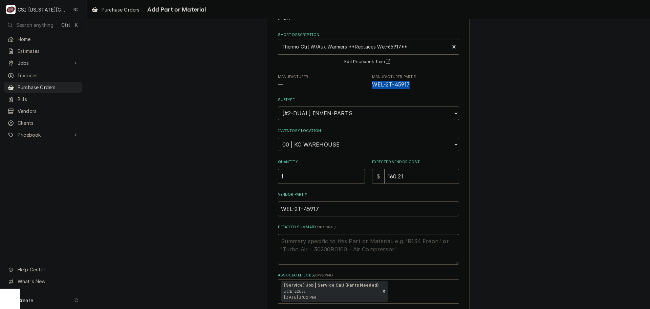
scroll to position [34, 0]
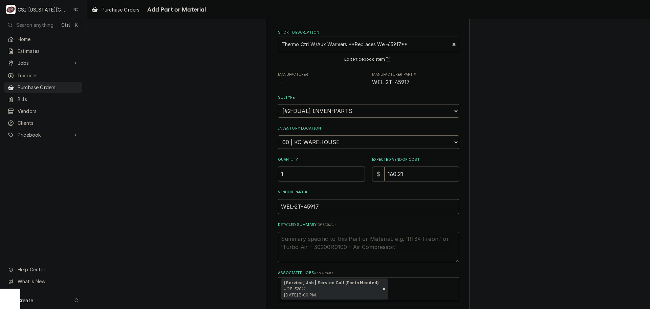
click at [335, 244] on textarea "Detailed Summary ( optional )" at bounding box center [368, 246] width 181 height 30
paste textarea "WEL-2T-45917"
type textarea "x"
type textarea "WEL-2T-45917"
type textarea "x"
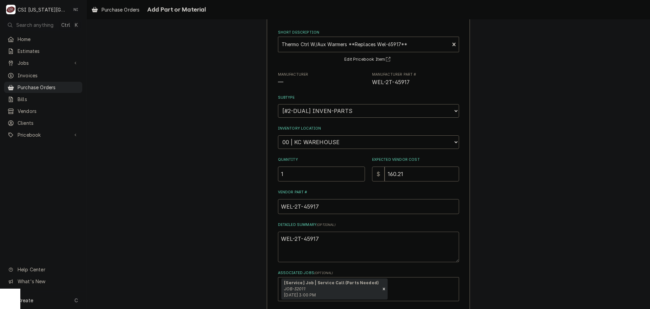
type textarea "WEL-2T-4591"
type textarea "x"
type textarea "WEL-2T-459"
type textarea "x"
type textarea "WEL-2T-45"
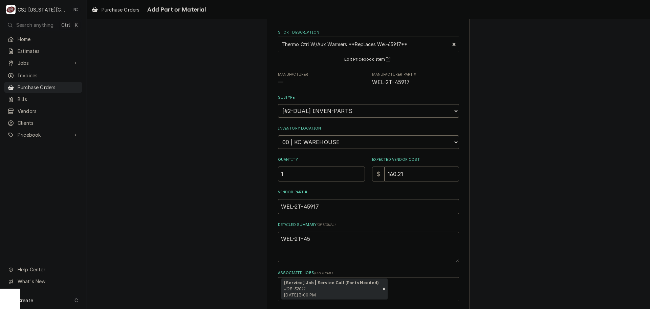
type textarea "x"
type textarea "WEL-2T-4"
type textarea "x"
type textarea "WEL-2T-"
type textarea "x"
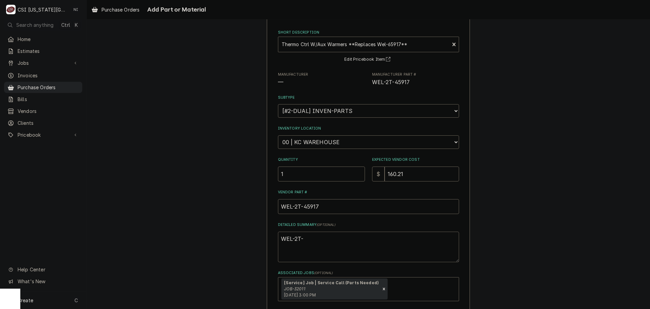
type textarea "WEL-2T"
type textarea "x"
type textarea "WEL-2"
type textarea "x"
type textarea "WEL-"
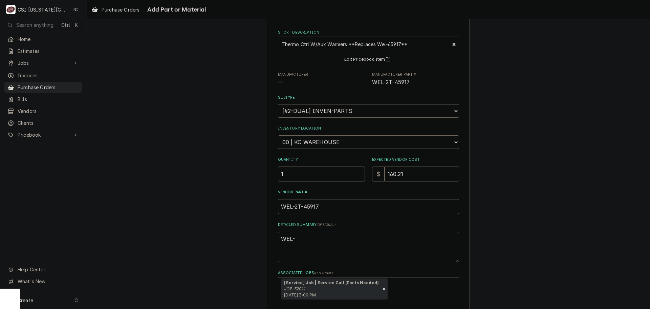
type textarea "x"
type textarea "WEL"
type textarea "x"
type textarea "WE"
type textarea "x"
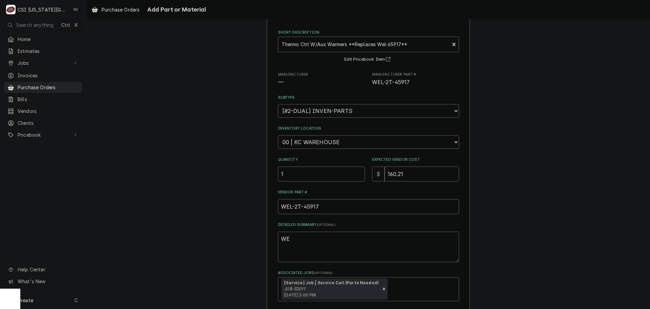
type textarea "W"
type textarea "x"
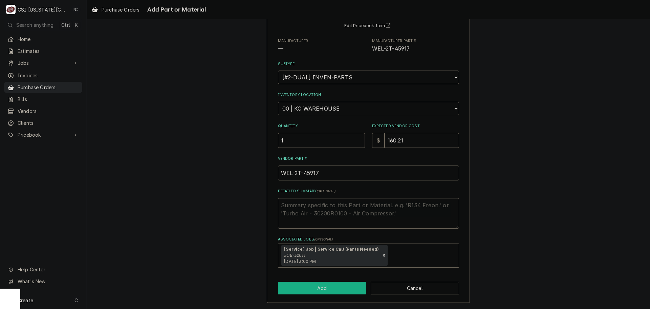
click at [346, 288] on button "Add" at bounding box center [322, 287] width 88 height 13
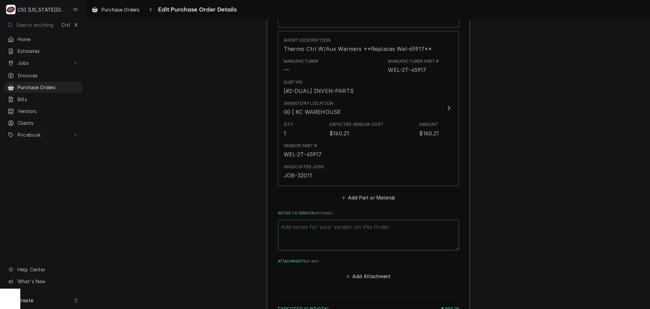
scroll to position [834, 0]
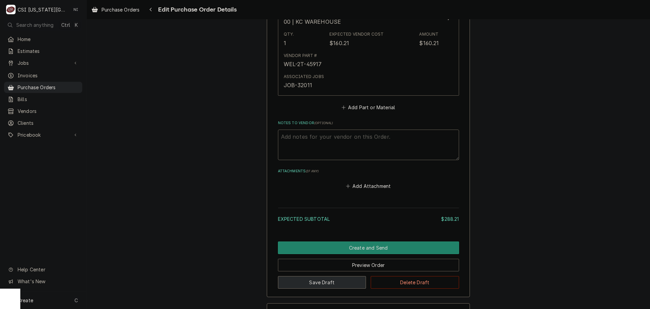
drag, startPoint x: 322, startPoint y: 282, endPoint x: 328, endPoint y: 282, distance: 5.8
click at [323, 282] on button "Save Draft" at bounding box center [322, 282] width 88 height 13
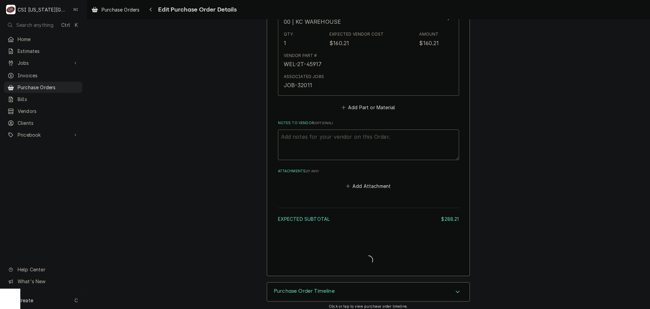
type textarea "x"
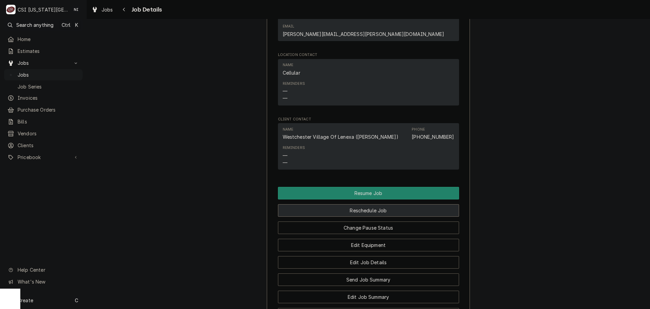
scroll to position [706, 0]
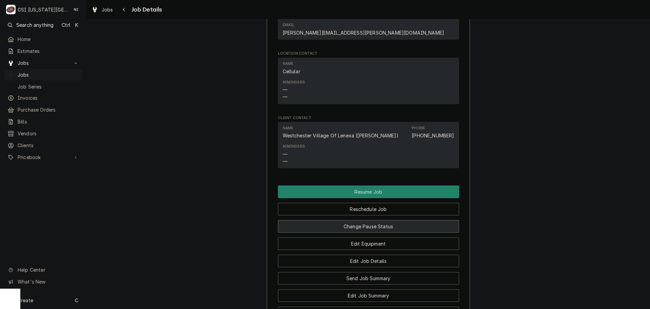
click at [396, 220] on button "Change Pause Status" at bounding box center [368, 226] width 181 height 13
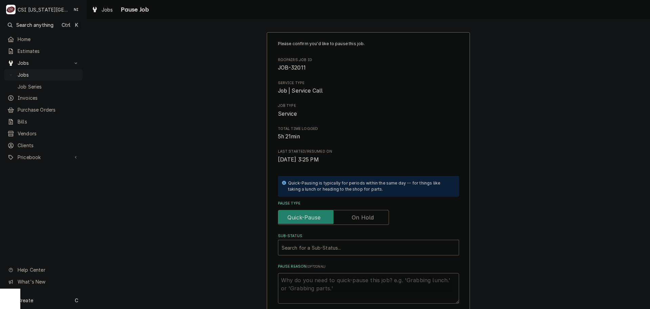
drag, startPoint x: 364, startPoint y: 217, endPoint x: 358, endPoint y: 225, distance: 10.1
click at [364, 217] on label "Pause Type" at bounding box center [333, 217] width 111 height 15
click at [364, 217] on input "Pause Type" at bounding box center [333, 217] width 105 height 15
checkbox input "true"
click at [337, 250] on div "Sub-Status" at bounding box center [369, 247] width 174 height 12
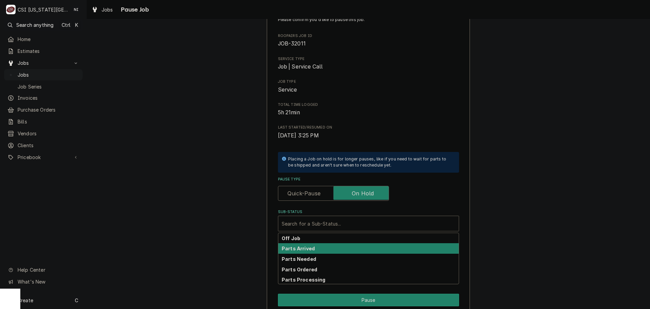
scroll to position [71, 0]
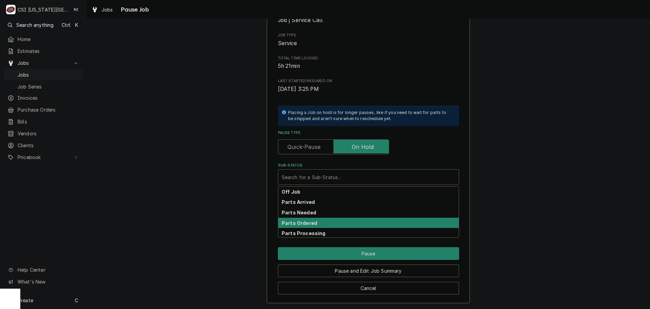
click at [310, 227] on div "Parts Ordered" at bounding box center [368, 222] width 181 height 11
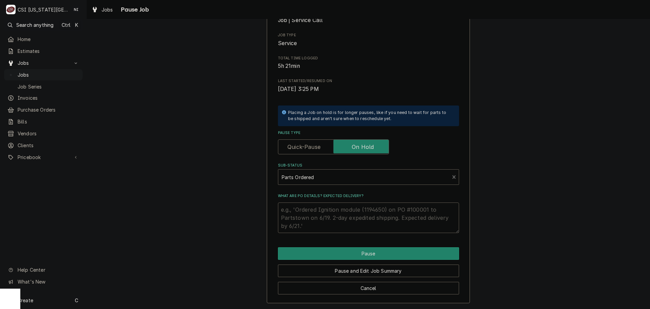
drag, startPoint x: 307, startPoint y: 211, endPoint x: 305, endPoint y: 207, distance: 4.2
click at [306, 210] on textarea "What are PO details? Expected delivery?" at bounding box center [368, 217] width 181 height 30
type textarea "x"
type textarea "P"
type textarea "x"
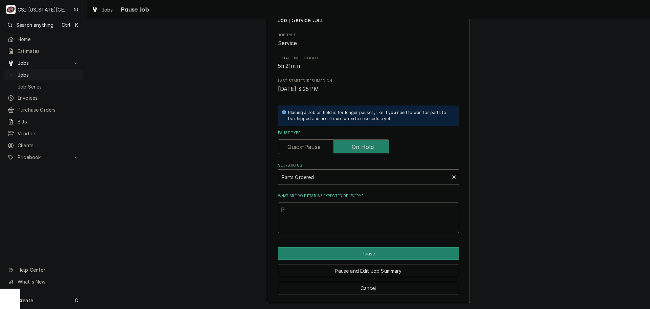
type textarea "Pa"
type textarea "x"
type textarea "Par"
type textarea "x"
type textarea "Part"
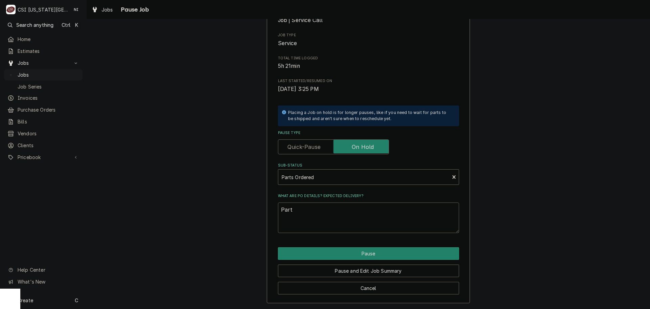
type textarea "x"
type textarea "Parts"
type textarea "x"
type textarea "Parts"
type textarea "x"
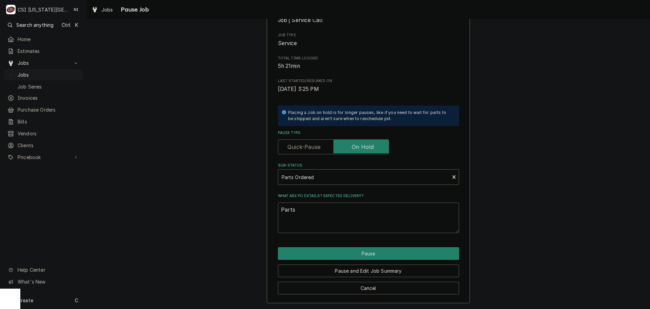
type textarea "Parts o"
type textarea "x"
type textarea "Parts or"
type textarea "x"
type textarea "Parts ord"
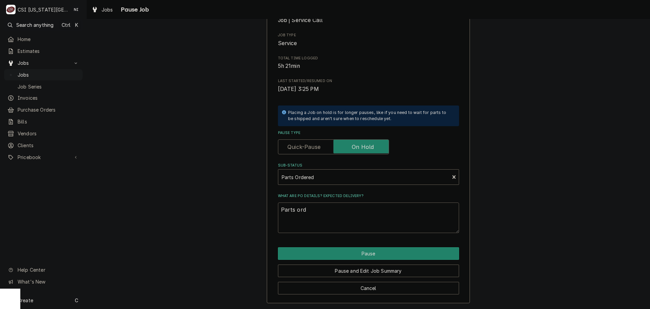
type textarea "x"
type textarea "Parts orde"
type textarea "x"
type textarea "Parts order"
type textarea "x"
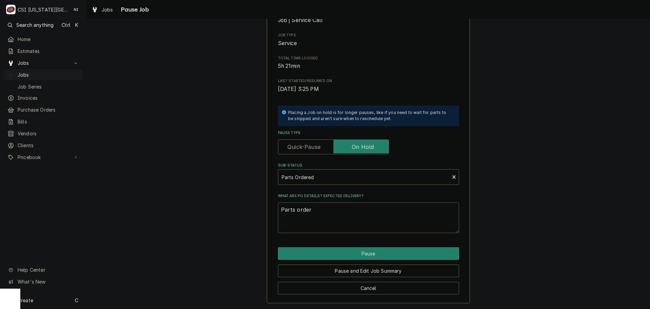
type textarea "Parts ordere"
type textarea "x"
type textarea "Parts ordered"
type textarea "x"
type textarea "Parts ordered"
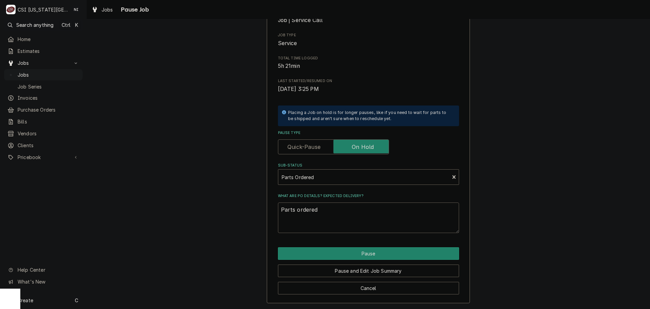
type textarea "x"
type textarea "Parts ordered o"
type textarea "x"
type textarea "Parts ordered on"
type textarea "x"
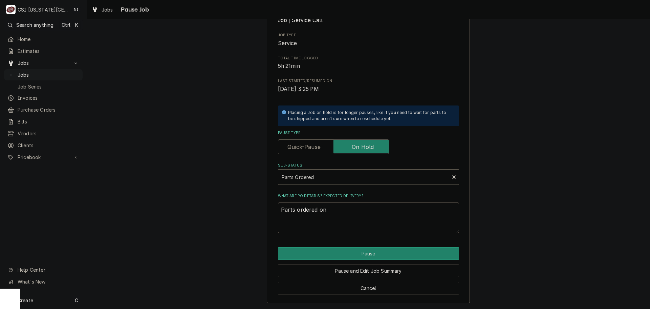
type textarea "Parts ordered on"
type textarea "x"
type textarea "Parts ordered on P"
type textarea "x"
type textarea "Parts ordered on PO"
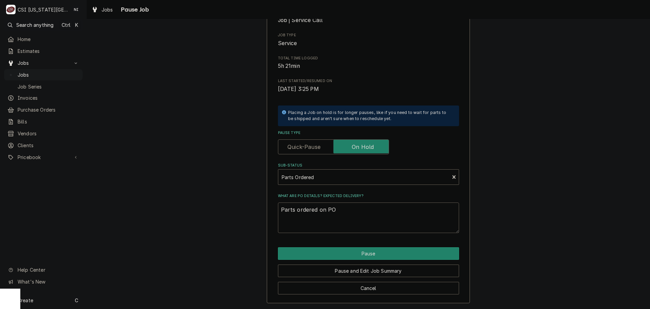
type textarea "x"
type textarea "Parts ordered on PO"
type textarea "x"
type textarea "Parts ordered on PO 3"
type textarea "x"
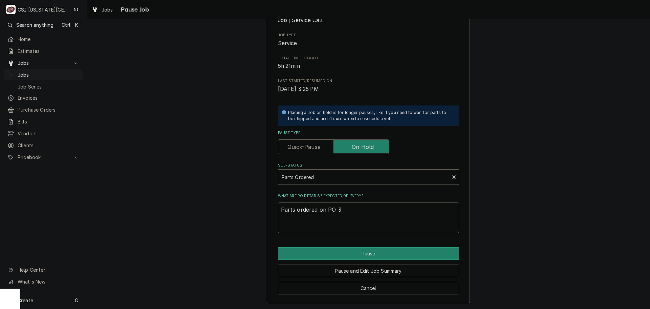
type textarea "Parts ordered on PO 30"
type textarea "x"
type textarea "Parts ordered on PO 301"
type textarea "x"
type textarea "Parts ordered on PO 3012"
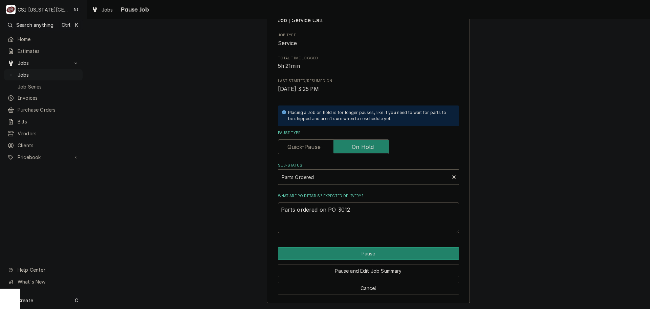
type textarea "x"
type textarea "Parts ordered on PO 30128"
type textarea "x"
type textarea "Parts ordered on PO 301287"
type textarea "x"
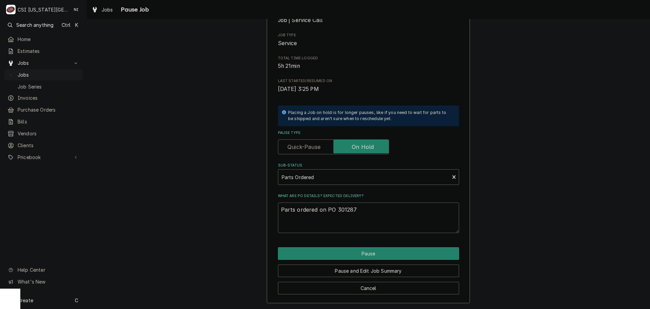
type textarea "Parts ordered on PO 30128"
type textarea "x"
type textarea "Parts ordered on PO 301286"
click at [394, 251] on button "Pause" at bounding box center [368, 253] width 181 height 13
type textarea "x"
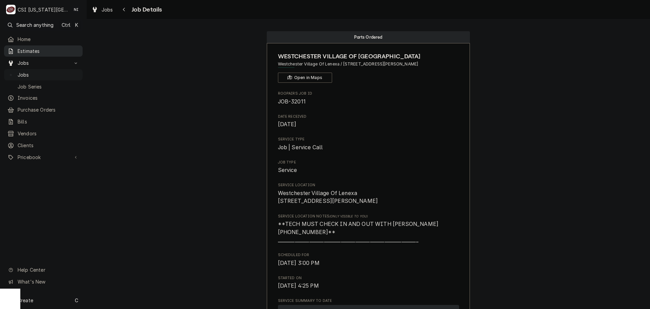
drag, startPoint x: 38, startPoint y: 70, endPoint x: 75, endPoint y: 50, distance: 41.7
click at [38, 71] on span "Jobs" at bounding box center [49, 74] width 62 height 7
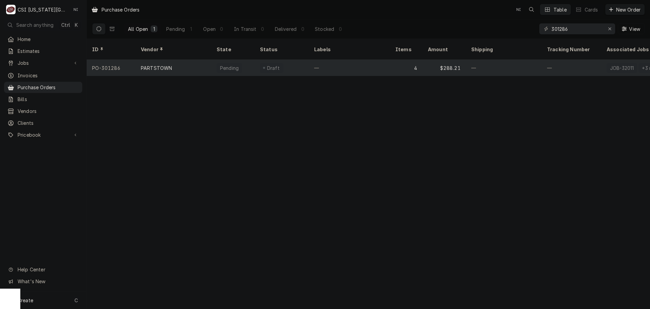
click at [370, 62] on div "—" at bounding box center [349, 68] width 81 height 16
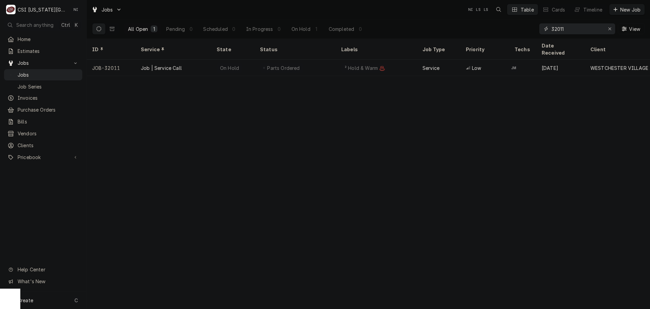
drag, startPoint x: 567, startPoint y: 28, endPoint x: 512, endPoint y: 29, distance: 55.6
click at [512, 29] on div "All Open 1 Pending 0 Scheduled 0 In Progress 0 On Hold 1 Completed 0 32011 View" at bounding box center [368, 28] width 553 height 19
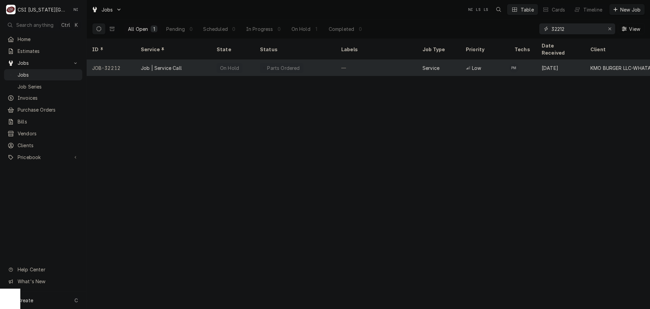
type input "32212"
drag, startPoint x: 299, startPoint y: 61, endPoint x: 342, endPoint y: 65, distance: 43.5
click at [299, 61] on div "Parts Ordered" at bounding box center [295, 68] width 81 height 16
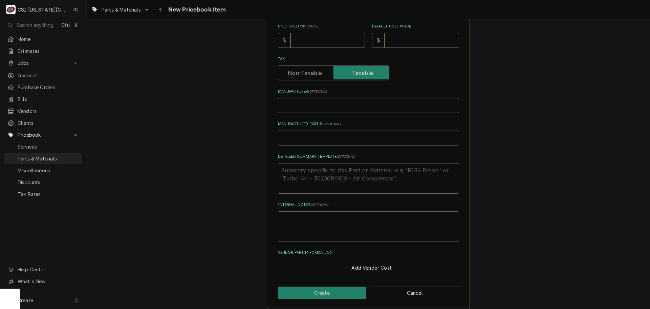
scroll to position [235, 0]
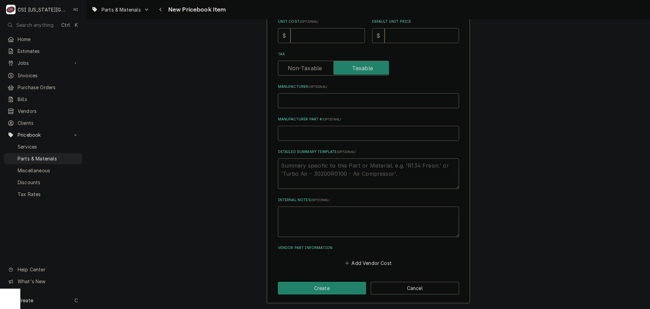
click at [297, 132] on input "Manufacturer Part # ( optional )" at bounding box center [368, 133] width 181 height 15
type textarea "x"
type input "L"
type textarea "x"
type input "LA"
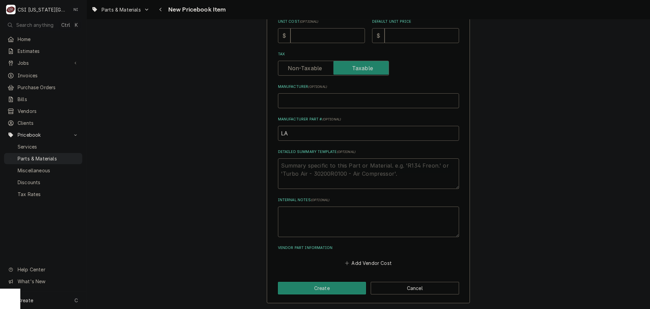
type textarea "x"
type input "LAN"
type textarea "x"
type input "LAN-"
paste input "2N-11030-29"
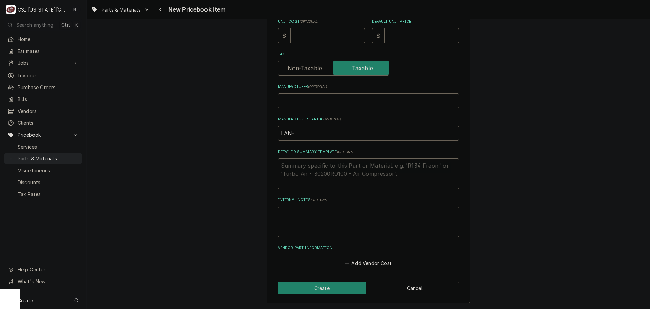
type textarea "x"
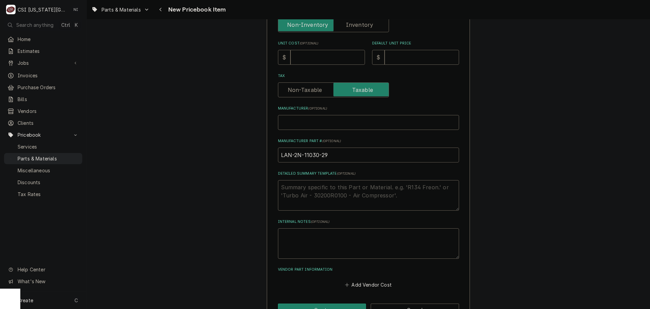
scroll to position [201, 0]
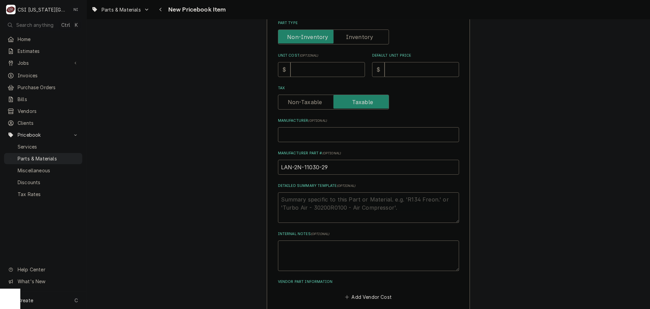
type input "LAN-2N-11030-29"
click at [307, 69] on input "Unit Cost ( optional )" at bounding box center [328, 69] width 75 height 15
type textarea "x"
type input "2"
type textarea "x"
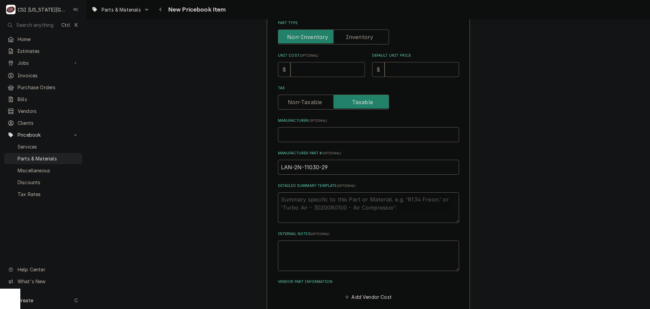
type textarea "x"
type input "3"
type textarea "x"
type input "32"
type textarea "x"
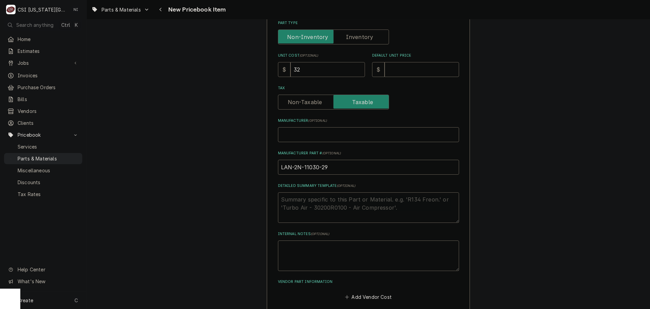
type input "323"
type textarea "x"
type input "323.4"
type textarea "x"
type input "323.41"
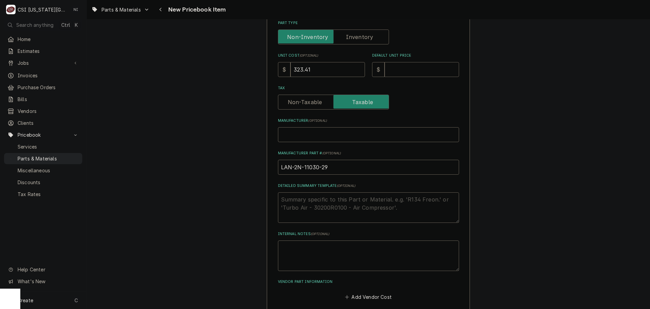
type textarea "x"
type input "5"
type textarea "x"
type input "51"
type textarea "x"
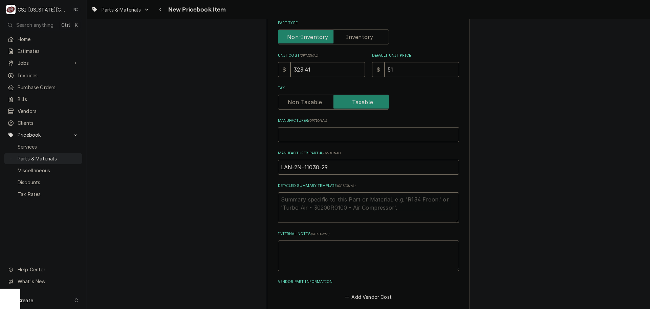
type input "513"
type textarea "x"
type input "513.3"
type textarea "x"
type input "513.34"
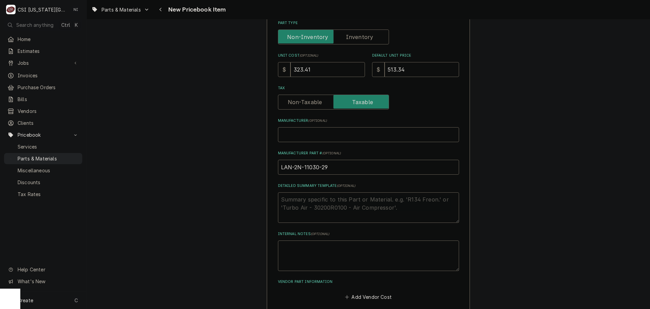
drag, startPoint x: 359, startPoint y: 36, endPoint x: 370, endPoint y: 37, distance: 10.9
click at [363, 37] on label "Part Type" at bounding box center [333, 36] width 111 height 15
click at [363, 37] on input "Part Type" at bounding box center [333, 36] width 105 height 15
checkbox input "true"
type textarea "x"
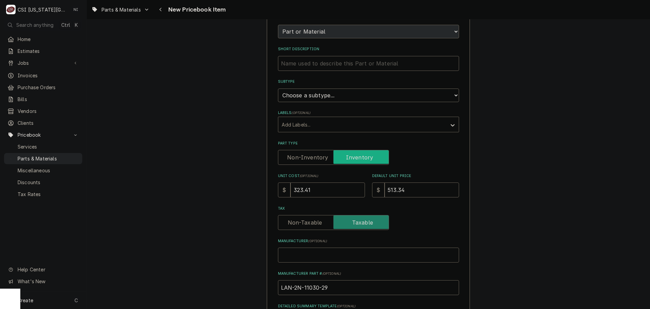
scroll to position [66, 0]
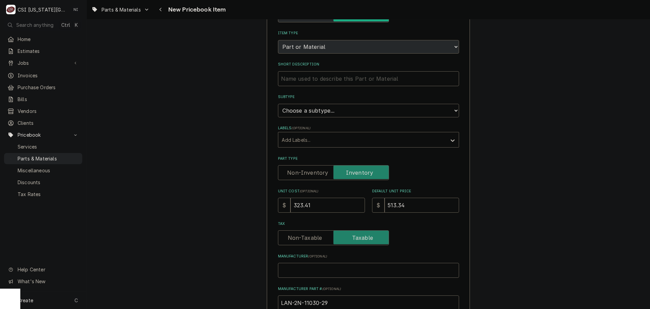
click at [400, 113] on select "Choose a subtype... [#2-DUAL] AFTERHRS-WH-CHG-2 [#2-DUAL] [PERSON_NAME]-EQUIP […" at bounding box center [368, 111] width 181 height 14
select select "45"
click at [278, 104] on select "Choose a subtype... [#2-DUAL] AFTERHRS-WH-CHG-2 [#2-DUAL] [PERSON_NAME]-EQUIP […" at bounding box center [368, 111] width 181 height 14
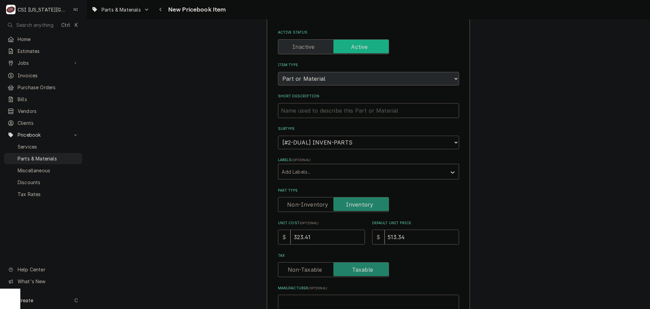
scroll to position [0, 0]
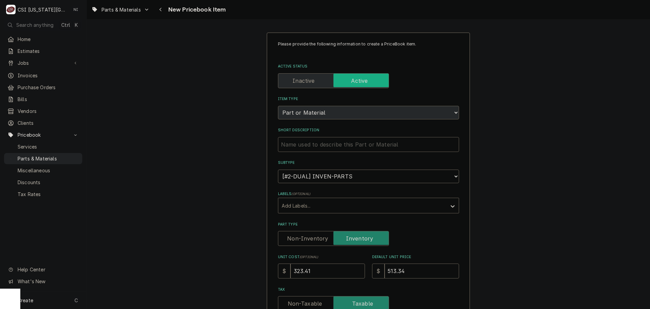
click at [368, 143] on input "Short Description" at bounding box center [368, 144] width 181 height 15
paste input "Element, Griddle, 208/240V, 4.5/6Kw"
type textarea "x"
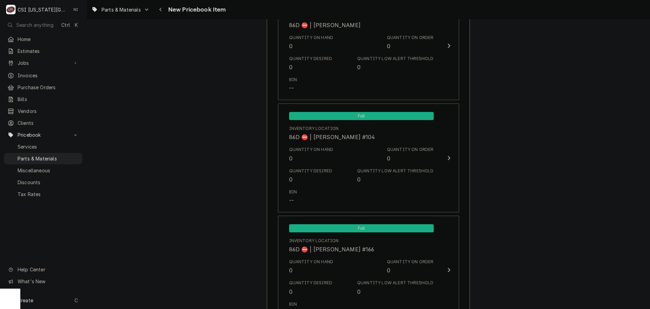
scroll to position [6415, 0]
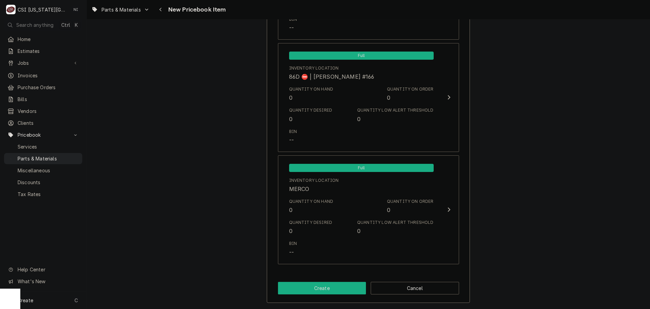
type input "Element, Griddle, 208/240V, 4.5/6Kw"
click at [351, 287] on button "Create" at bounding box center [322, 287] width 88 height 13
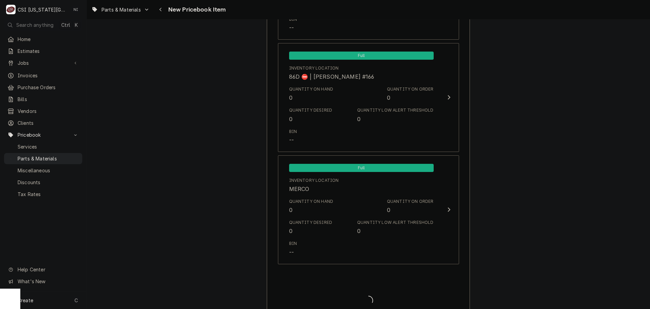
type textarea "x"
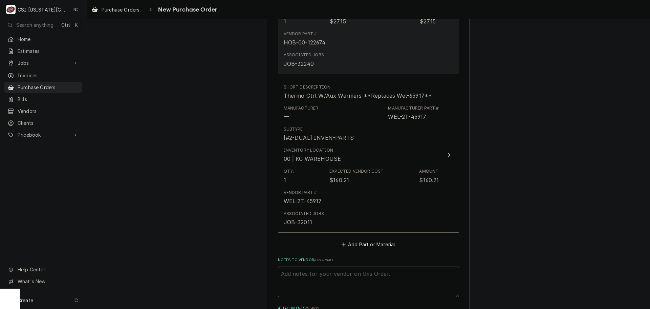
scroll to position [860, 0]
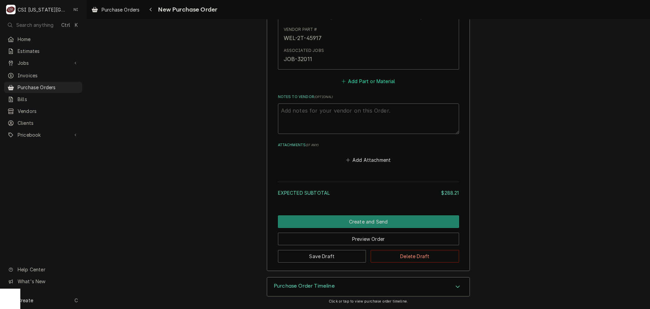
click at [362, 80] on button "Add Part or Material" at bounding box center [368, 80] width 56 height 9
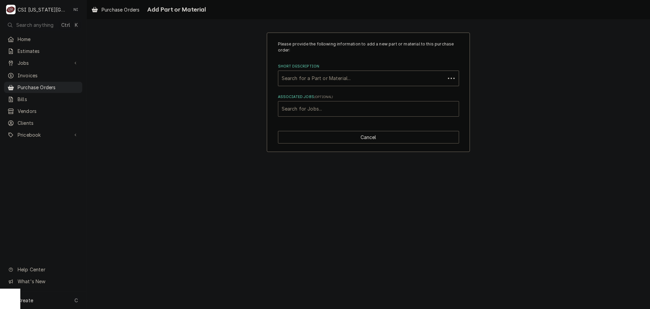
click at [332, 104] on div "Associated Jobs" at bounding box center [369, 109] width 174 height 12
type input "32212"
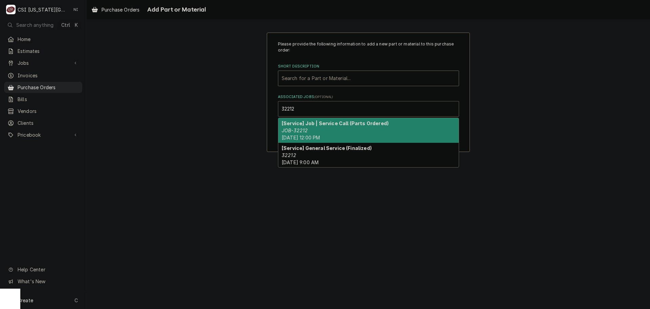
click at [319, 126] on div "[Service] Job | Service Call (Parts Ordered) JOB-32212 Wed, Aug 20th, 2025 - 12…" at bounding box center [368, 130] width 181 height 25
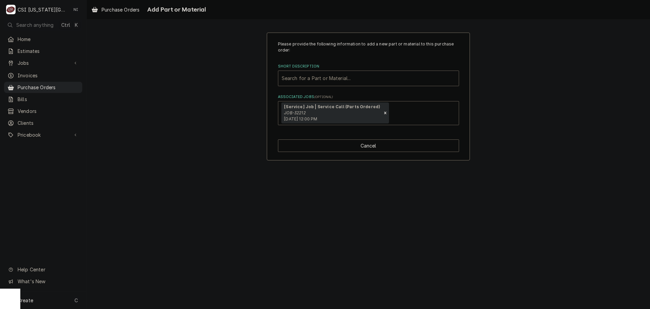
click at [322, 76] on div "Short Description" at bounding box center [369, 78] width 174 height 12
paste input "Element, Griddle, 208/240V, 4.5/6Kw"
type input "Element, Griddle, 208/240V, 4.5/6Kw"
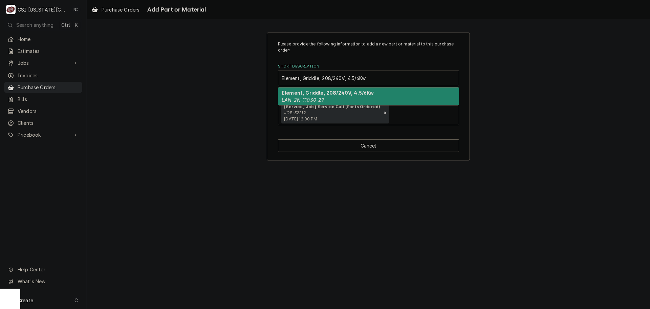
click at [325, 101] on div "Element, Griddle, 208/240V, 4.5/6Kw LAN-2N-11030-29" at bounding box center [368, 96] width 181 height 18
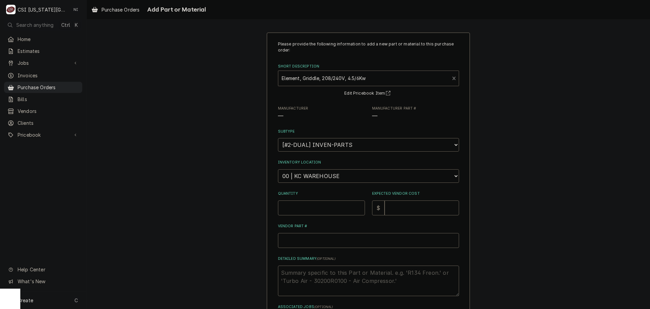
type textarea "x"
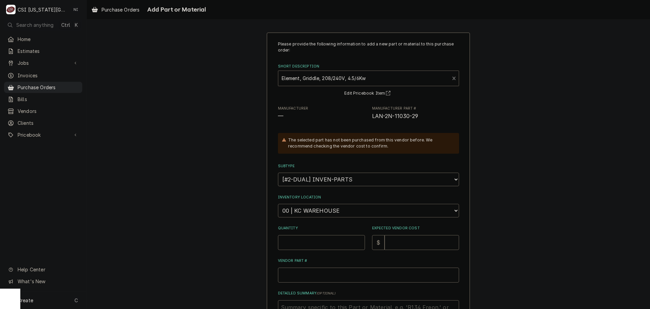
click at [319, 210] on select "Choose a location... 00 | KC WAREHOUSE 00 | MAIN WAREHOUSE 01 | BRIAN BREAZIER …" at bounding box center [368, 211] width 181 height 14
select select "2832"
click at [278, 204] on select "Choose a location... 00 | KC WAREHOUSE 00 | MAIN WAREHOUSE 01 | BRIAN BREAZIER …" at bounding box center [368, 211] width 181 height 14
drag, startPoint x: 317, startPoint y: 244, endPoint x: 314, endPoint y: 241, distance: 4.1
click at [317, 244] on input "Quantity" at bounding box center [321, 242] width 87 height 15
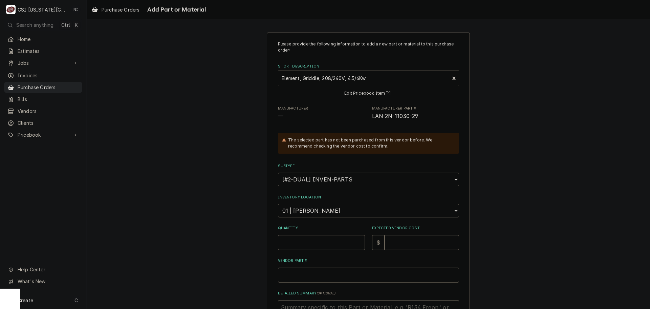
type textarea "x"
type input "1"
type textarea "x"
type input "3"
type textarea "x"
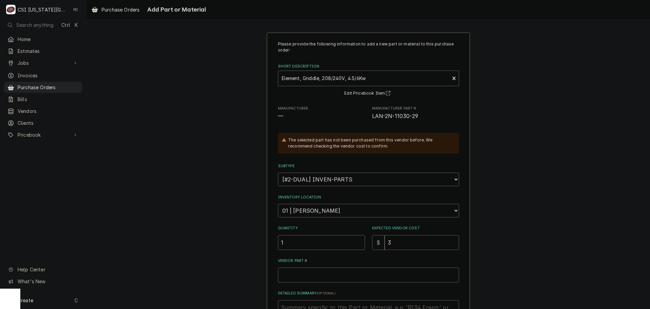
type input "32"
type textarea "x"
type input "323"
type textarea "x"
type input "323.4"
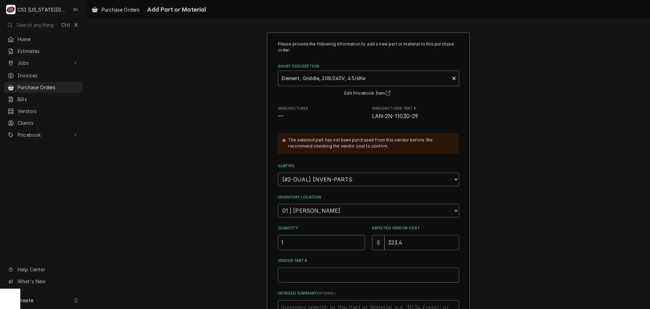
type textarea "x"
type input "323.41"
drag, startPoint x: 417, startPoint y: 116, endPoint x: 366, endPoint y: 116, distance: 50.8
click at [366, 116] on div "Manufacturer — Manufacturer Part # LAN-2N-11030-29" at bounding box center [368, 113] width 181 height 15
copy span "LAN-2N-11030-29"
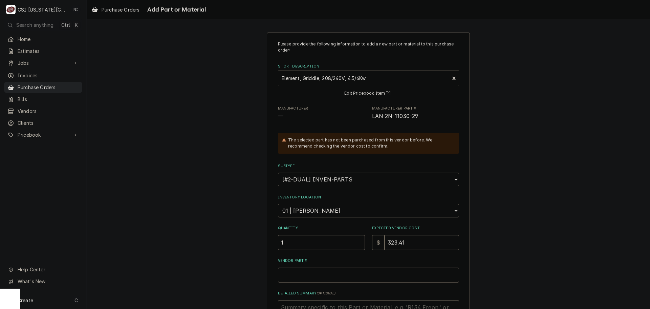
click at [321, 278] on input "Vendor Part #" at bounding box center [368, 274] width 181 height 15
paste input "LAN-2N-11030-29"
type textarea "x"
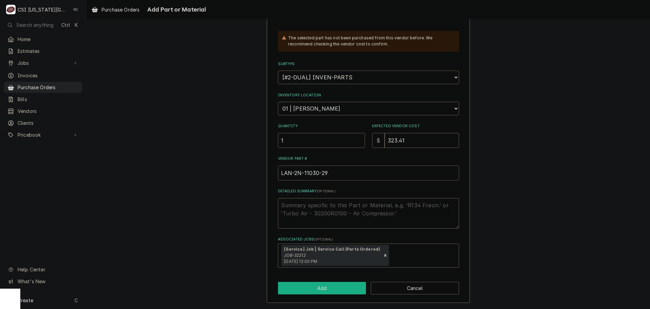
type input "LAN-2N-11030-29"
click at [321, 285] on button "Add" at bounding box center [322, 287] width 88 height 13
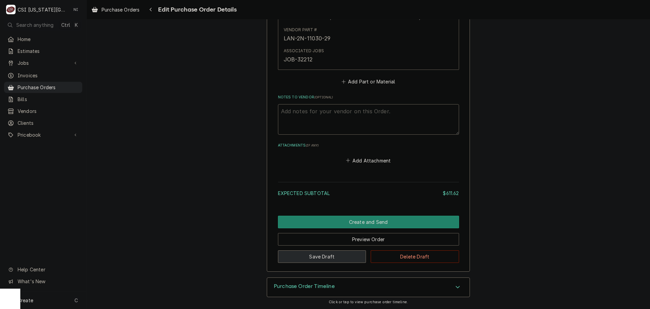
click at [328, 256] on button "Save Draft" at bounding box center [322, 256] width 88 height 13
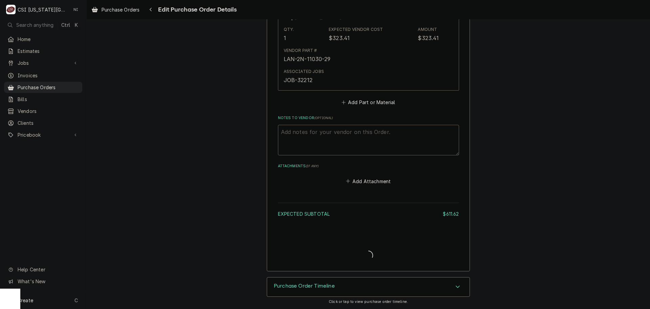
type textarea "x"
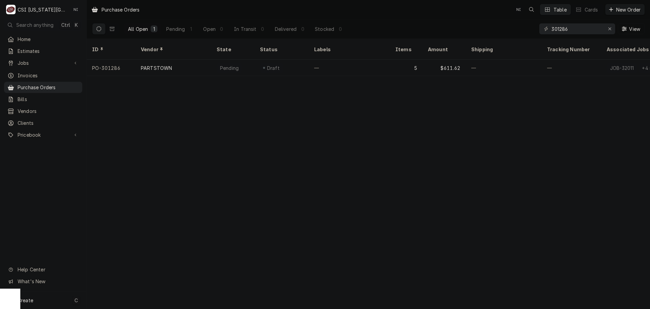
drag, startPoint x: 58, startPoint y: 301, endPoint x: 70, endPoint y: 304, distance: 12.8
click at [58, 301] on div "Create C" at bounding box center [43, 300] width 86 height 18
click at [127, 253] on div "Purchase Order" at bounding box center [126, 253] width 45 height 7
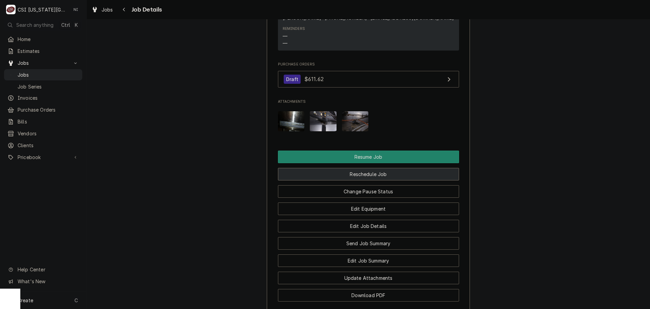
scroll to position [881, 0]
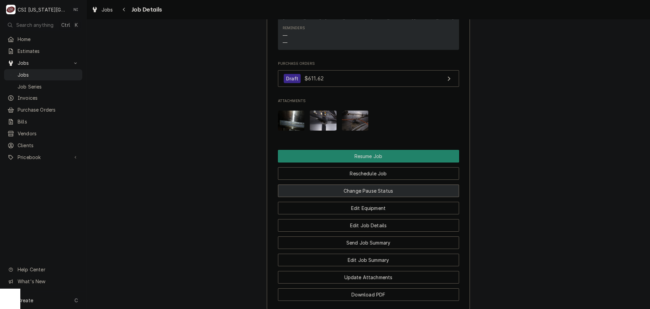
click at [371, 184] on button "Change Pause Status" at bounding box center [368, 190] width 181 height 13
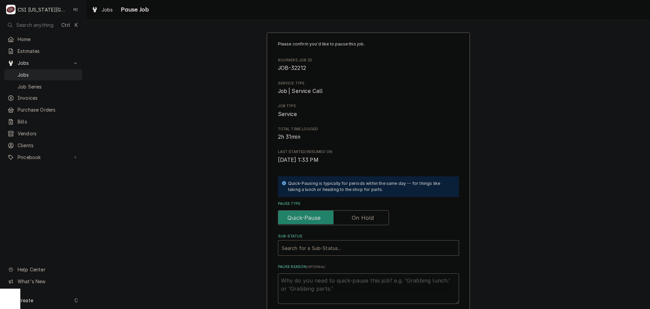
click at [356, 219] on label "Pause Type" at bounding box center [333, 217] width 111 height 15
click at [356, 219] on input "Pause Type" at bounding box center [333, 217] width 105 height 15
checkbox input "true"
click at [341, 249] on div "Sub-Status" at bounding box center [369, 248] width 174 height 12
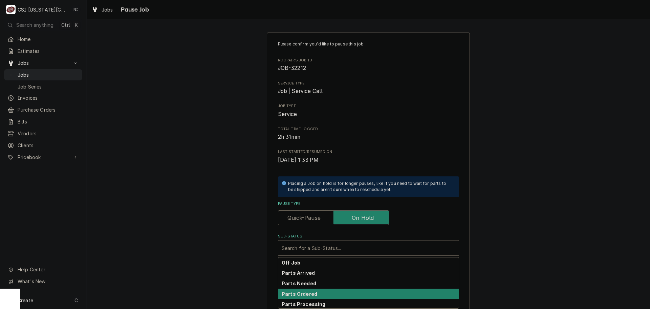
click at [309, 294] on strong "Parts Ordered" at bounding box center [300, 294] width 36 height 6
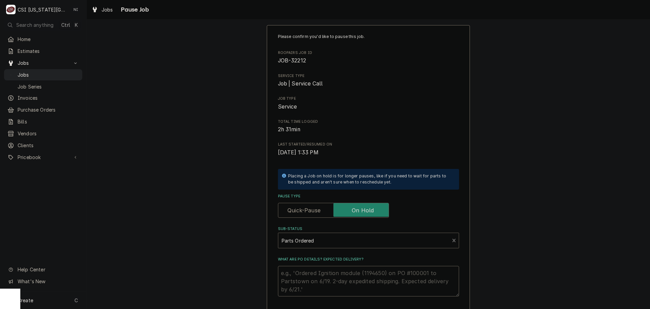
scroll to position [3, 0]
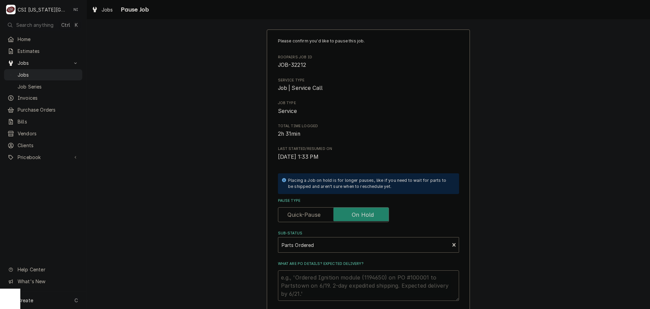
click at [327, 279] on textarea "What are PO details? Expected delivery?" at bounding box center [368, 285] width 181 height 30
type textarea "x"
type textarea "p"
type textarea "x"
type textarea "pA"
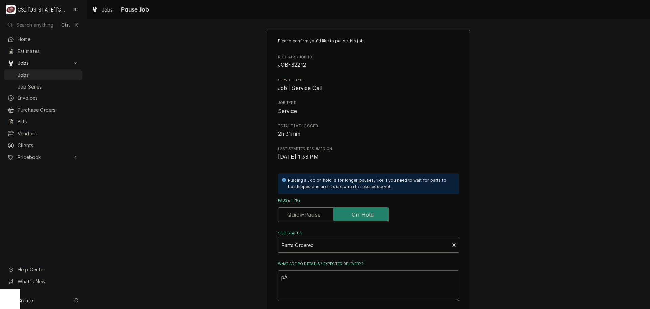
type textarea "x"
type textarea "pAR"
type textarea "x"
type textarea "pART"
type textarea "x"
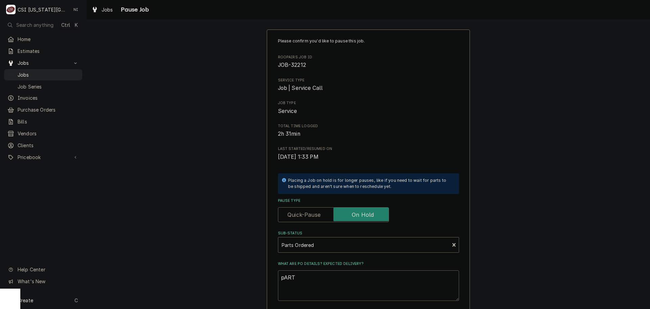
type textarea "pARTS"
type textarea "x"
type textarea "pARTS O"
type textarea "x"
type textarea "pARTS"
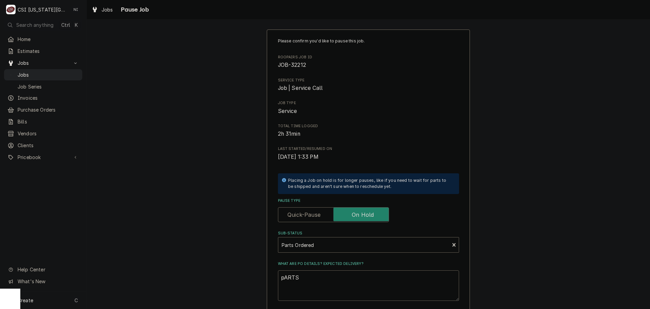
type textarea "x"
type textarea "pARTS"
type textarea "x"
type textarea "pART"
type textarea "x"
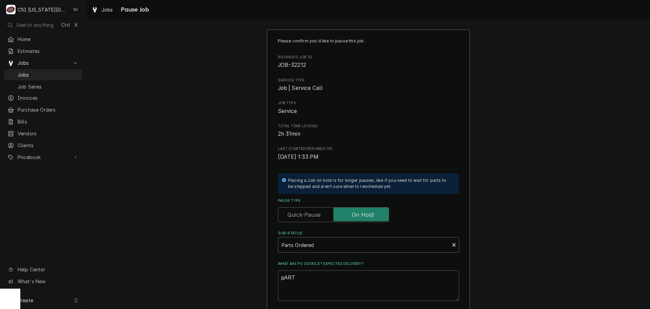
type textarea "pAR"
type textarea "x"
type textarea "pA"
type textarea "x"
type textarea "p"
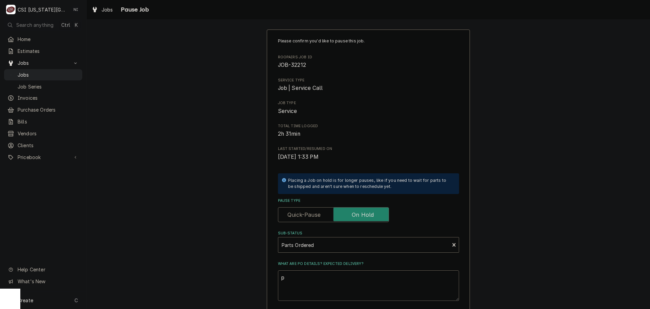
type textarea "x"
type textarea "P"
type textarea "x"
type textarea "Pa"
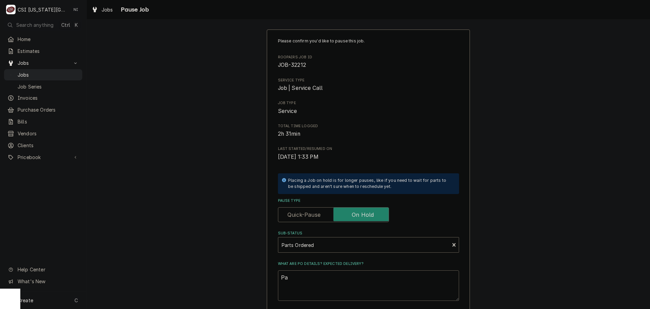
type textarea "x"
type textarea "Par"
type textarea "x"
type textarea "Pars"
type textarea "x"
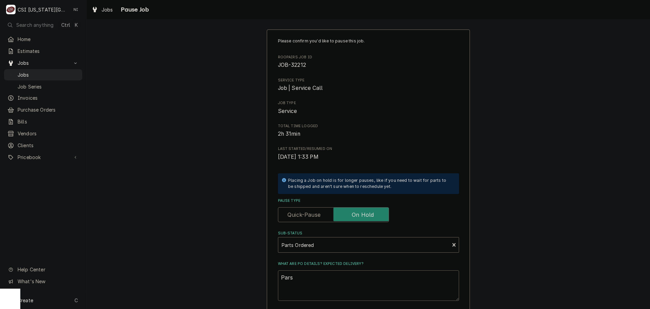
type textarea "Pars"
type textarea "x"
type textarea "Pars"
type textarea "x"
type textarea "Par"
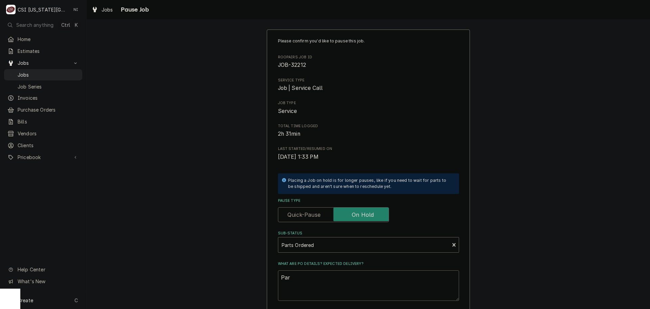
type textarea "x"
type textarea "Part"
type textarea "x"
type textarea "Parts"
type textarea "x"
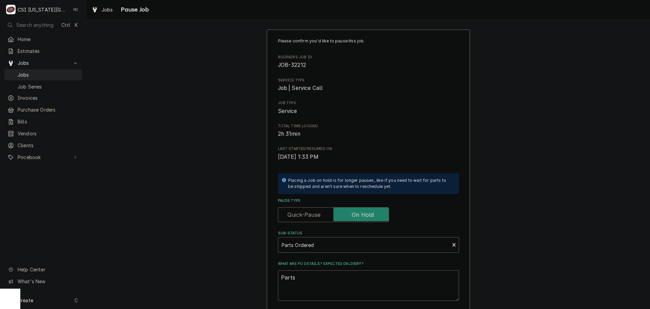
type textarea "Parts"
type textarea "x"
type textarea "Parts o"
type textarea "x"
type textarea "Parts or"
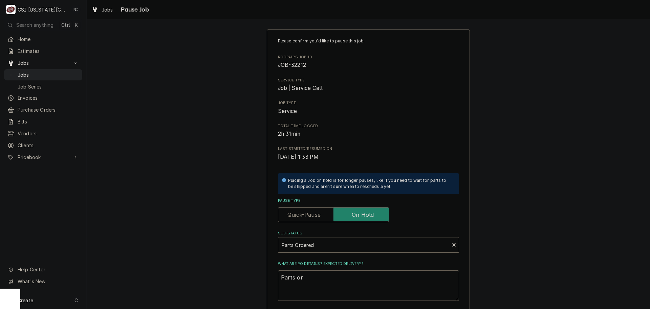
type textarea "x"
type textarea "Parts ord"
type textarea "x"
type textarea "Parts orde"
type textarea "x"
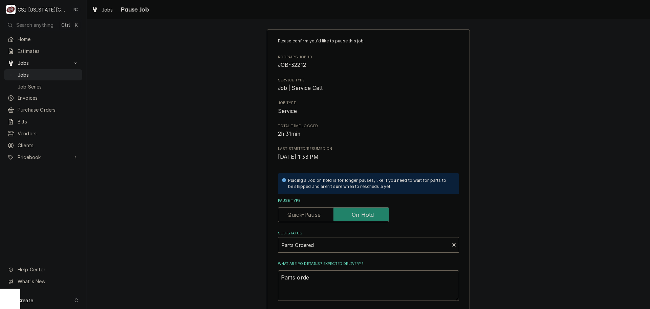
type textarea "Parts order"
type textarea "x"
type textarea "Parts ordere"
type textarea "x"
type textarea "Parts ordered"
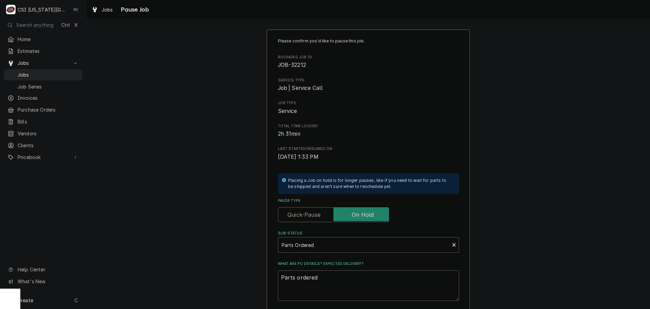
type textarea "x"
type textarea "Parts ordered"
type textarea "x"
type textarea "Parts ordered o"
type textarea "x"
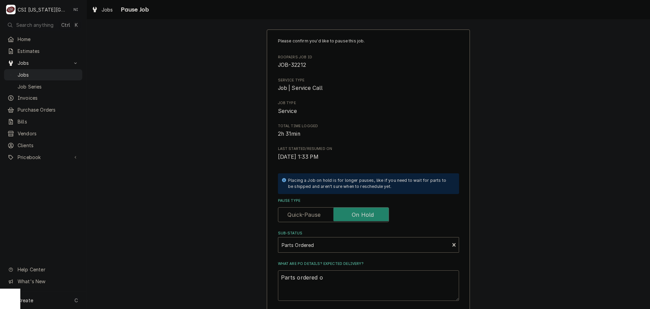
type textarea "Parts ordered on"
type textarea "x"
type textarea "Parts ordered on"
type textarea "x"
type textarea "Parts ordered on o"
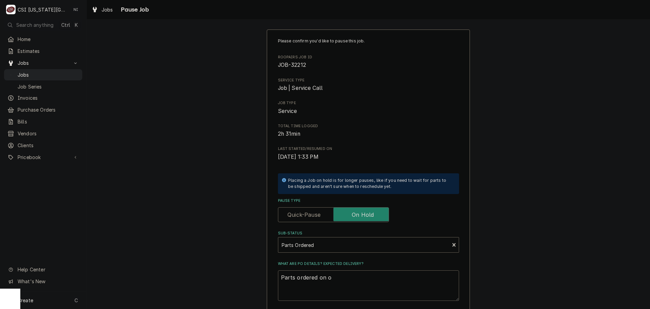
type textarea "x"
type textarea "Parts ordered on on"
type textarea "x"
type textarea "Parts ordered on on"
type textarea "x"
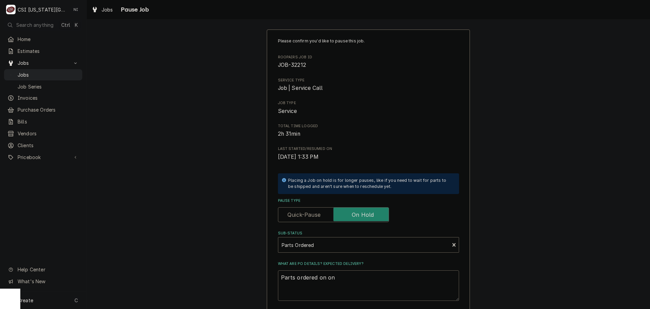
type textarea "Parts ordered on on"
type textarea "x"
type textarea "Parts ordered on o"
type textarea "x"
type textarea "Parts ordered on"
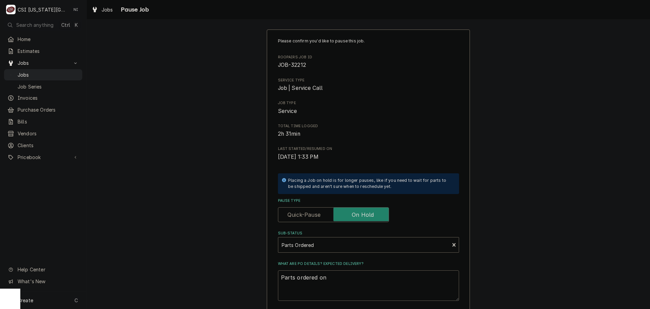
type textarea "x"
type textarea "Parts ordered on P"
type textarea "x"
type textarea "Parts ordered on PO"
type textarea "x"
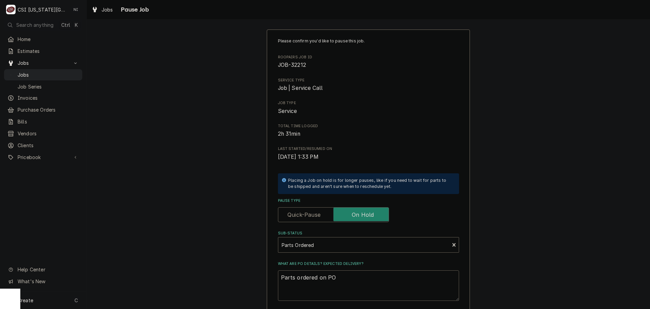
type textarea "Parts ordered on PO"
type textarea "x"
type textarea "Parts ordered on PO 3"
type textarea "x"
type textarea "Parts ordered on PO 30"
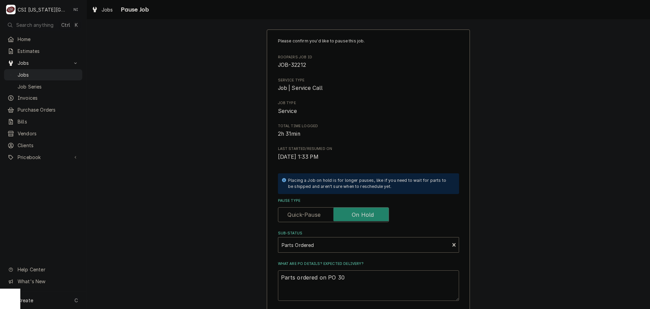
type textarea "x"
type textarea "Parts ordered on PO 301"
type textarea "x"
type textarea "Parts ordered on PO 3012"
type textarea "x"
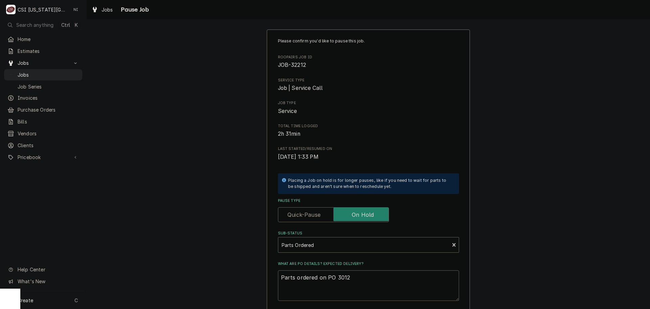
type textarea "Parts ordered on PO 30126"
type textarea "x"
type textarea "Parts ordered on PO 301268"
type textarea "x"
type textarea "Parts ordered on PO 30126"
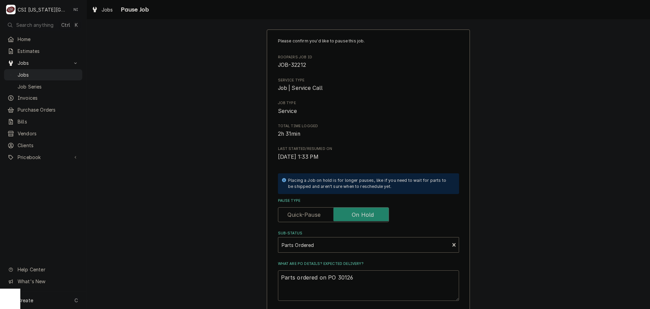
type textarea "x"
type textarea "Parts ordered on PO 3012"
type textarea "x"
type textarea "Parts ordered on PO 30128"
type textarea "x"
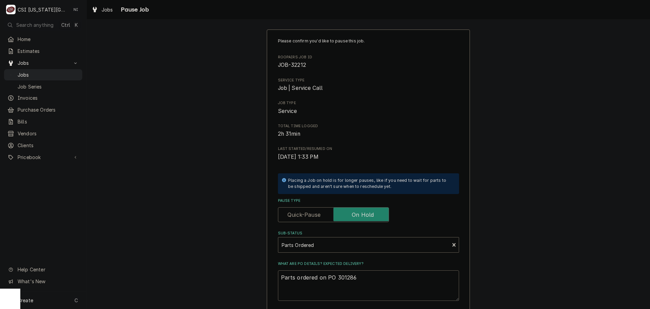
scroll to position [71, 0]
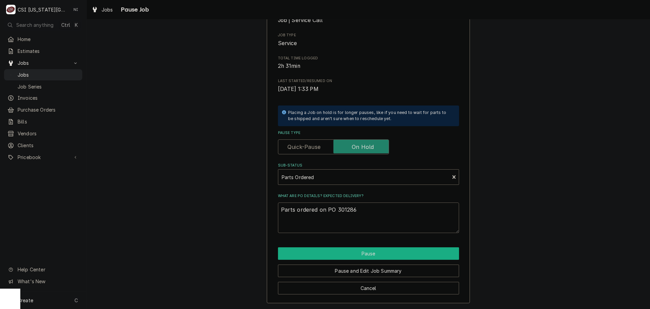
type textarea "Parts ordered on PO 301286"
drag, startPoint x: 382, startPoint y: 251, endPoint x: 389, endPoint y: 251, distance: 6.4
click at [383, 251] on button "Pause" at bounding box center [368, 253] width 181 height 13
type textarea "x"
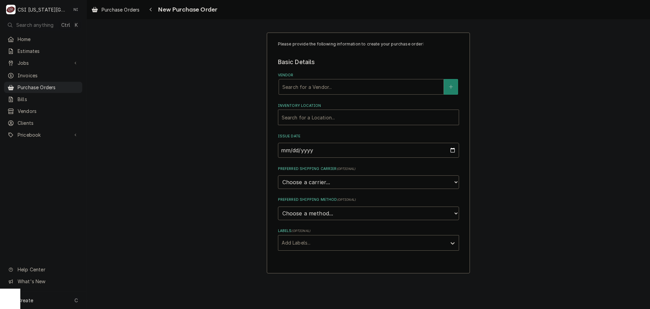
click at [336, 89] on div "Vendor" at bounding box center [362, 87] width 158 height 12
type input "fox"
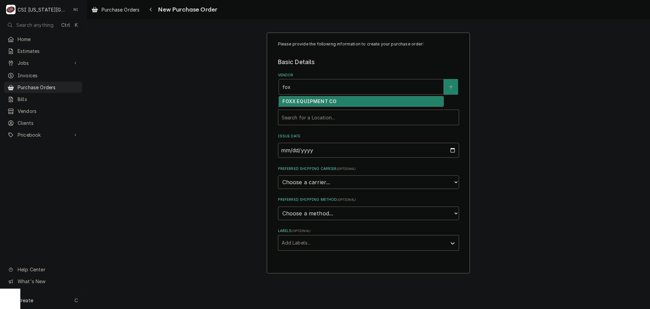
click at [336, 98] on div "FOXX EQUIPMENT CO" at bounding box center [361, 101] width 165 height 11
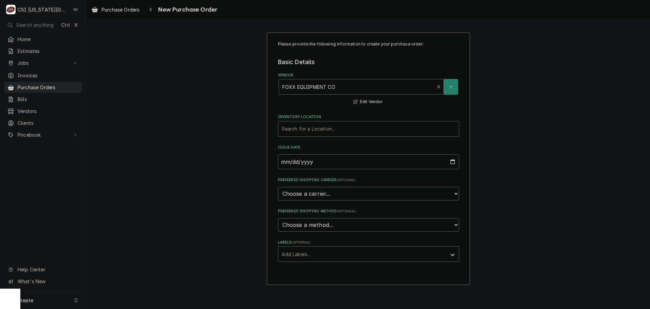
click at [306, 130] on div "Inventory Location" at bounding box center [369, 129] width 174 height 12
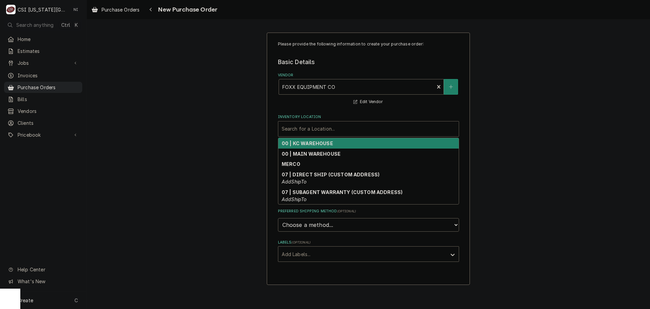
click at [311, 144] on strong "00 | KC WAREHOUSE" at bounding box center [307, 143] width 51 height 6
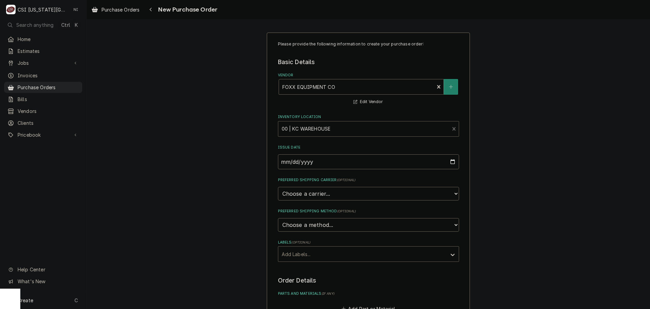
drag, startPoint x: 307, startPoint y: 253, endPoint x: 305, endPoint y: 262, distance: 9.0
click at [307, 255] on div "Labels" at bounding box center [363, 254] width 162 height 12
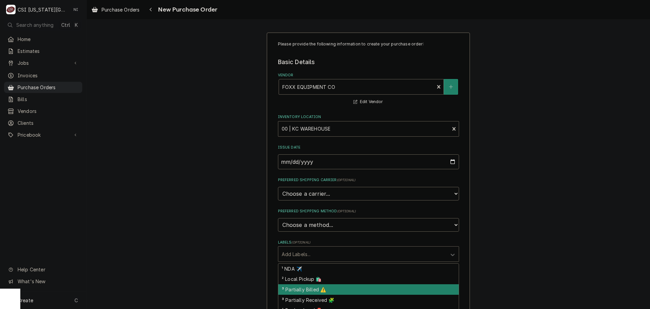
click at [299, 284] on div "³ Partially Billed ⚠️" at bounding box center [368, 289] width 181 height 11
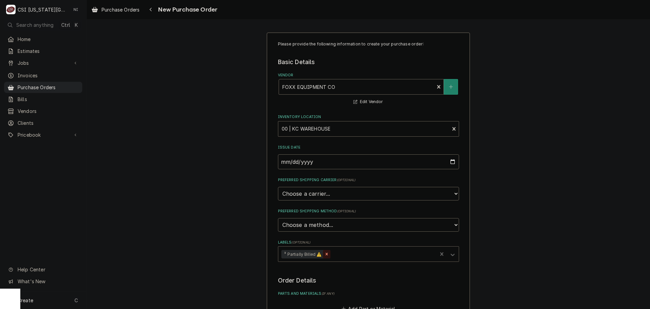
click at [325, 253] on icon "Remove ³ Partially Billed ⚠️" at bounding box center [327, 253] width 5 height 5
click at [323, 253] on div "Labels" at bounding box center [363, 254] width 162 height 12
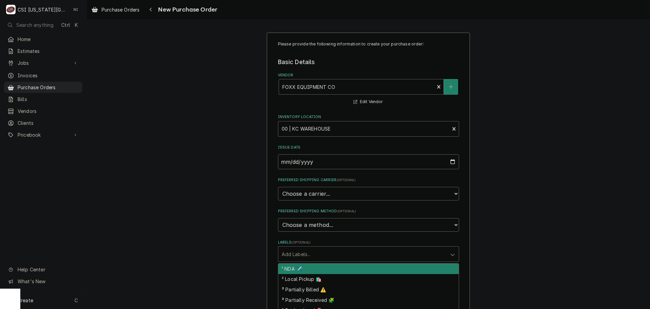
click at [307, 278] on div "² Local Pickup 🛍️" at bounding box center [368, 279] width 181 height 11
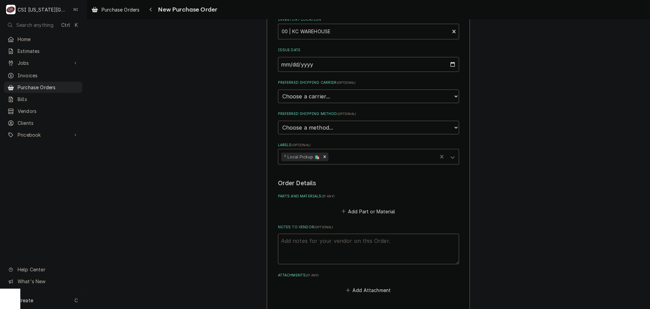
scroll to position [169, 0]
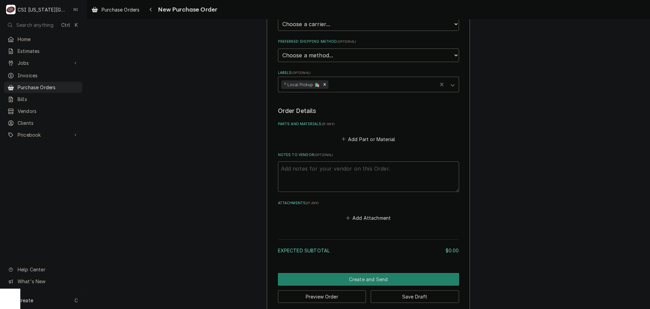
click at [307, 173] on textarea "Notes to Vendor ( optional )" at bounding box center [368, 176] width 181 height 30
type textarea "x"
type textarea "s"
type textarea "x"
type textarea "se"
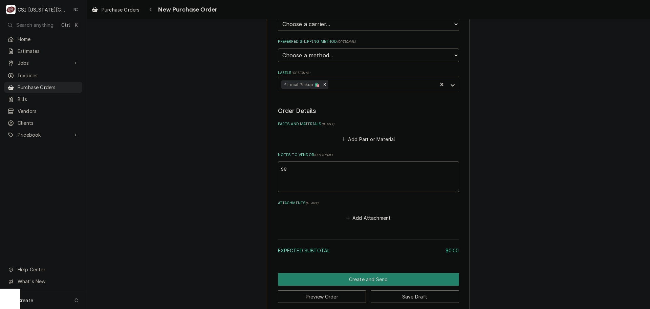
type textarea "x"
type textarea "sea"
type textarea "x"
type textarea "sean"
click at [360, 138] on button "Add Part or Material" at bounding box center [368, 138] width 56 height 9
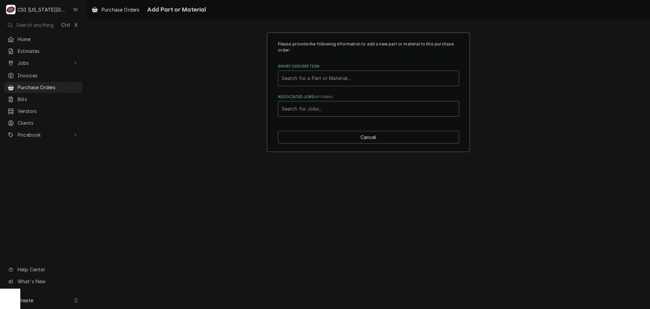
click at [338, 76] on div "Short Description" at bounding box center [369, 78] width 174 height 12
type input "misc bev"
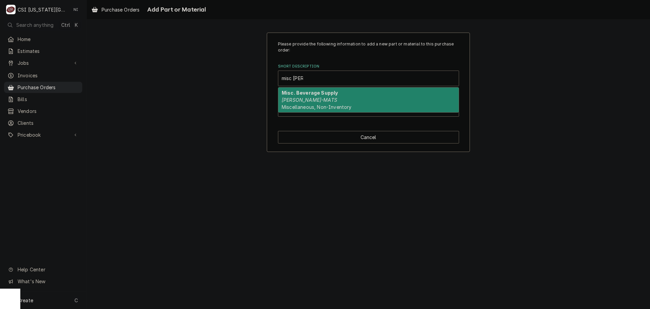
click at [308, 97] on div "Misc. Beverage Supply BEV-MATS Miscellaneous, Non-Inventory" at bounding box center [368, 99] width 181 height 25
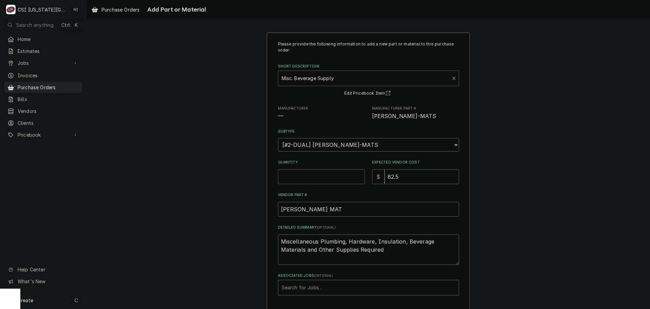
click at [307, 176] on input "Quantity" at bounding box center [321, 176] width 87 height 15
type textarea "x"
type input "1"
type textarea "x"
type input "0"
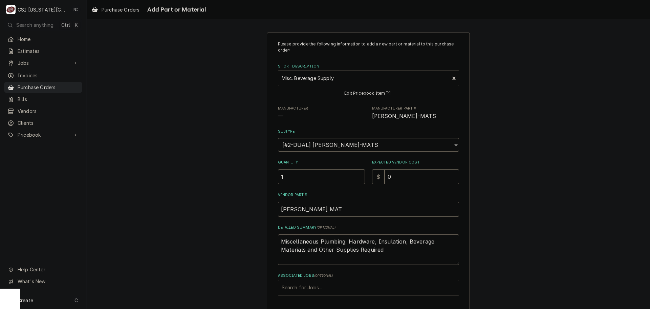
drag, startPoint x: 385, startPoint y: 253, endPoint x: 215, endPoint y: 218, distance: 173.5
click at [227, 222] on div "Please provide the following information to add a new part or material to this …" at bounding box center [369, 181] width 564 height 310
type textarea "x"
click at [356, 287] on div "Associated Jobs" at bounding box center [369, 287] width 174 height 12
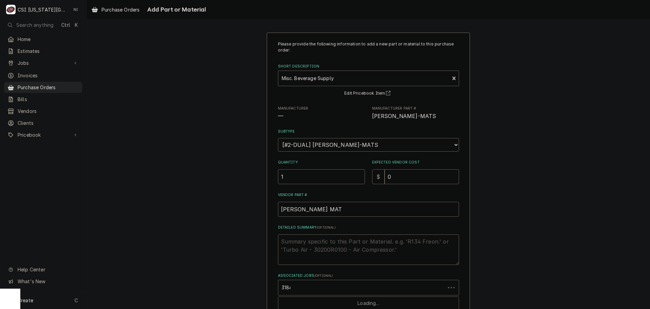
type input "31848"
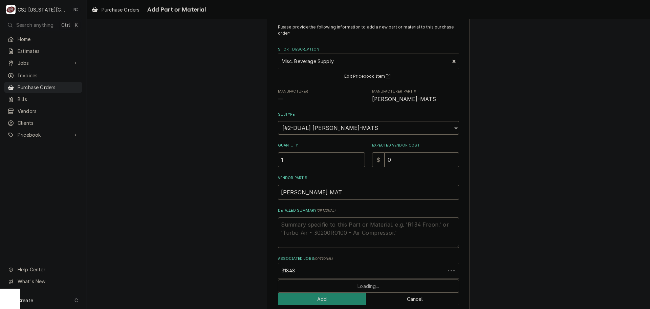
scroll to position [28, 0]
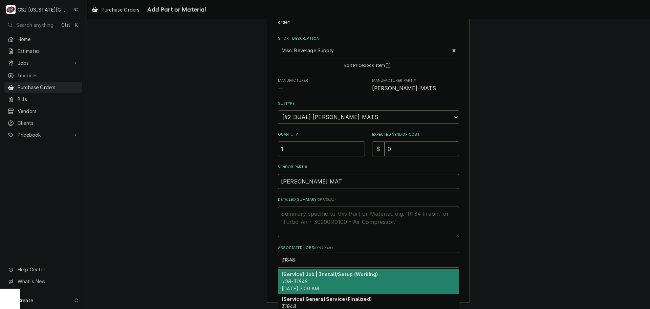
click at [310, 274] on strong "[Service] Job | Install/Setup (Working)" at bounding box center [330, 274] width 96 height 6
type textarea "x"
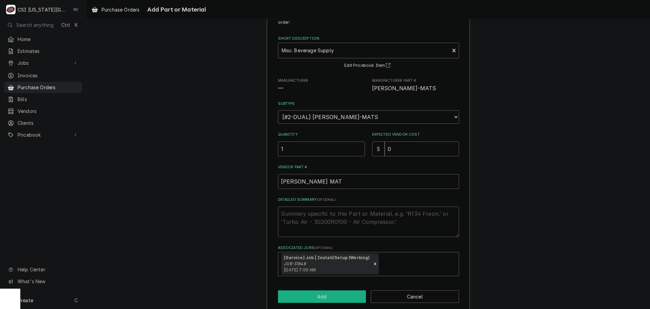
click at [309, 295] on button "Add" at bounding box center [322, 296] width 88 height 13
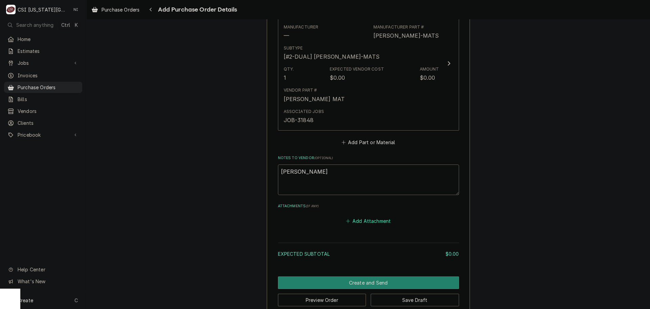
scroll to position [305, 0]
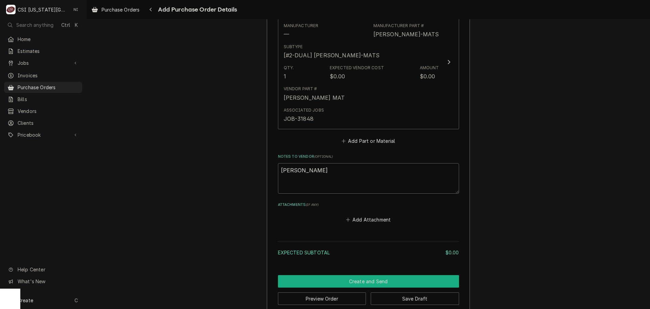
drag, startPoint x: 363, startPoint y: 281, endPoint x: 647, endPoint y: 246, distance: 286.1
click at [364, 281] on button "Create and Send" at bounding box center [368, 281] width 181 height 13
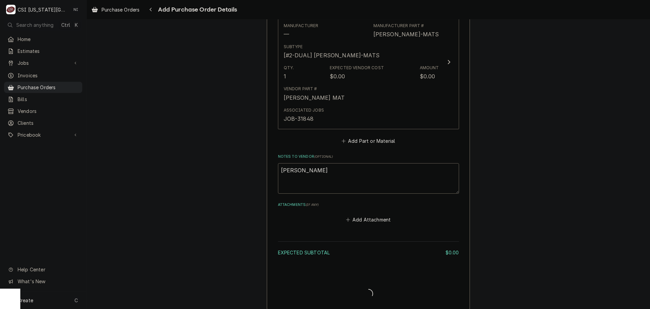
type textarea "x"
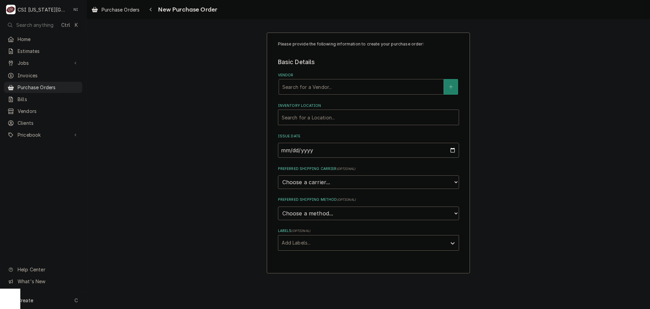
click at [303, 86] on div "Vendor" at bounding box center [362, 87] width 158 height 12
type input "home"
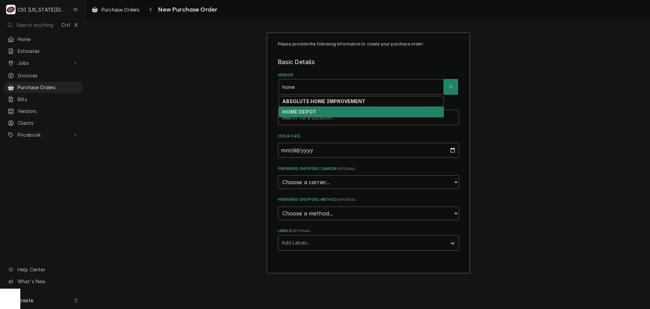
click at [316, 113] on div "HOME DEPOT" at bounding box center [361, 111] width 165 height 11
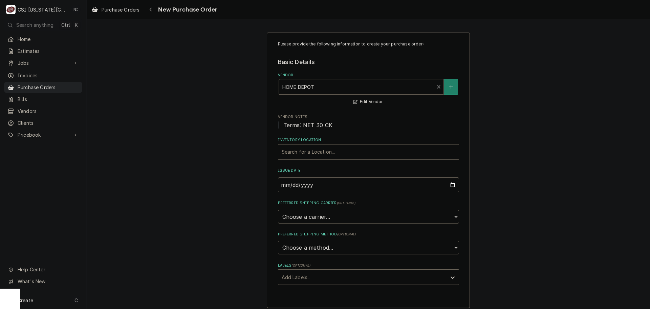
click at [299, 150] on div "Inventory Location" at bounding box center [369, 152] width 174 height 12
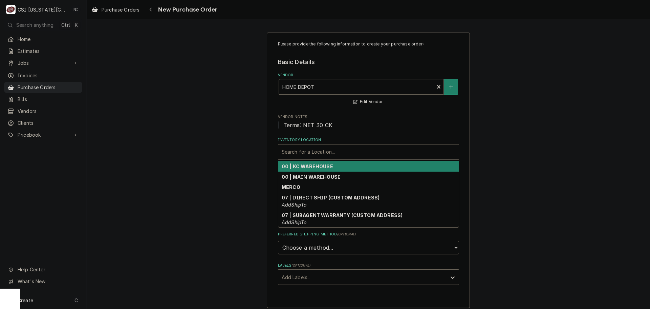
click at [313, 166] on strong "00 | KC WAREHOUSE" at bounding box center [307, 166] width 51 height 6
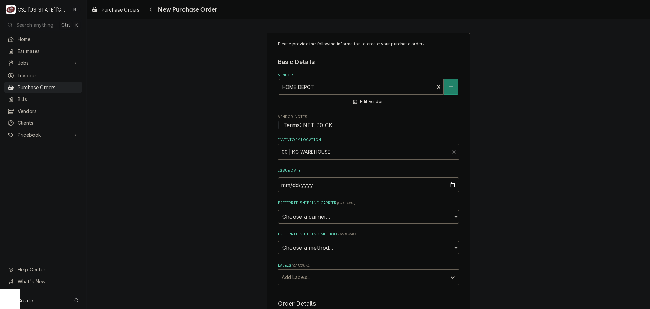
click at [311, 275] on div "Labels" at bounding box center [363, 277] width 162 height 12
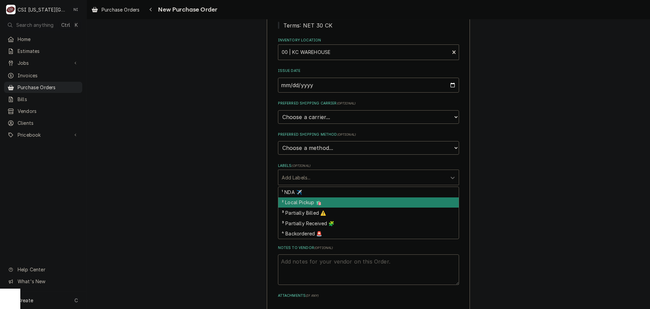
scroll to position [102, 0]
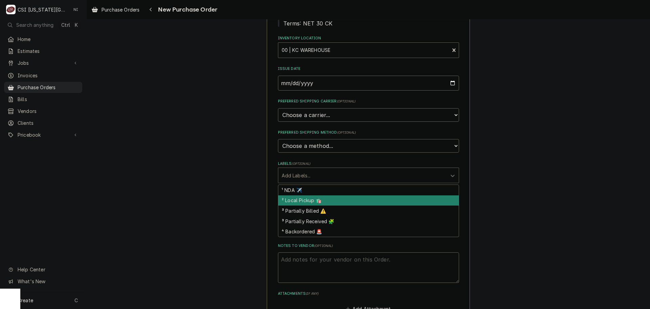
click at [314, 203] on div "² Local Pickup 🛍️" at bounding box center [368, 200] width 181 height 11
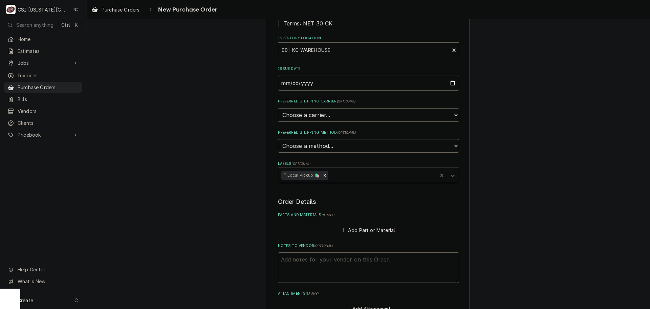
click at [309, 261] on textarea "Notes to Vendor ( optional )" at bounding box center [368, 267] width 181 height 30
type textarea "x"
type textarea "j"
type textarea "x"
type textarea "je"
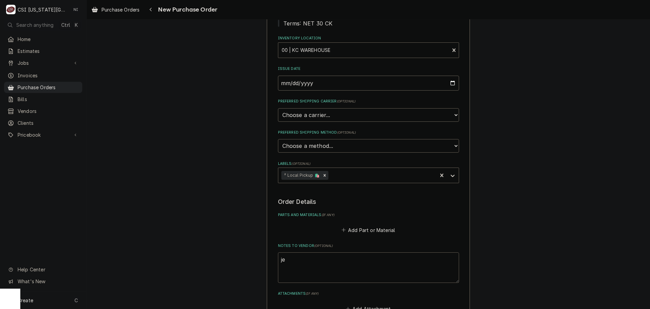
type textarea "x"
type textarea "jes"
type textarea "x"
type textarea "jess"
type textarea "x"
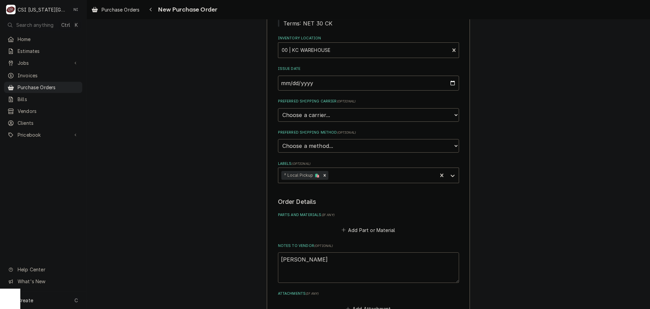
type textarea "jesse"
type textarea "x"
type textarea "jesse"
type textarea "x"
type textarea "jesse t"
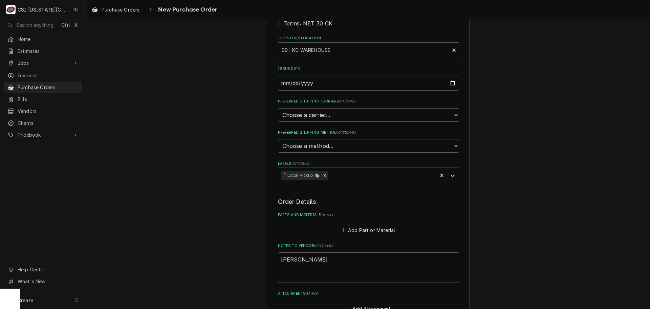
type textarea "x"
type textarea "jesse tr"
type textarea "x"
type textarea "jesse tru"
type textarea "x"
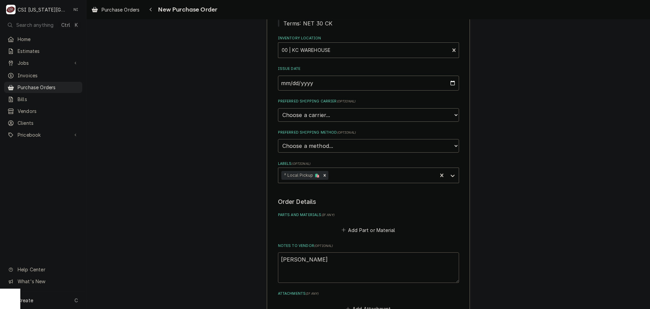
type textarea "jesse truc"
type textarea "x"
type textarea "jesse truck"
type textarea "x"
type textarea "jesse truck"
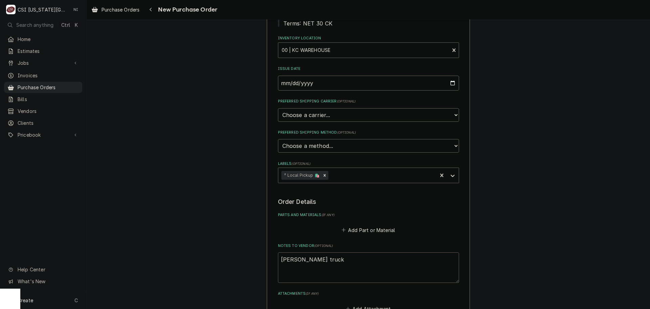
type textarea "x"
type textarea "jesse truck s"
type textarea "x"
type textarea "jesse truck sto"
type textarea "x"
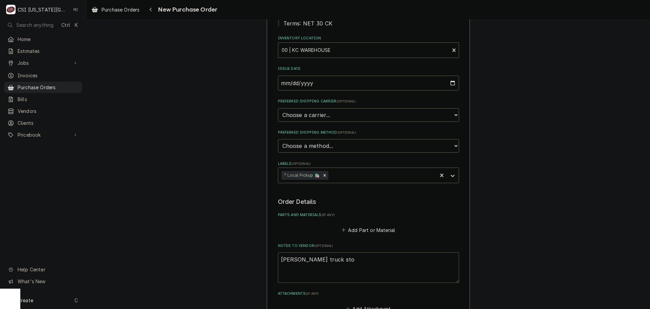
type textarea "jesse truck stoc"
type textarea "x"
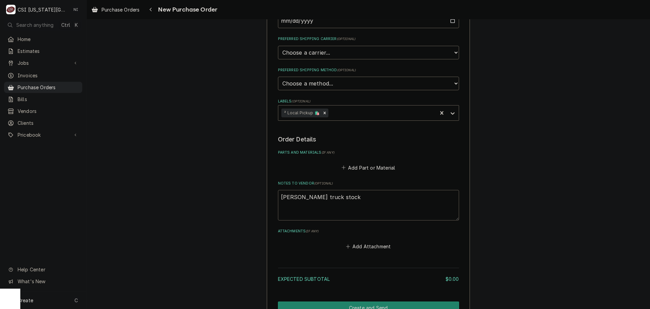
scroll to position [201, 0]
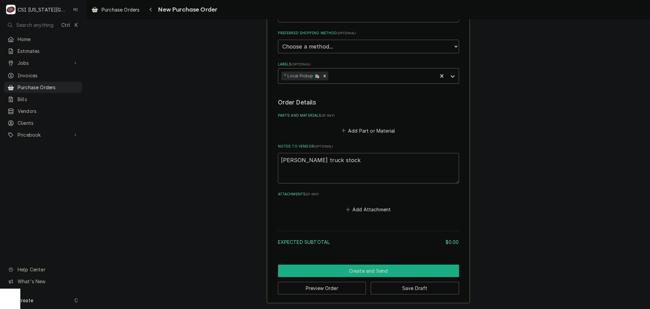
type textarea "jesse truck stock"
click at [359, 269] on button "Create and Send" at bounding box center [368, 270] width 181 height 13
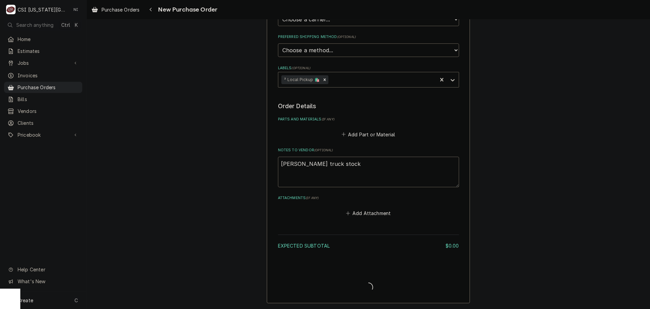
scroll to position [197, 0]
type textarea "x"
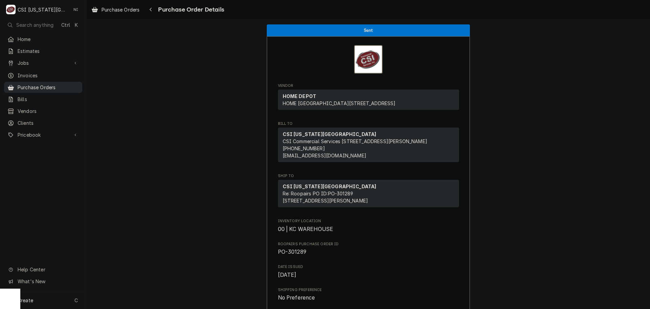
click at [63, 86] on span "Purchase Orders" at bounding box center [48, 87] width 61 height 7
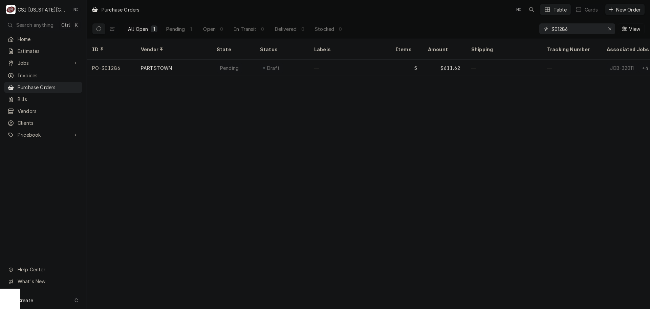
drag, startPoint x: 583, startPoint y: 29, endPoint x: 351, endPoint y: 7, distance: 232.4
click at [358, 9] on div "Purchase Orders NI Table Cards New Order All Open 1 Pending 1 Open 0 In Transit…" at bounding box center [369, 19] width 564 height 39
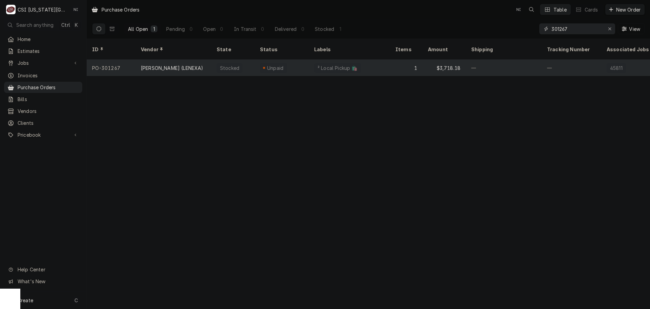
type input "301267"
click at [374, 60] on div "² Local Pickup 🛍️" at bounding box center [349, 68] width 81 height 16
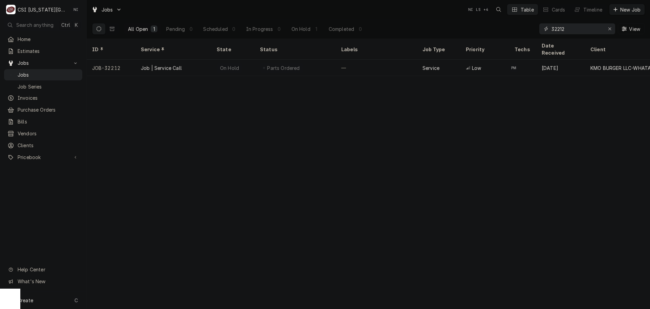
drag, startPoint x: 579, startPoint y: 32, endPoint x: 468, endPoint y: 28, distance: 110.5
click at [469, 28] on div "All Open 1 Pending 0 Scheduled 0 In Progress 0 On Hold 1 Completed 0 32212 View" at bounding box center [368, 28] width 553 height 19
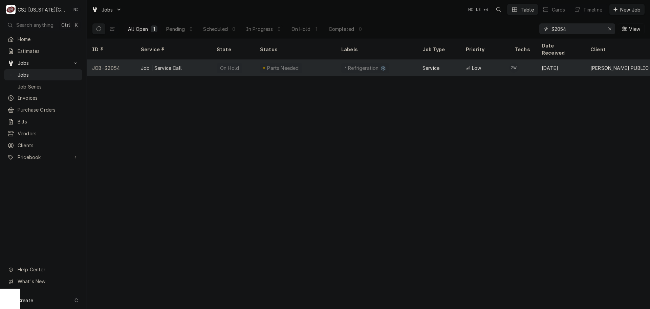
type input "32054"
click at [188, 60] on div "Job | Service Call" at bounding box center [173, 68] width 76 height 16
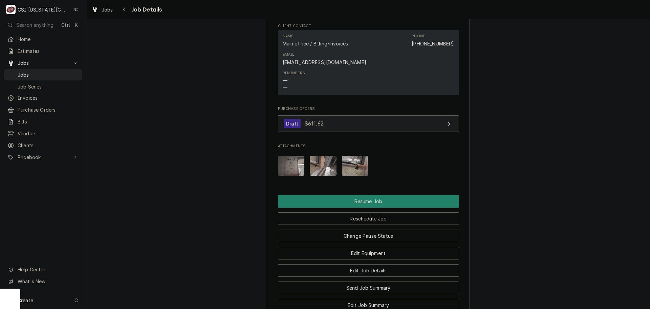
scroll to position [948, 0]
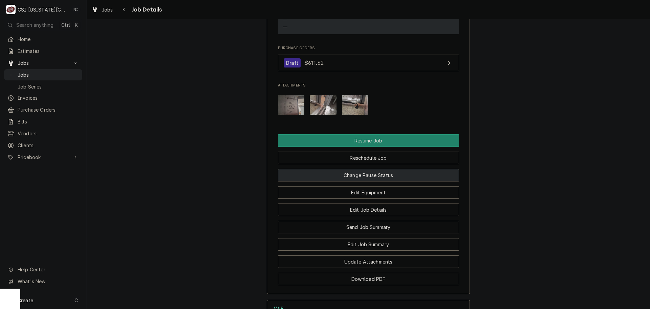
click at [384, 175] on button "Change Pause Status" at bounding box center [368, 175] width 181 height 13
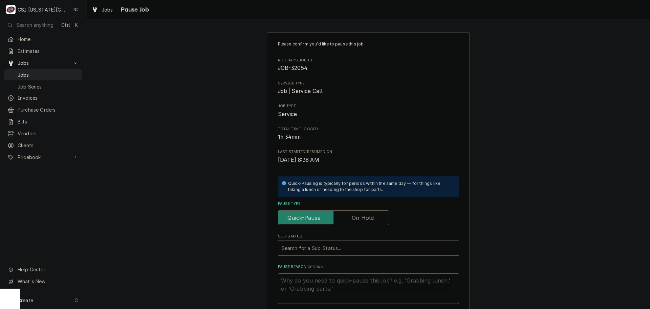
drag, startPoint x: 351, startPoint y: 216, endPoint x: 352, endPoint y: 220, distance: 3.5
click at [352, 219] on label "Pause Type" at bounding box center [333, 217] width 111 height 15
click at [352, 219] on input "Pause Type" at bounding box center [333, 217] width 105 height 15
checkbox input "true"
click at [341, 255] on div "Search for a Sub-Status..." at bounding box center [368, 247] width 181 height 15
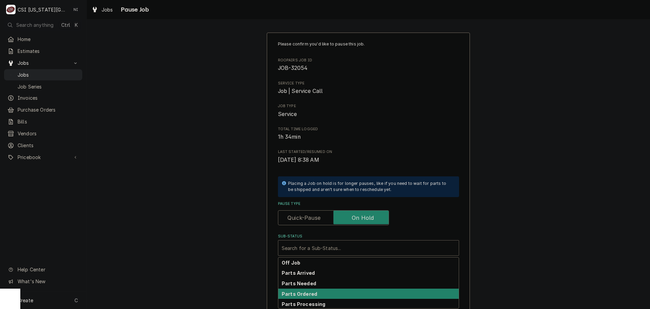
click at [308, 293] on strong "Parts Ordered" at bounding box center [300, 294] width 36 height 6
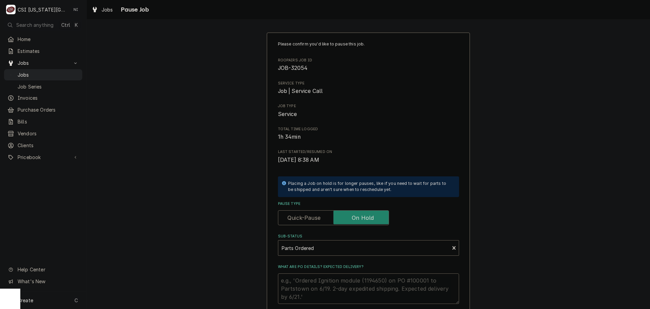
click at [313, 279] on textarea "What are PO details? Expected delivery?" at bounding box center [368, 288] width 181 height 30
type textarea "x"
type textarea "P"
type textarea "x"
type textarea "Pa"
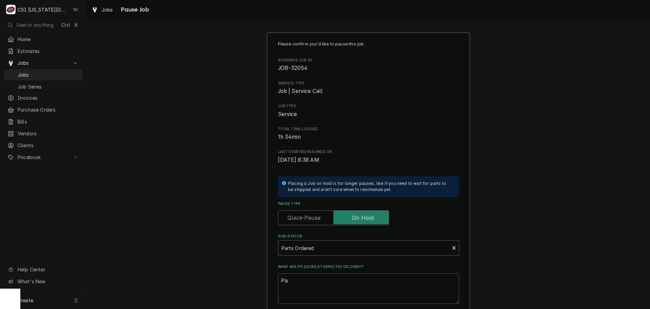
type textarea "x"
type textarea "Par"
type textarea "x"
type textarea "Part"
type textarea "x"
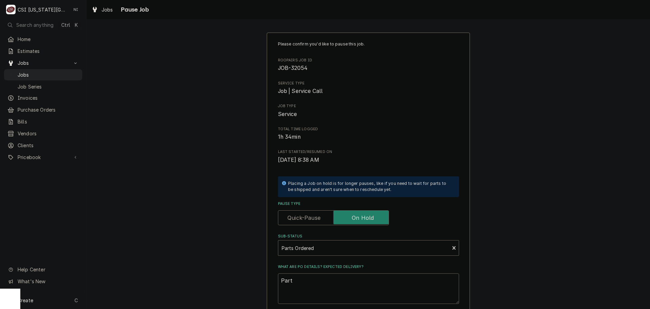
type textarea "Parts"
type textarea "x"
type textarea "Parts"
type textarea "x"
type textarea "Parts o"
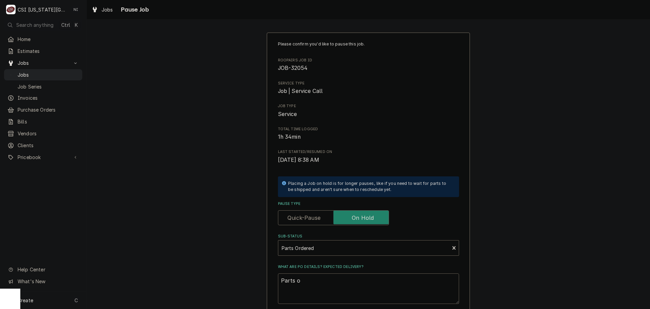
type textarea "x"
type textarea "Parts or"
type textarea "x"
type textarea "Parts ord"
type textarea "x"
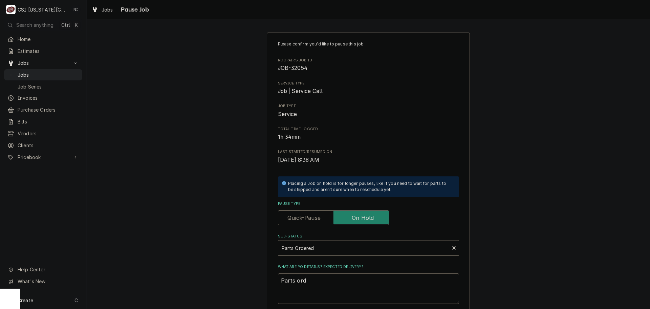
type textarea "Parts orde"
type textarea "x"
type textarea "Parts order"
type textarea "x"
type textarea "Parts ordere"
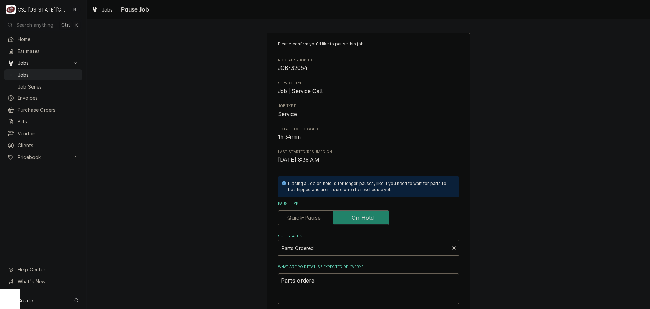
type textarea "x"
type textarea "Parts ordered"
type textarea "x"
type textarea "Parts ordered"
type textarea "x"
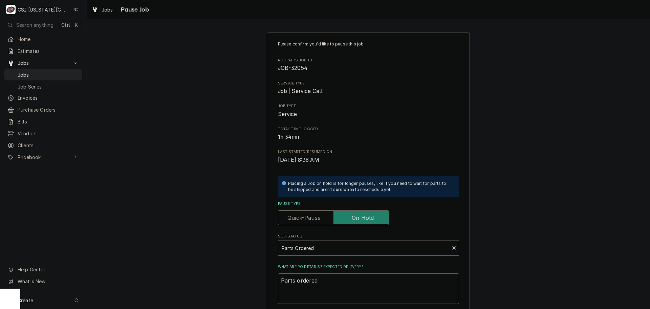
type textarea "Parts ordered o"
type textarea "x"
type textarea "Parts ordered on"
type textarea "x"
type textarea "Parts ordered on"
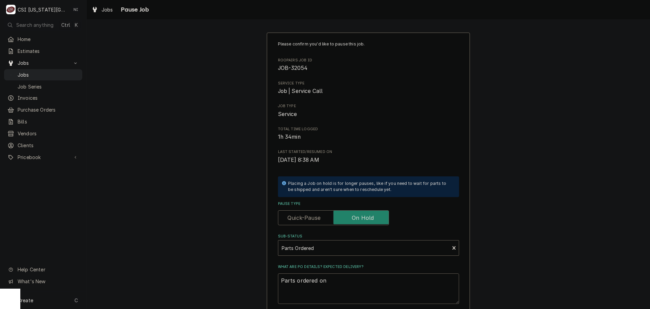
type textarea "x"
type textarea "Parts ordered on P"
type textarea "x"
type textarea "Parts ordered on PO"
type textarea "x"
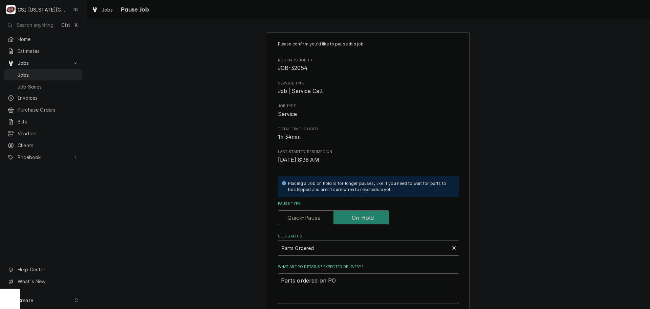
type textarea "Parts ordered on PO 3"
type textarea "x"
type textarea "Parts ordered on PO 30"
type textarea "x"
type textarea "Parts ordered on PO 301"
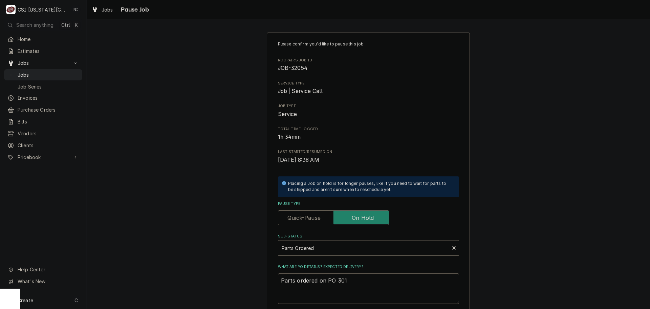
type textarea "x"
type textarea "Parts ordered on PO 3012"
type textarea "x"
type textarea "Parts ordered on PO 30128"
type textarea "x"
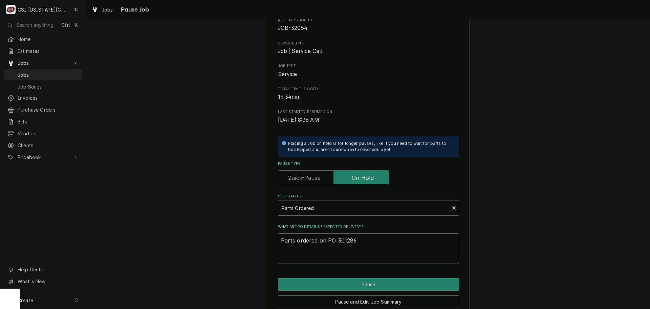
scroll to position [71, 0]
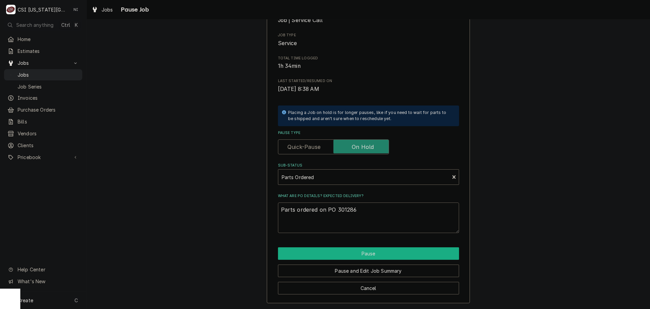
type textarea "Parts ordered on PO 301286"
click at [375, 252] on button "Pause" at bounding box center [368, 253] width 181 height 13
type textarea "x"
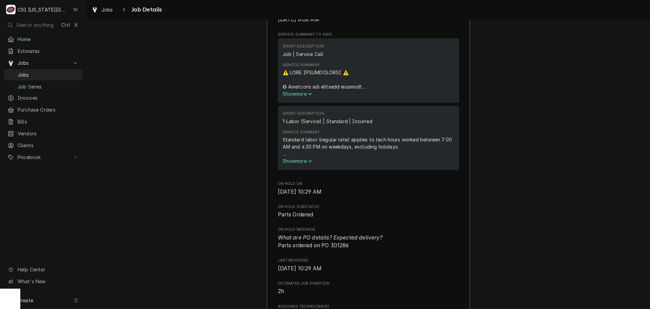
scroll to position [339, 0]
click at [76, 74] on span "Jobs" at bounding box center [48, 74] width 61 height 7
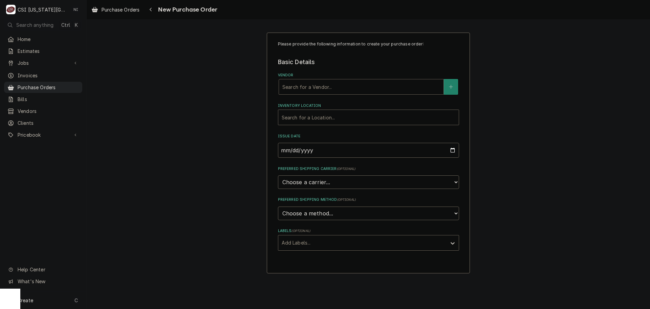
click at [322, 87] on div "Vendor" at bounding box center [362, 87] width 158 height 12
type input "[PERSON_NAME]"
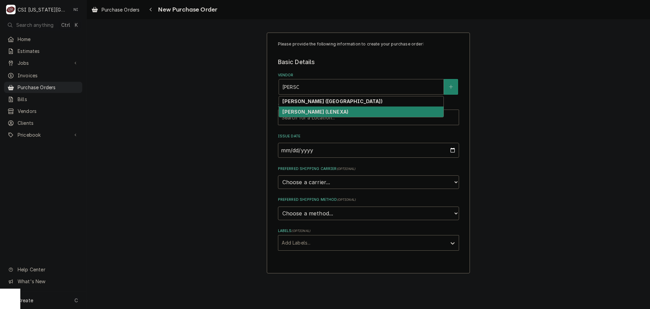
click at [311, 109] on strong "[PERSON_NAME] (LENEXA)" at bounding box center [316, 112] width 66 height 6
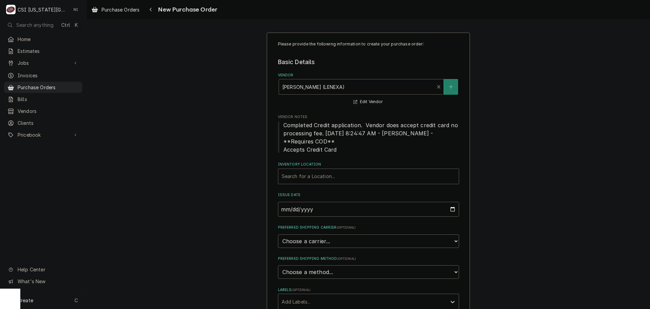
click at [320, 178] on div "Inventory Location" at bounding box center [369, 176] width 174 height 12
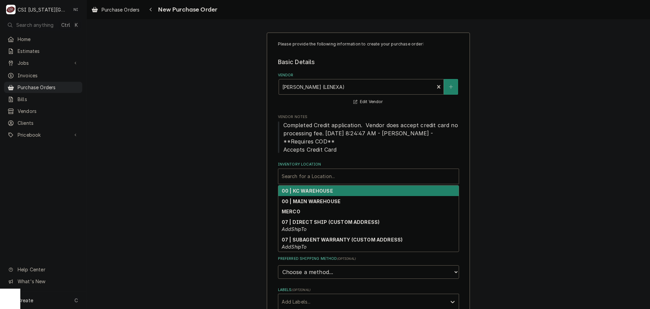
click at [320, 190] on strong "00 | KC WAREHOUSE" at bounding box center [307, 191] width 51 height 6
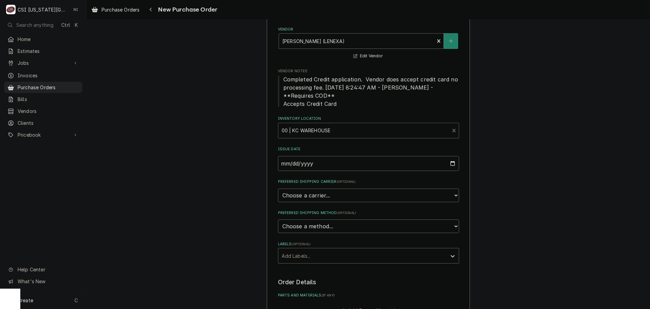
scroll to position [68, 0]
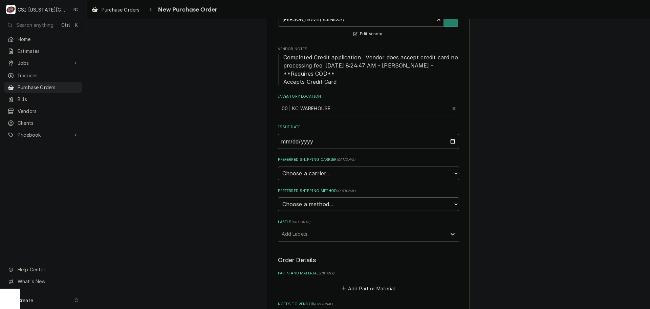
click at [337, 236] on div "Labels" at bounding box center [363, 233] width 162 height 12
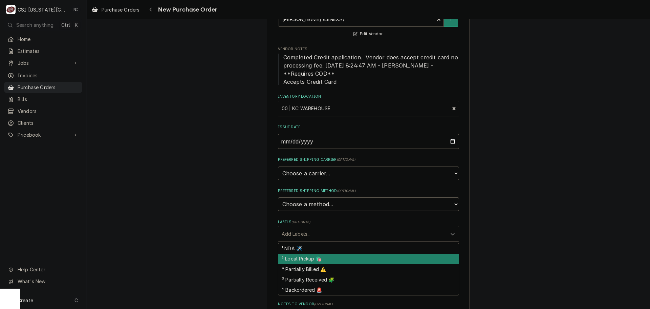
drag, startPoint x: 321, startPoint y: 258, endPoint x: 318, endPoint y: 264, distance: 5.9
click at [320, 259] on div "² Local Pickup 🛍️" at bounding box center [368, 258] width 181 height 11
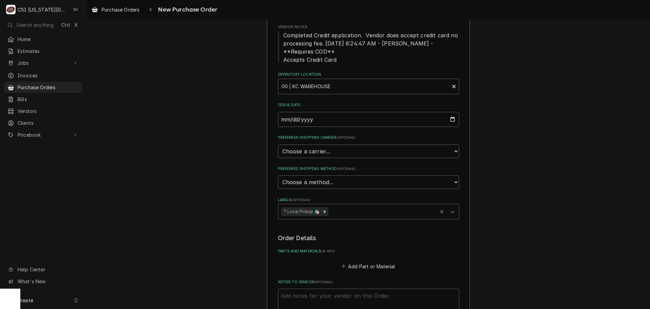
scroll to position [203, 0]
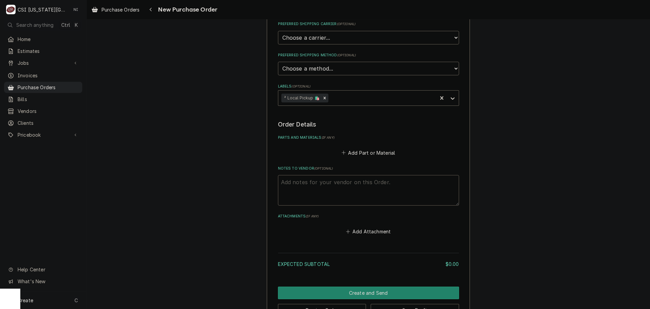
click at [344, 185] on textarea "Notes to Vendor ( optional )" at bounding box center [368, 190] width 181 height 30
type textarea "x"
type textarea "w"
type textarea "x"
type textarea "wy"
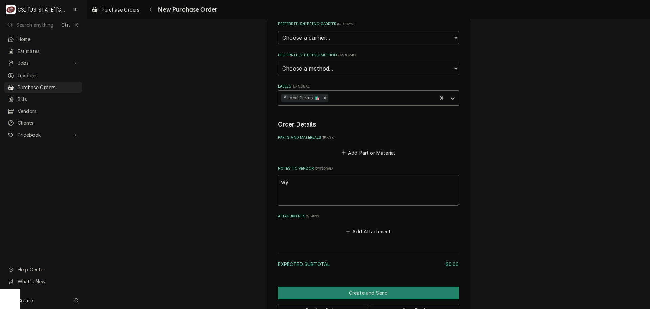
type textarea "x"
type textarea "wyl"
type textarea "x"
type textarea "wyli"
type textarea "x"
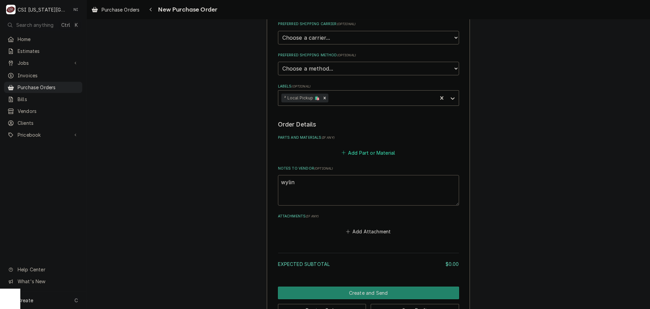
type textarea "wylin"
click at [368, 150] on button "Add Part or Material" at bounding box center [368, 152] width 56 height 9
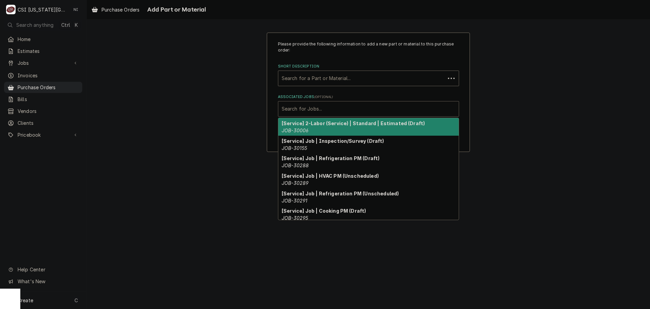
click at [322, 108] on div "Associated Jobs" at bounding box center [369, 109] width 174 height 12
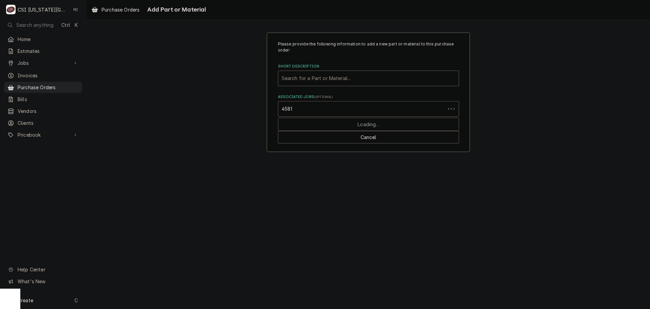
type input "45811"
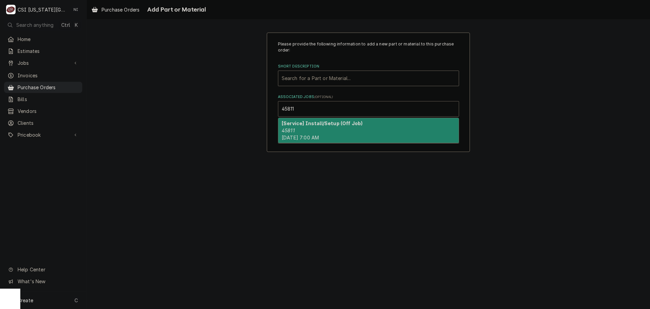
click at [314, 128] on div "[Service] Install/Setup (Off Job) 45811 Mon, Aug 18th, 2025 - 7:00 AM" at bounding box center [368, 130] width 181 height 25
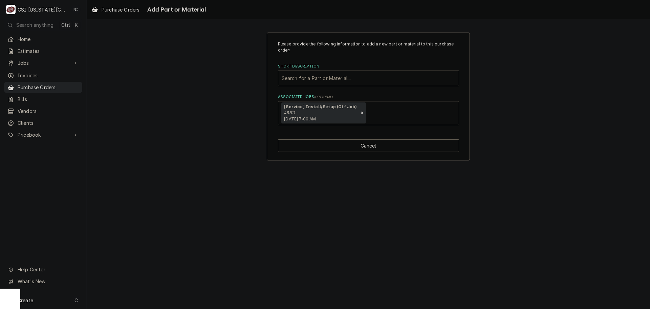
drag, startPoint x: 320, startPoint y: 80, endPoint x: 328, endPoint y: 85, distance: 9.3
click at [321, 80] on div "Short Description" at bounding box center [369, 78] width 174 height 12
type input "misc pro"
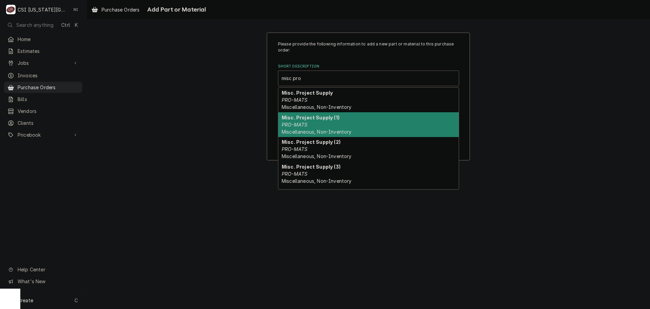
click at [328, 124] on div "Misc. Project Supply (1) PRO-MATS Miscellaneous, Non-Inventory" at bounding box center [368, 124] width 181 height 25
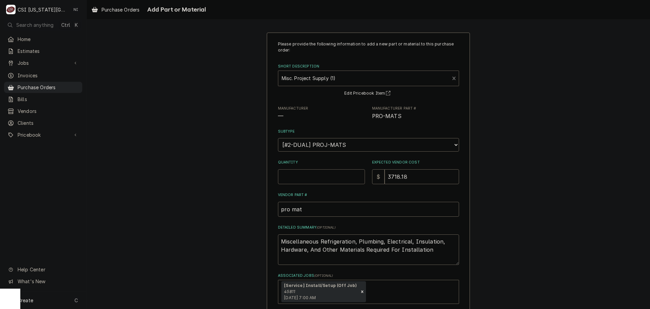
click at [309, 176] on input "Quantity" at bounding box center [321, 176] width 87 height 15
type textarea "x"
type input "1"
type textarea "x"
type input "0"
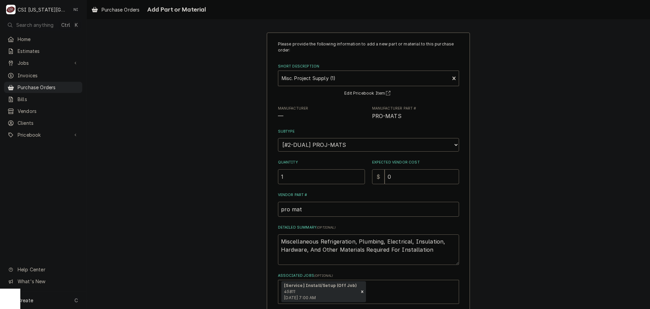
drag, startPoint x: 424, startPoint y: 250, endPoint x: 275, endPoint y: 233, distance: 150.6
click at [275, 234] on div "Please provide the following information to add a new part or material to this …" at bounding box center [368, 186] width 203 height 307
type textarea "x"
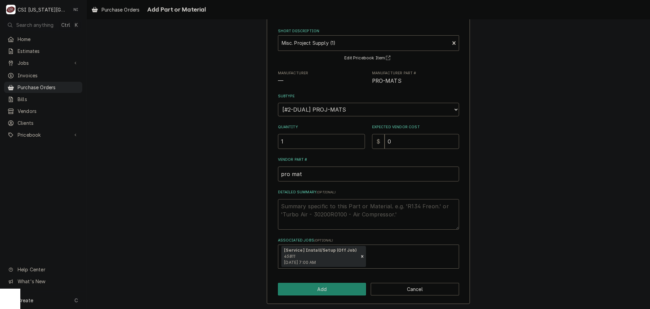
scroll to position [36, 0]
click at [333, 208] on textarea "Detailed Summary ( optional )" at bounding box center [368, 213] width 181 height 30
type textarea "x"
type textarea "c"
type textarea "x"
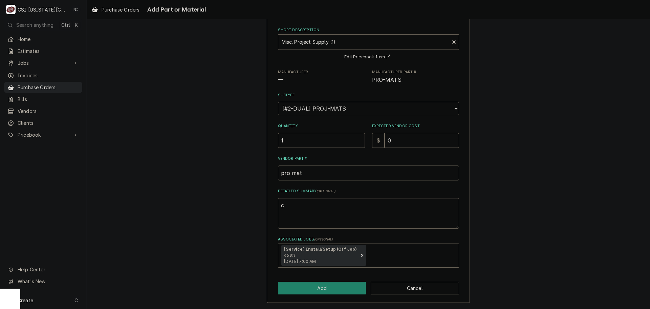
type textarea "co"
type textarea "x"
type textarea "cop"
type textarea "x"
type textarea "copp"
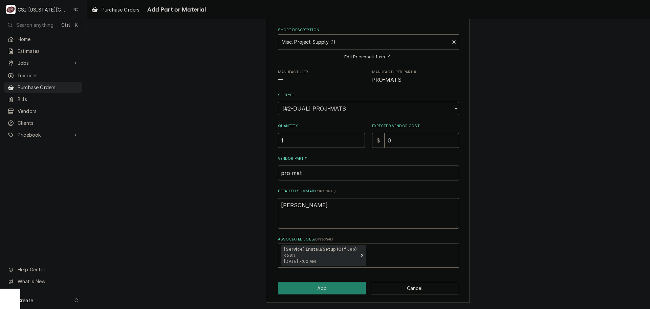
type textarea "x"
type textarea "coppe"
type textarea "x"
type textarea "copper"
type textarea "x"
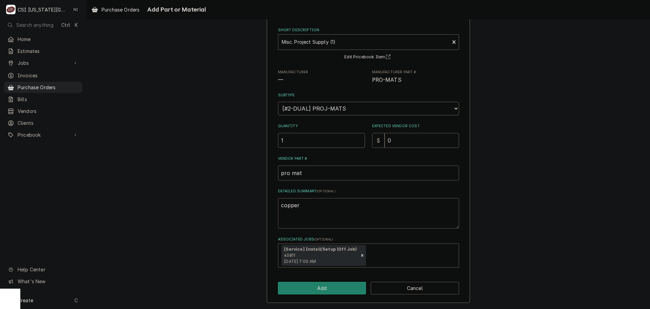
type textarea "copper"
type textarea "x"
type textarea "copper t"
type textarea "x"
type textarea "copper tu"
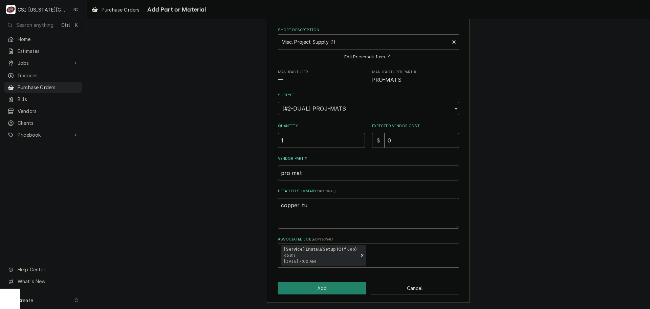
type textarea "x"
type textarea "copper tub"
type textarea "x"
type textarea "copper tube"
type textarea "x"
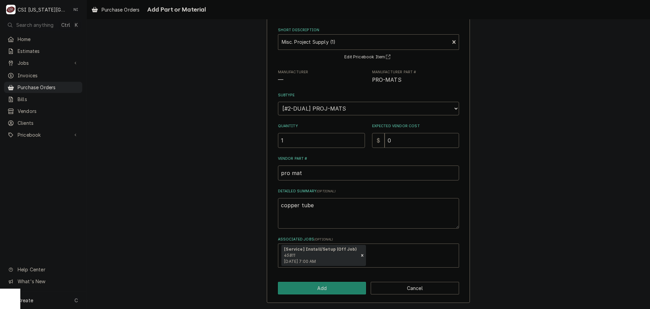
type textarea "copper tube,"
type textarea "x"
type textarea "copper tube,"
type textarea "x"
type textarea "copper tube, c"
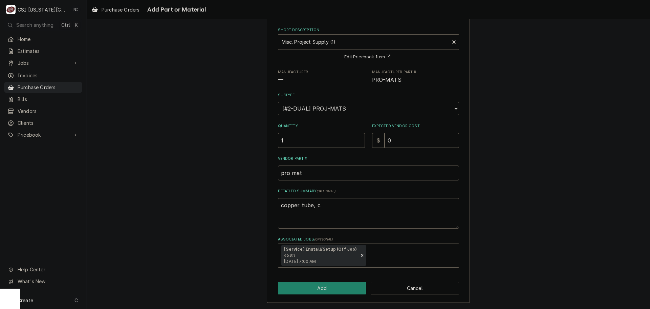
type textarea "x"
type textarea "copper tube, co"
type textarea "x"
type textarea "copper tube, cop"
type textarea "x"
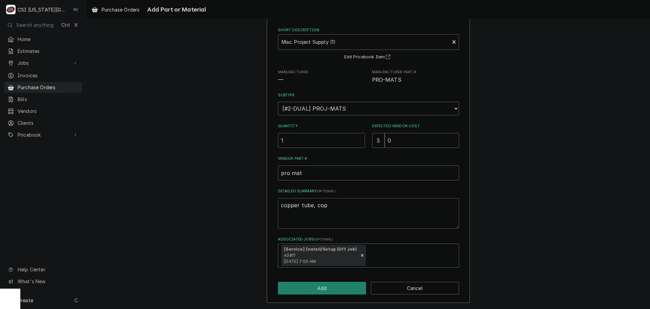
type textarea "copper tube, copp"
type textarea "x"
type textarea "copper tube, coppe"
type textarea "x"
type textarea "copper tube, copper"
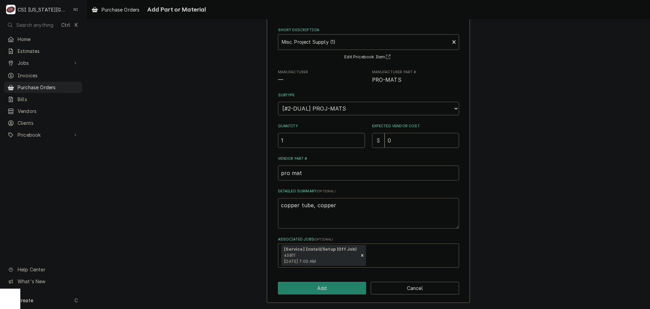
type textarea "x"
type textarea "copper tube, copper"
type textarea "x"
type textarea "copper tube, copper f"
type textarea "x"
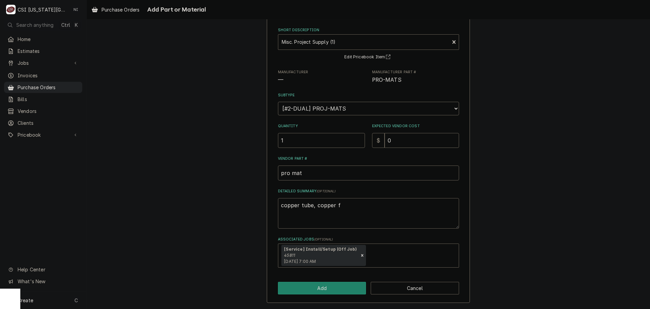
type textarea "copper tube, copper fi"
type textarea "x"
type textarea "copper tube, copper fit"
type textarea "x"
type textarea "copper tube, copper fitt"
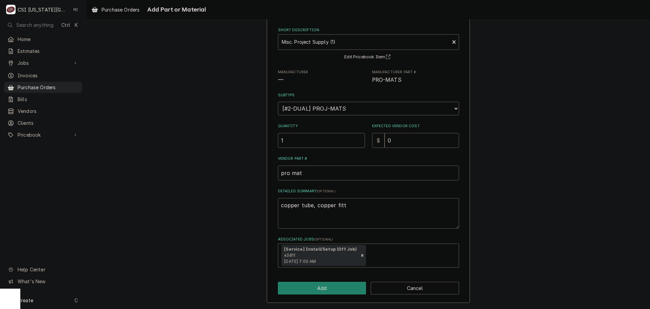
type textarea "x"
type textarea "copper tube, copper fitti"
type textarea "x"
type textarea "copper tube, copper fittin"
type textarea "x"
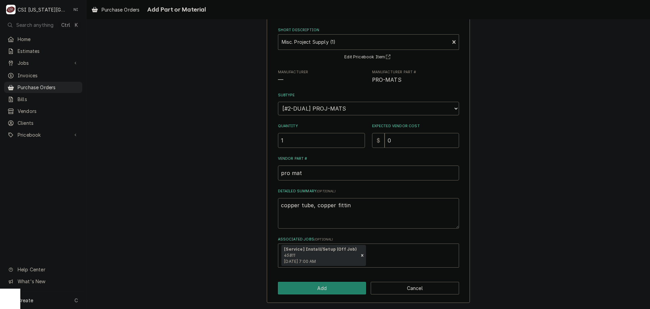
type textarea "copper tube, copper fitting"
type textarea "x"
type textarea "copper tube, copper fittings"
click at [331, 288] on button "Add" at bounding box center [322, 287] width 88 height 13
type textarea "x"
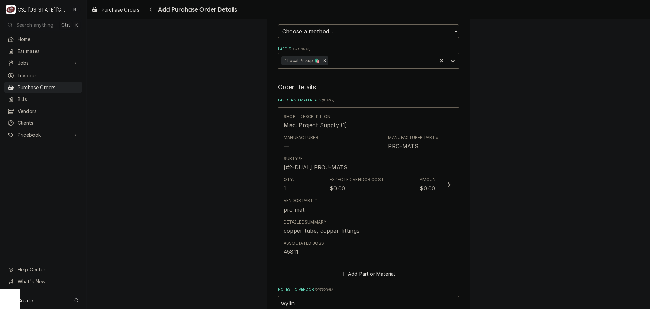
scroll to position [339, 0]
